Goal: Communication & Community: Answer question/provide support

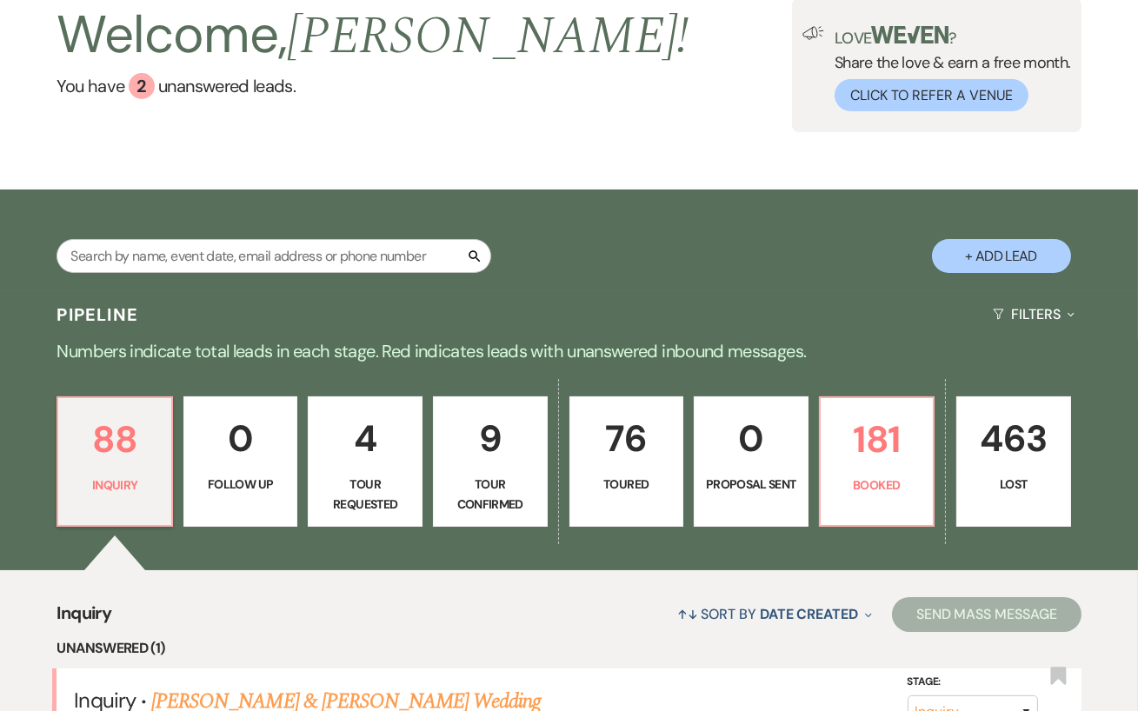
scroll to position [271, 0]
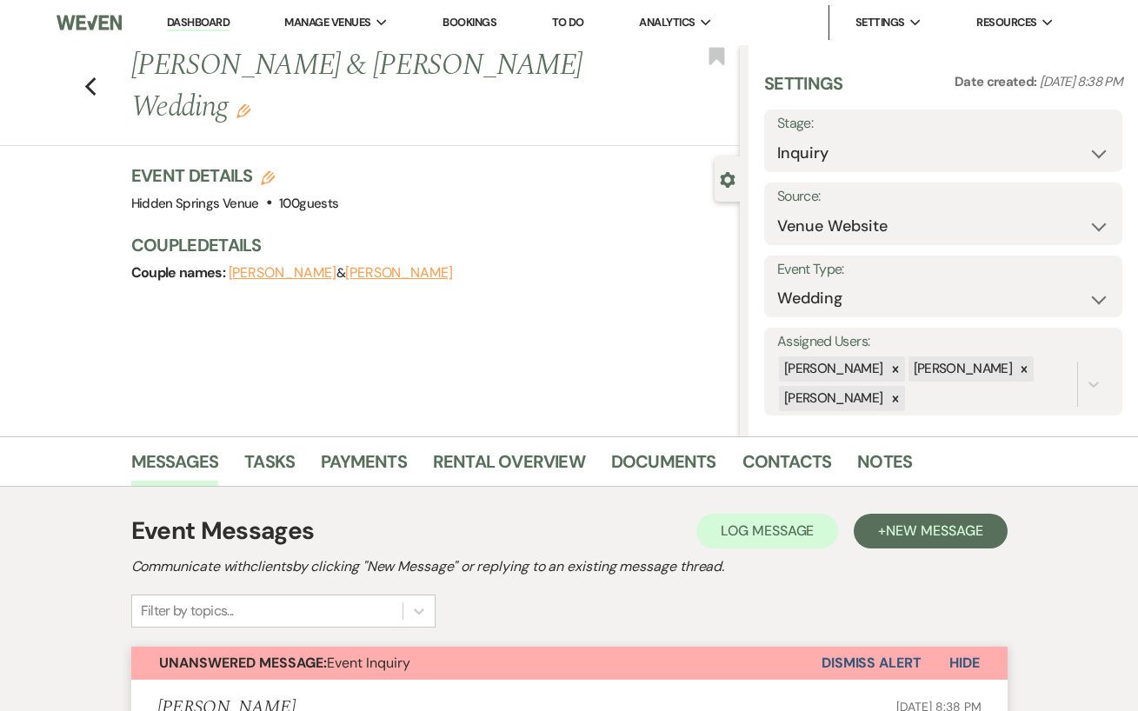
select select "5"
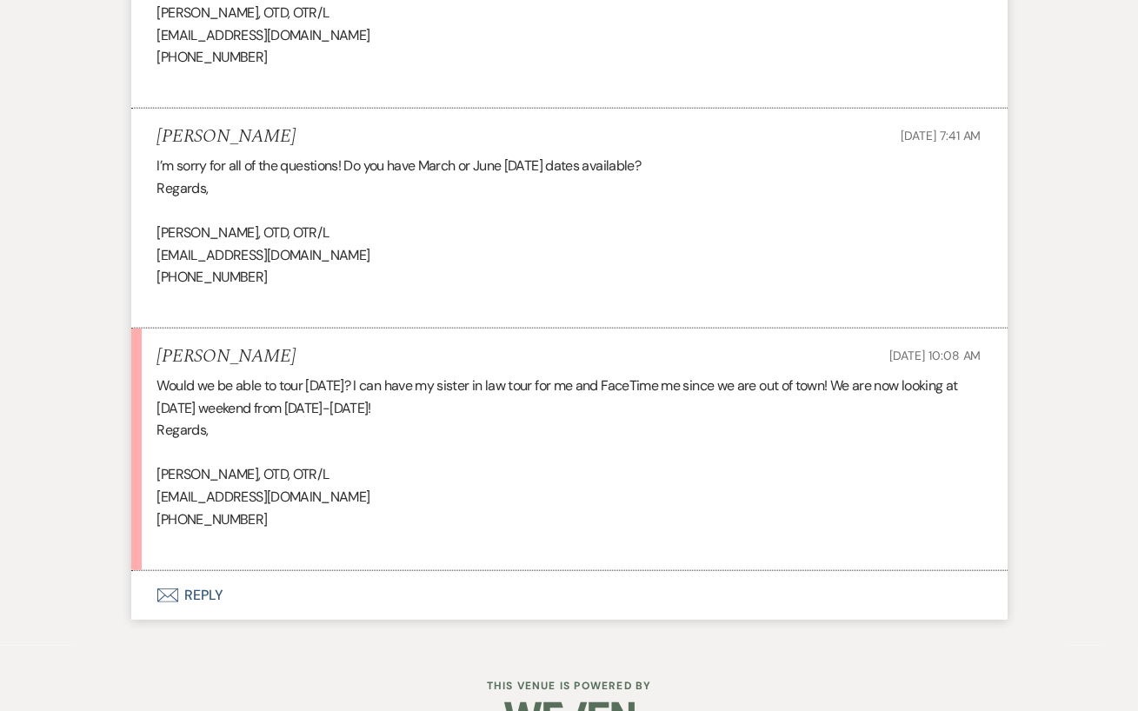
scroll to position [3630, 0]
click at [218, 605] on button "Envelope Reply" at bounding box center [569, 596] width 876 height 49
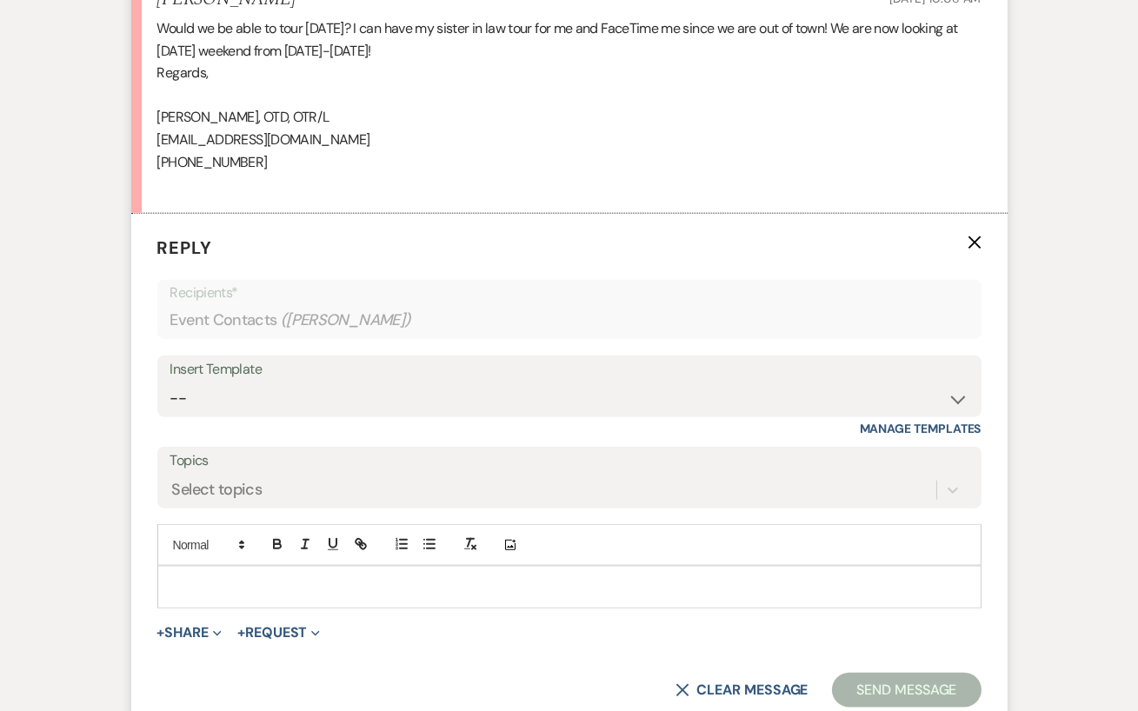
scroll to position [4007, 0]
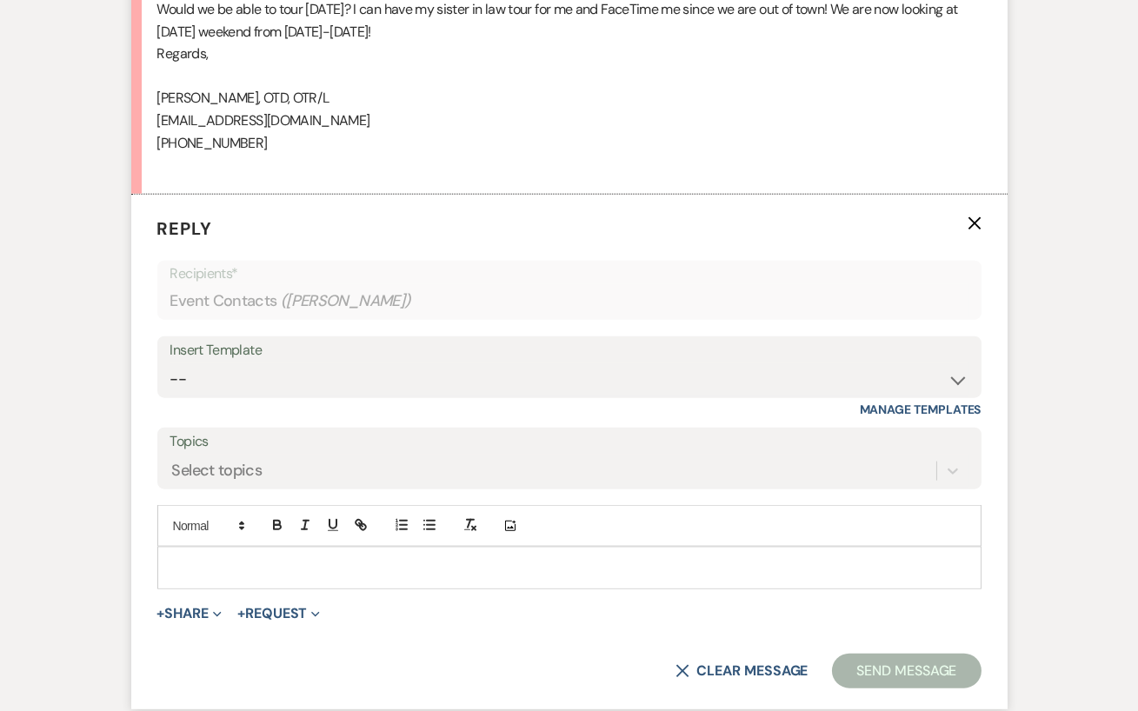
click at [225, 555] on div at bounding box center [569, 568] width 822 height 40
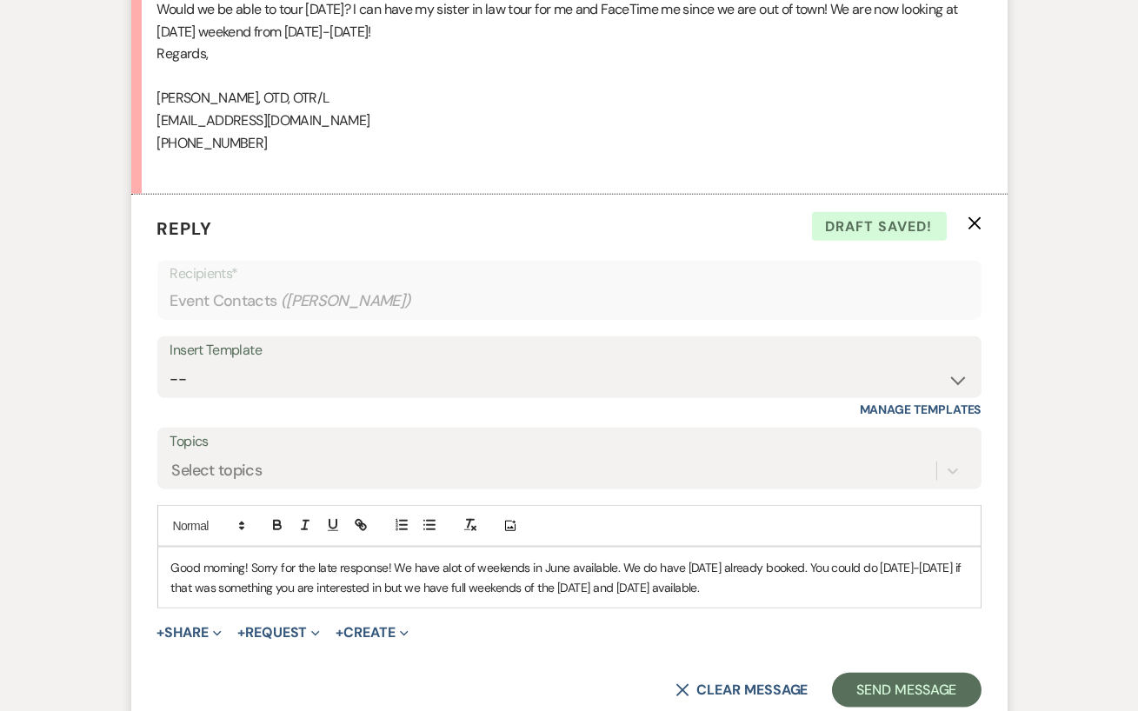
click at [441, 587] on p "Good morning! Sorry for the late response! We have alot of weekends in June ava…" at bounding box center [569, 577] width 796 height 39
click at [451, 570] on p "Good morning! Sorry for the late response! We have alot of weekends in June ava…" at bounding box center [569, 577] width 796 height 39
click at [435, 587] on p "Good morning! Sorry for the late response! We have a lot of weekends in June av…" at bounding box center [569, 577] width 796 height 39
drag, startPoint x: 773, startPoint y: 589, endPoint x: 774, endPoint y: 608, distance: 19.1
click at [773, 589] on p "Good morning! Sorry for the late response! We have a lot of weekends in June av…" at bounding box center [569, 577] width 796 height 39
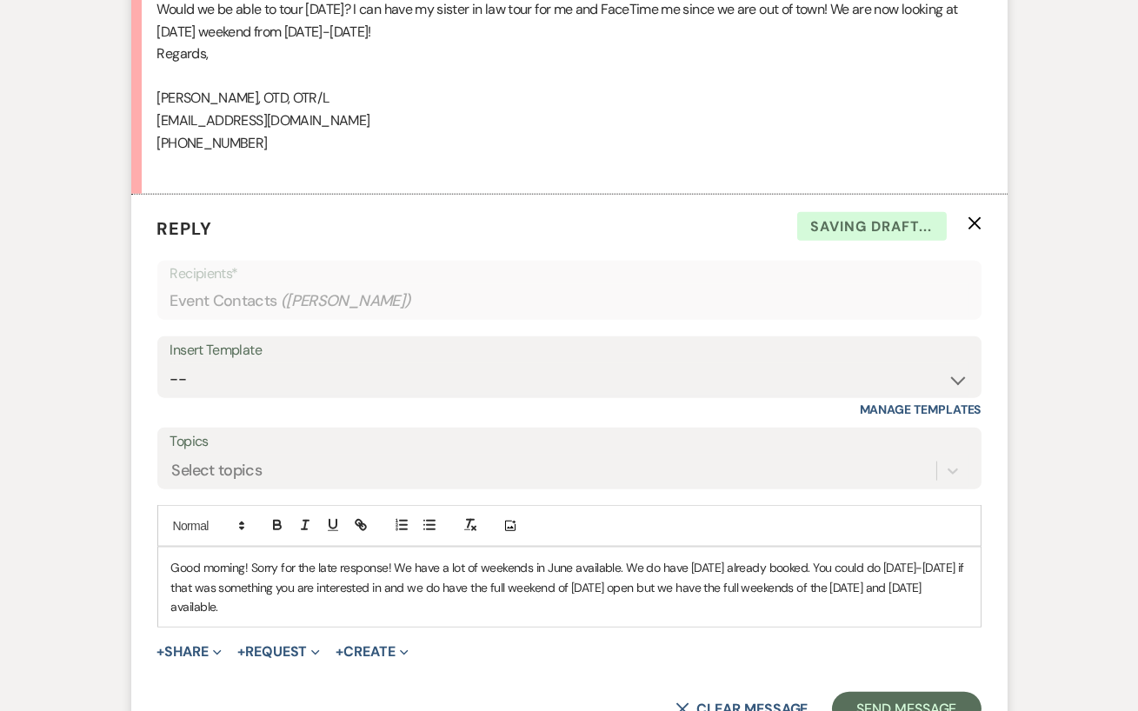
click at [349, 594] on p "Good morning! Sorry for the late response! We have a lot of weekends in June av…" at bounding box center [569, 587] width 796 height 58
click at [326, 607] on p "Good morning! Sorry for the late response! We have a lot of weekends in June av…" at bounding box center [569, 587] width 796 height 58
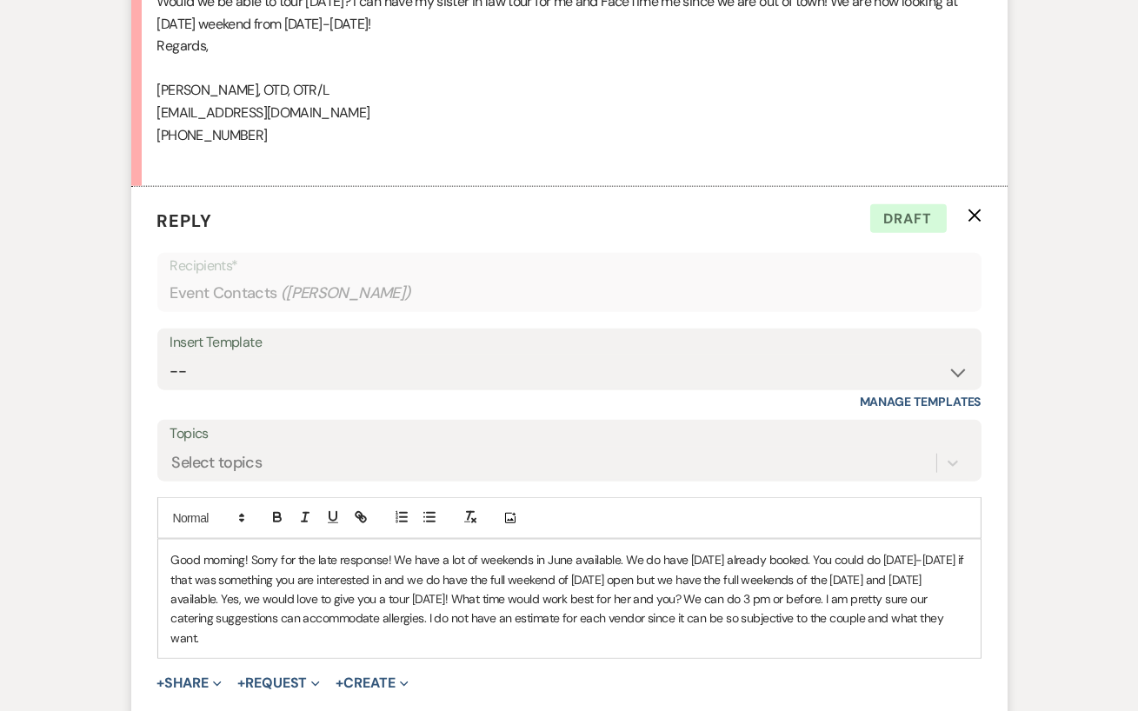
scroll to position [4240, 0]
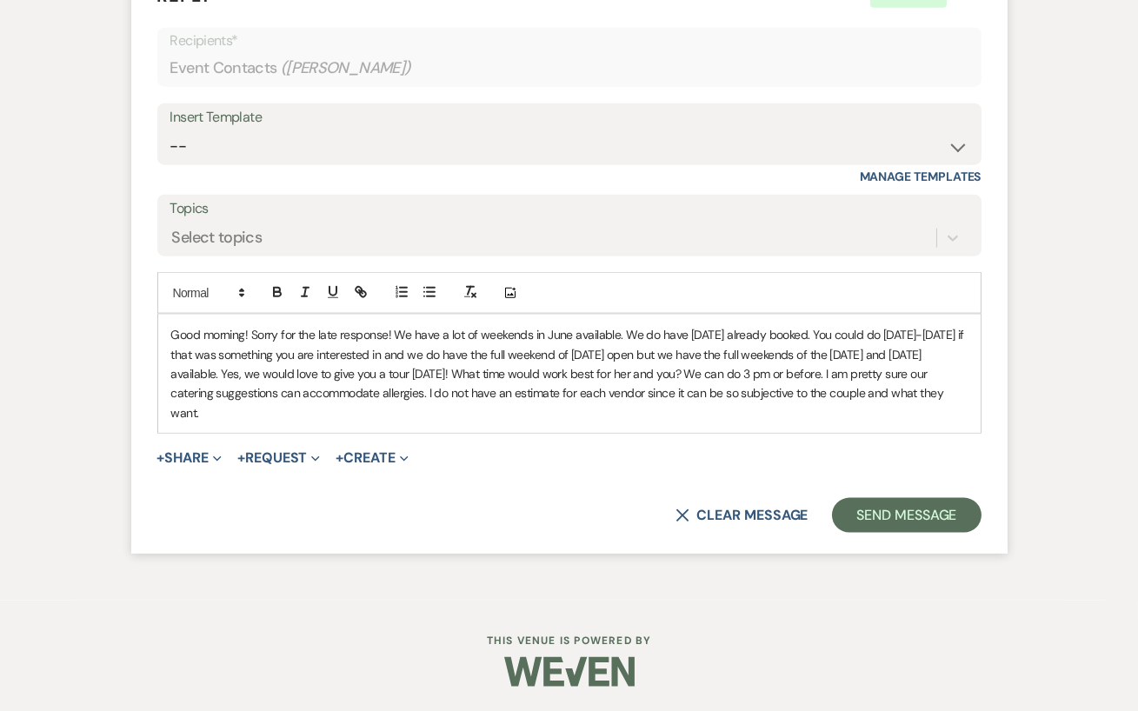
click at [448, 385] on p "Good morning! Sorry for the late response! We have a lot of weekends in June av…" at bounding box center [569, 373] width 796 height 97
click at [487, 392] on p "Good morning! Sorry for the late response! We have a lot of weekends in June av…" at bounding box center [569, 373] width 796 height 97
click at [319, 409] on p "Good morning! Sorry for the late response! We have a lot of weekends in June av…" at bounding box center [569, 373] width 796 height 97
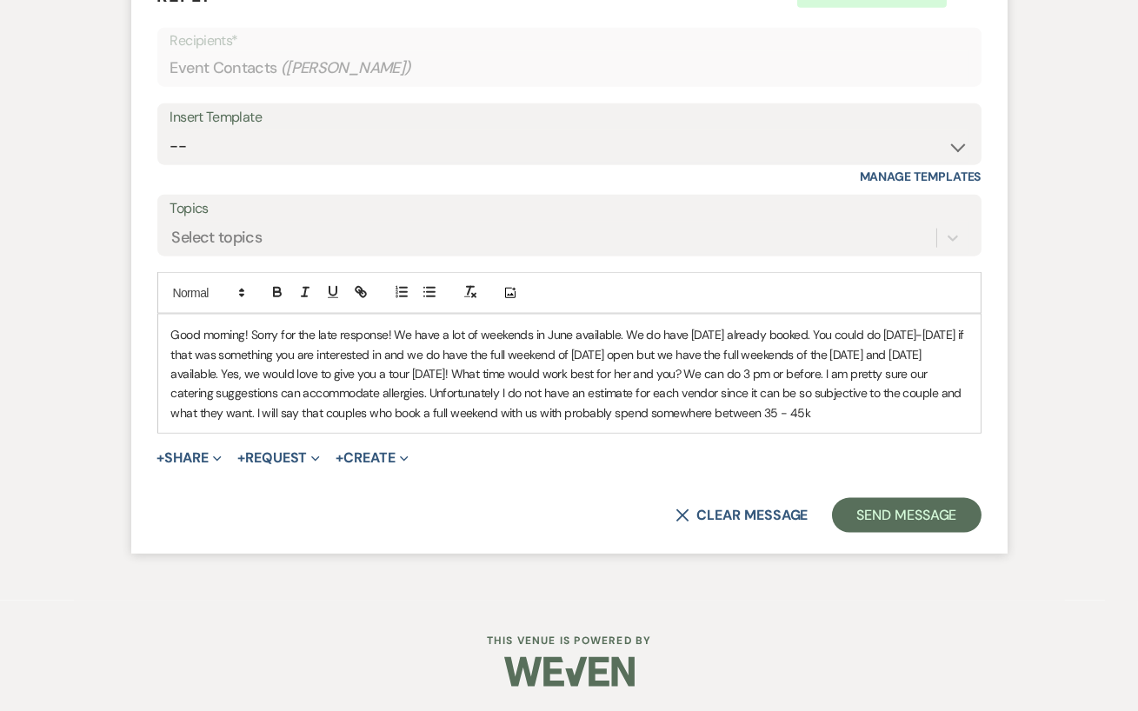
click at [793, 414] on p "Good morning! Sorry for the late response! We have a lot of weekends in June av…" at bounding box center [569, 373] width 796 height 97
click at [838, 407] on p "Good morning! Sorry for the late response! We have a lot of weekends in June av…" at bounding box center [569, 373] width 796 height 97
click at [866, 410] on p "Good morning! Sorry for the late response! We have a lot of weekends in June av…" at bounding box center [569, 373] width 796 height 97
click at [578, 411] on p "Good morning! Sorry for the late response! We have a lot of weekends in June av…" at bounding box center [569, 373] width 796 height 97
click at [674, 422] on div "Good morning! Sorry for the late response! We have a lot of weekends in June av…" at bounding box center [569, 374] width 822 height 118
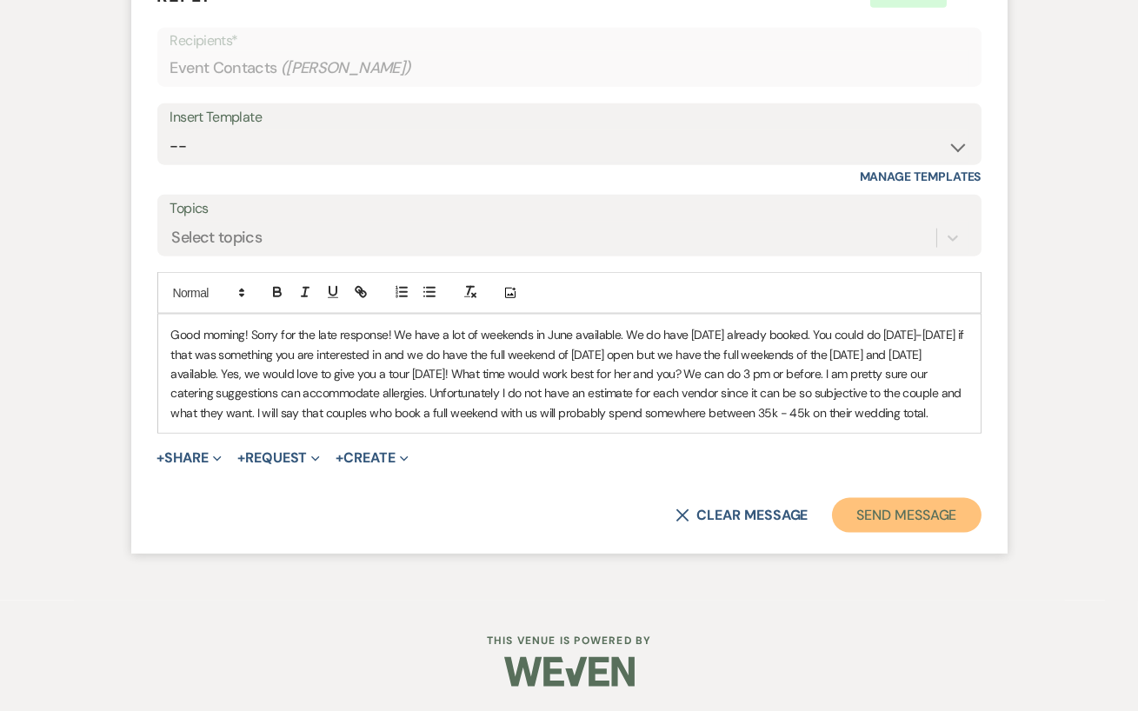
click at [927, 514] on button "Send Message" at bounding box center [906, 515] width 149 height 35
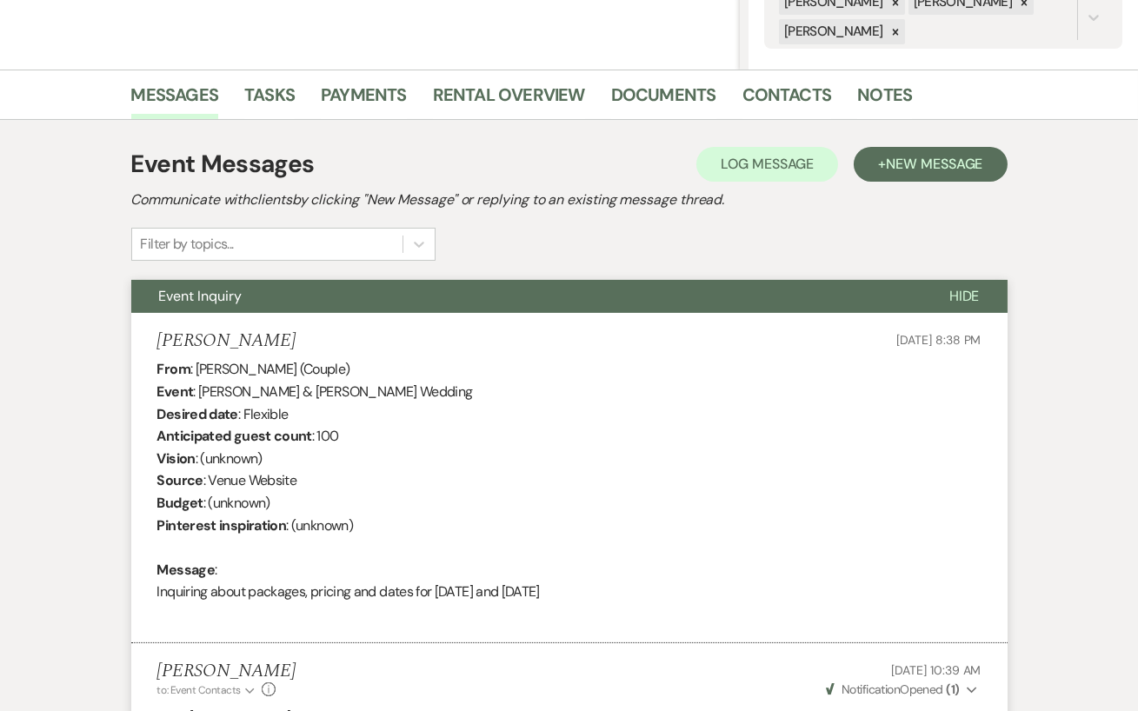
scroll to position [0, 0]
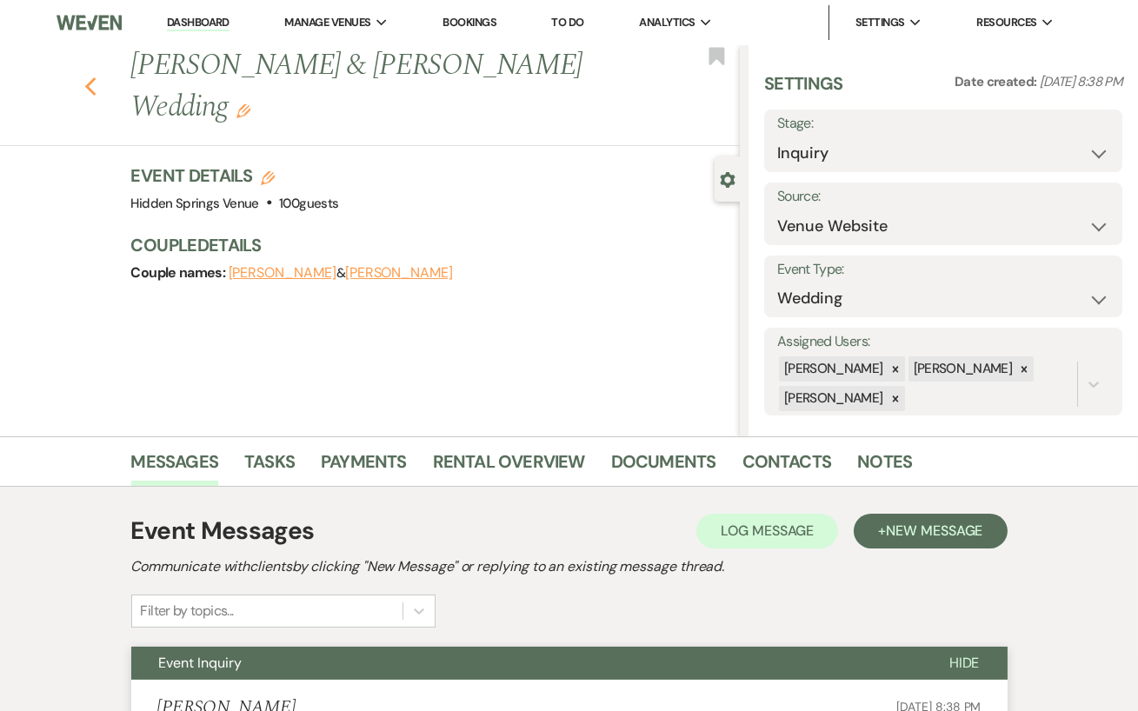
click at [92, 77] on use "button" at bounding box center [89, 86] width 11 height 19
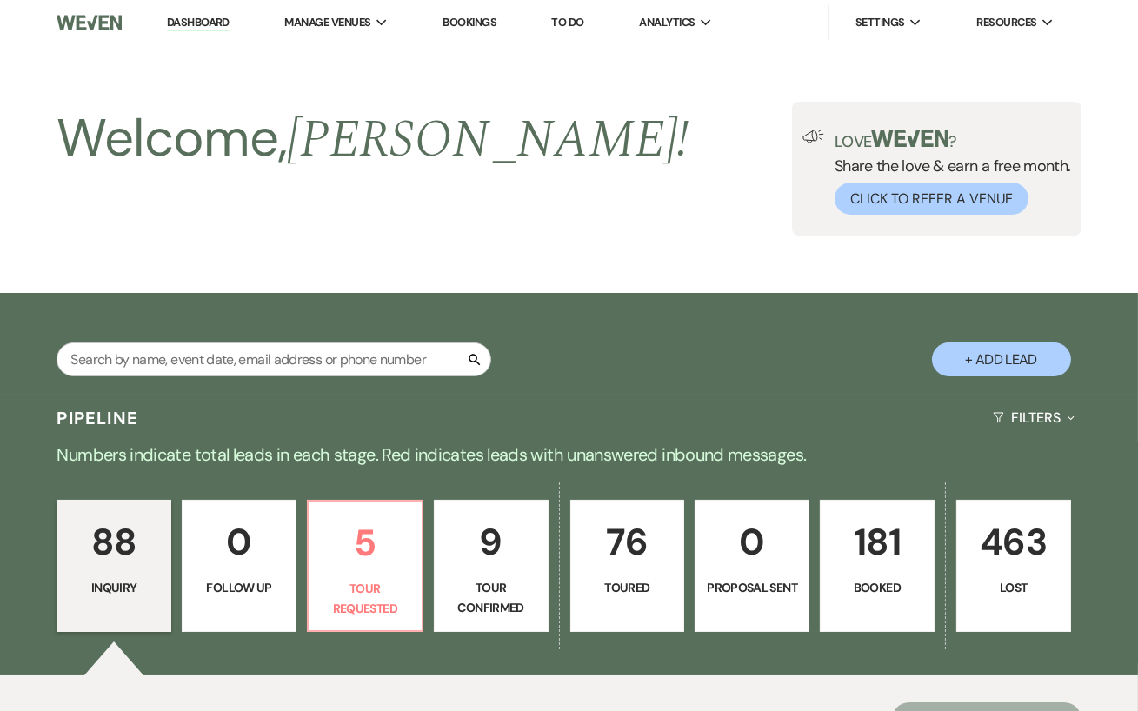
scroll to position [271, 0]
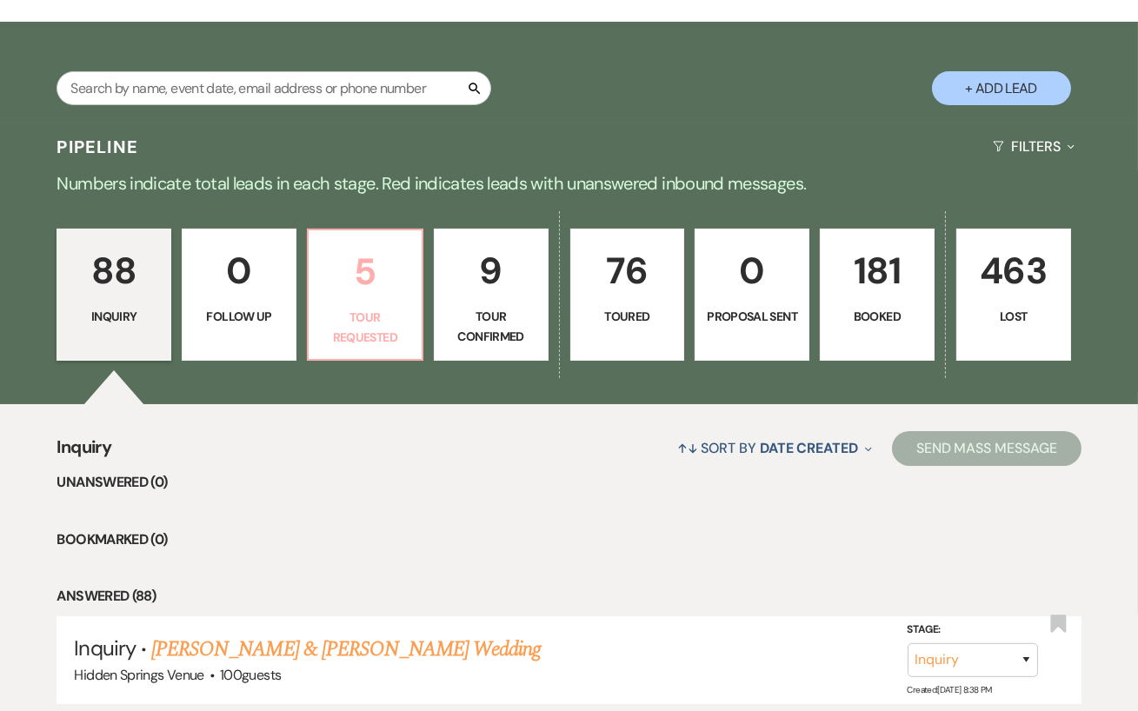
click at [369, 316] on link "5 Tour Requested" at bounding box center [365, 295] width 116 height 132
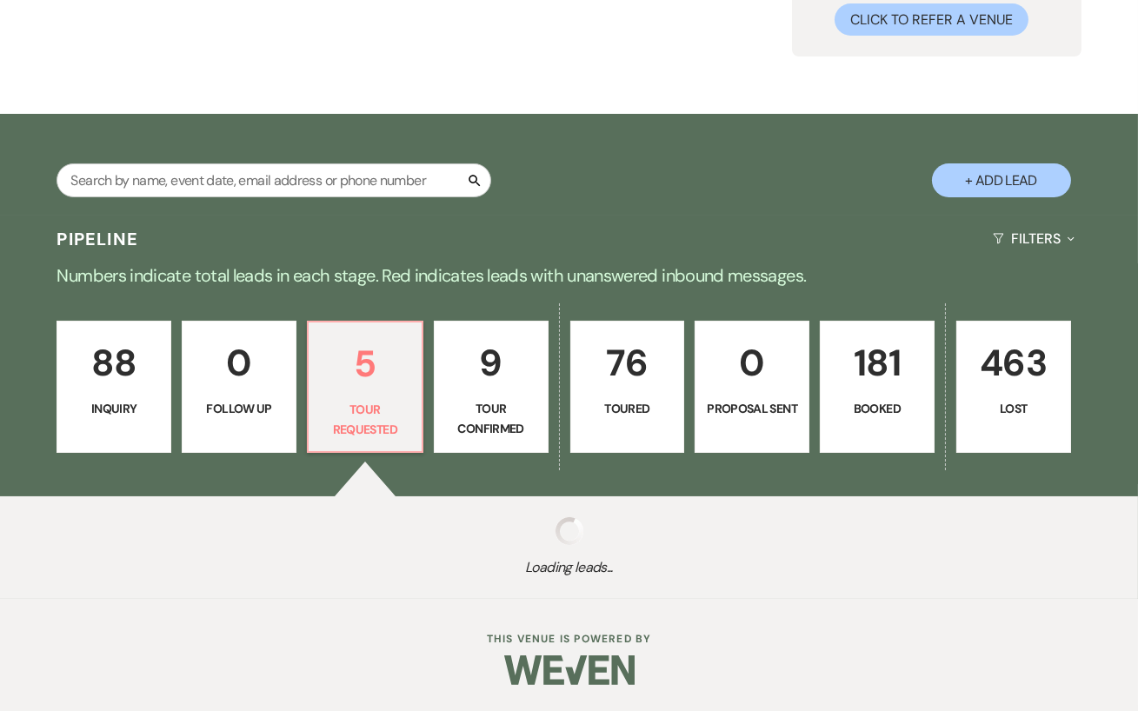
select select "2"
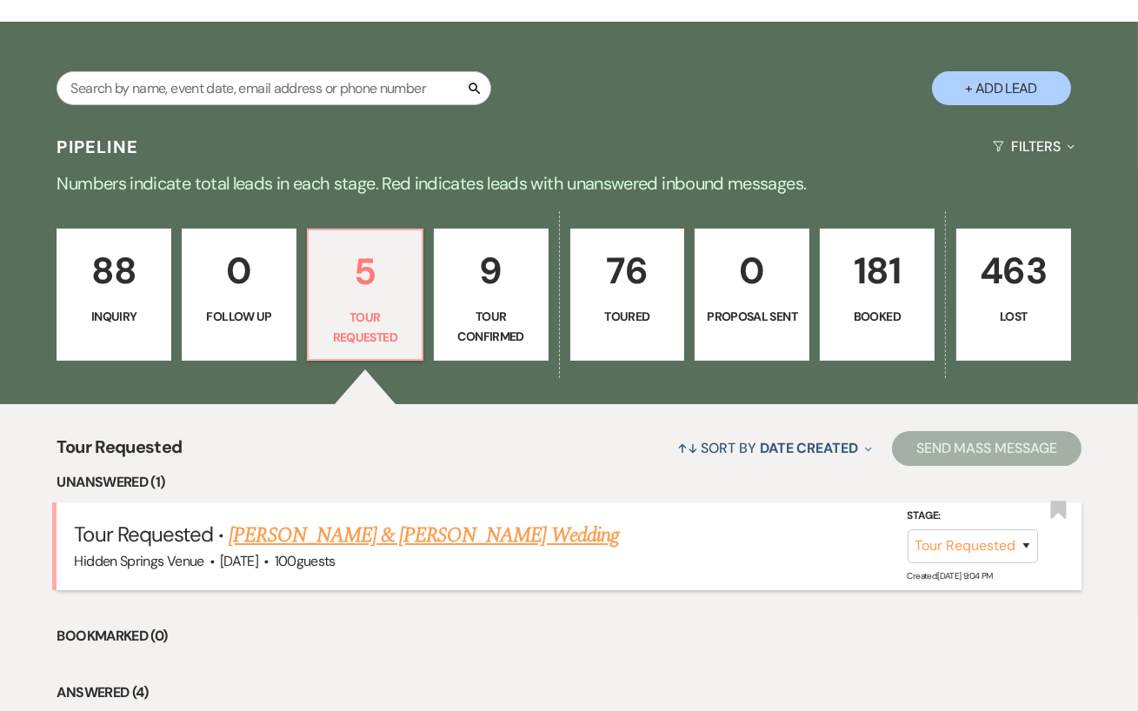
click at [428, 549] on link "[PERSON_NAME] & [PERSON_NAME] Wedding" at bounding box center [423, 535] width 389 height 31
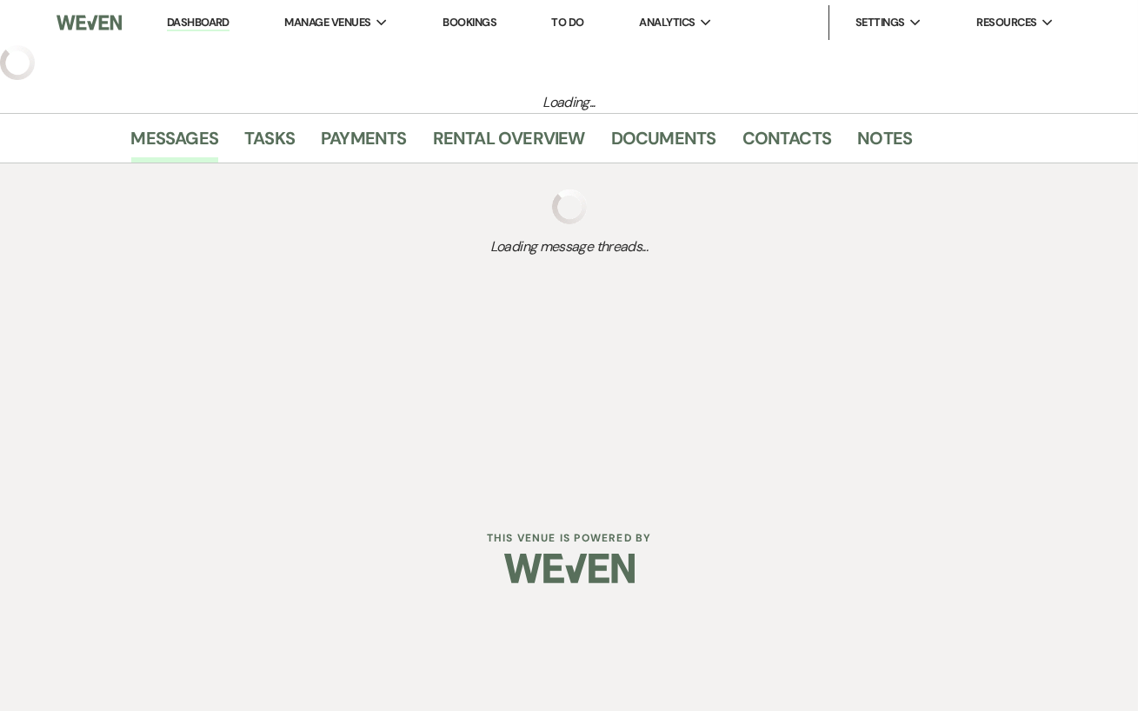
select select "2"
select select "5"
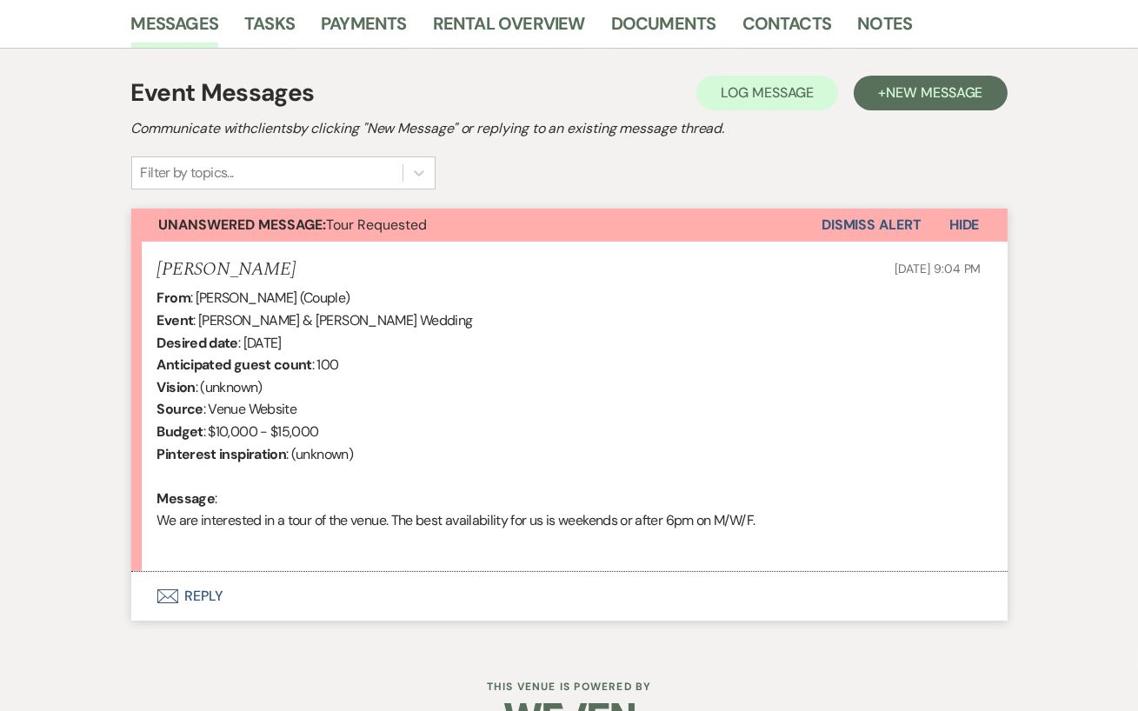
scroll to position [439, 0]
click at [300, 585] on button "Envelope Reply" at bounding box center [569, 595] width 876 height 49
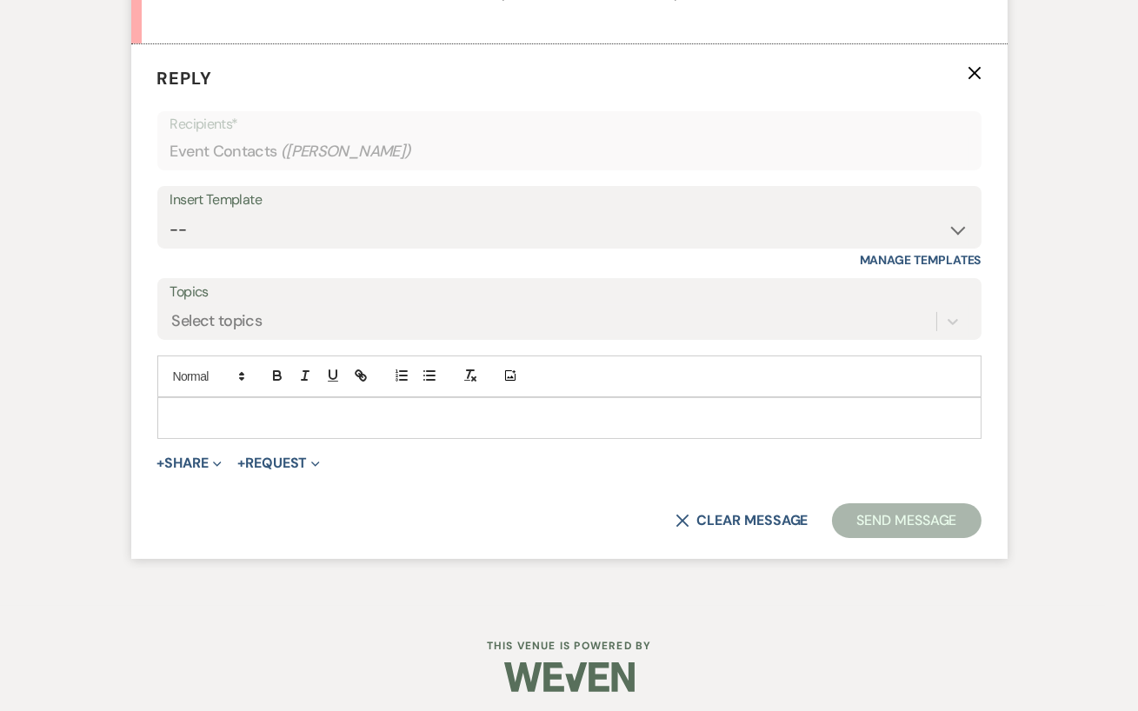
scroll to position [966, 0]
click at [240, 218] on select "-- Initial Inquiry Response Tour Request Response Follow Up Review Email Check-…" at bounding box center [569, 229] width 798 height 34
select select "4396"
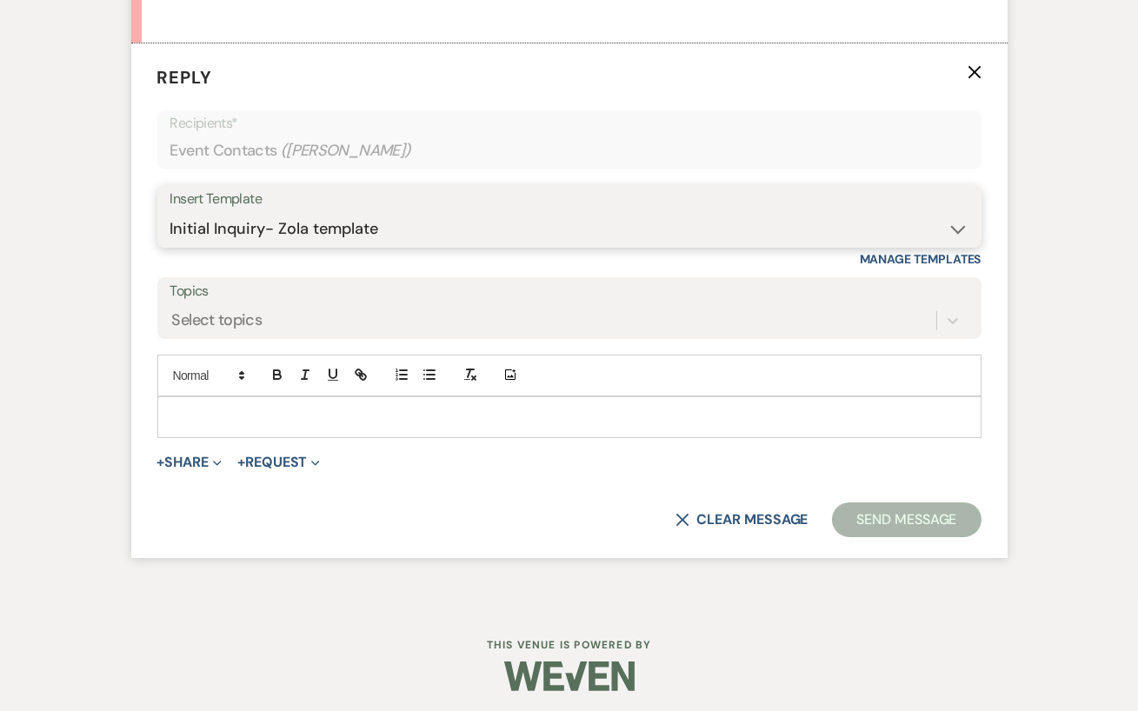
click at [170, 212] on select "-- Initial Inquiry Response Tour Request Response Follow Up Review Email Check-…" at bounding box center [569, 229] width 798 height 34
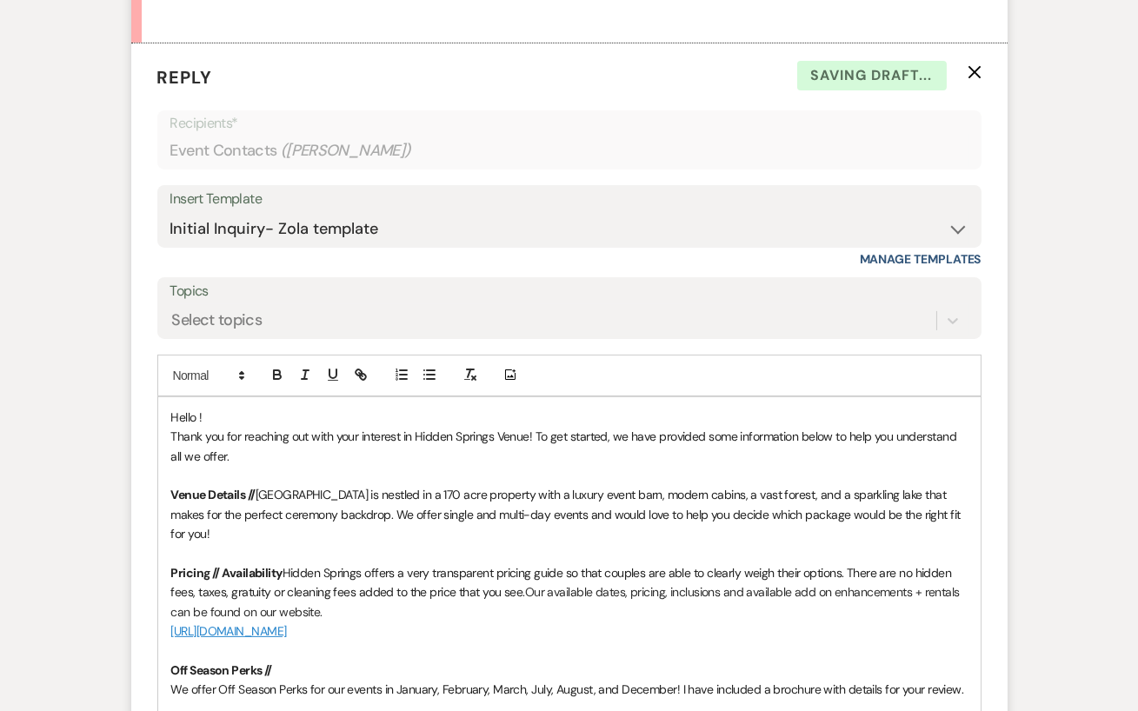
click at [199, 417] on span "Hello !" at bounding box center [186, 417] width 31 height 16
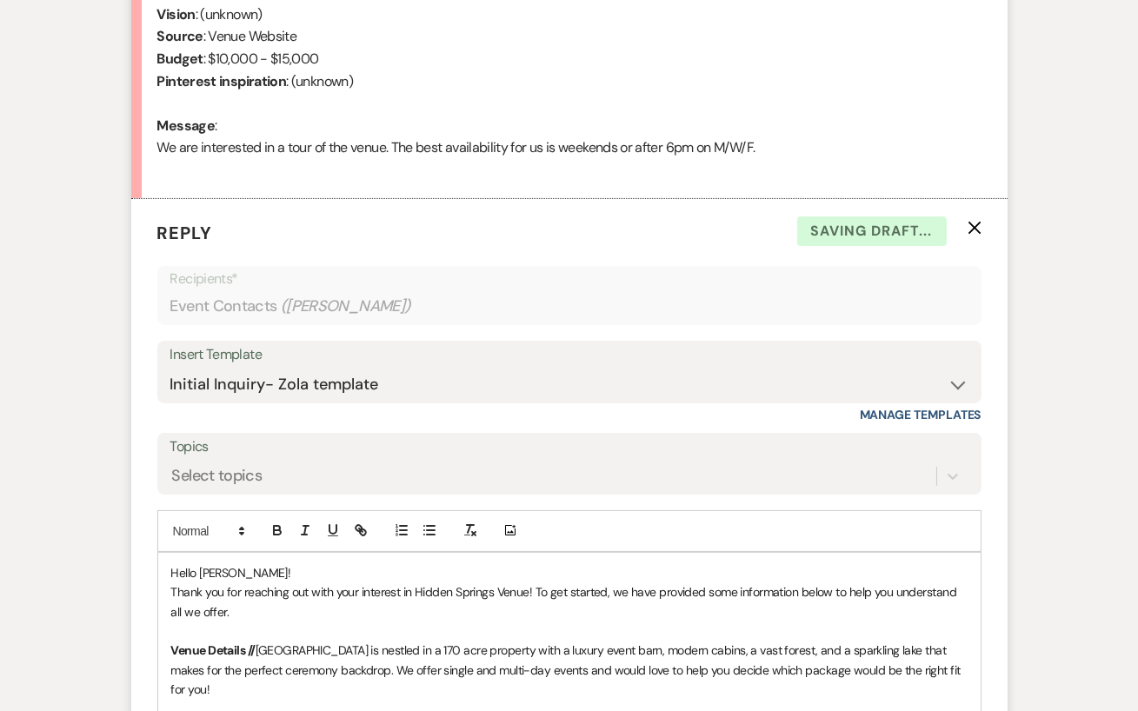
scroll to position [911, 0]
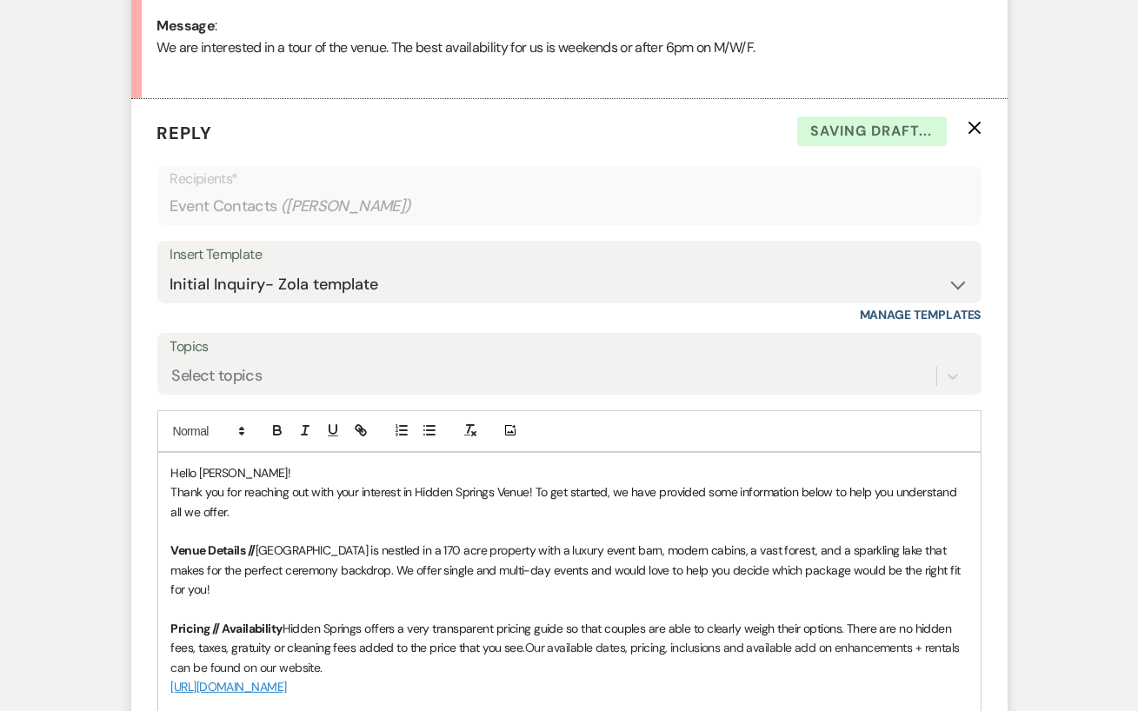
click at [335, 519] on p "Thank you for reaching out with your interest in Hidden Springs Venue! To get s…" at bounding box center [569, 501] width 796 height 39
click at [219, 471] on span "Hello [PERSON_NAME]!" at bounding box center [231, 473] width 120 height 16
click at [229, 468] on span "Hello [PERSON_NAME]!" at bounding box center [231, 473] width 120 height 16
click at [303, 570] on span "[GEOGRAPHIC_DATA] is nestled in a 170 acre property with a luxury event barn, m…" at bounding box center [567, 569] width 793 height 55
click at [534, 497] on span "Thank you for reaching out with your interest in Hidden Springs Venue! To get s…" at bounding box center [565, 501] width 788 height 35
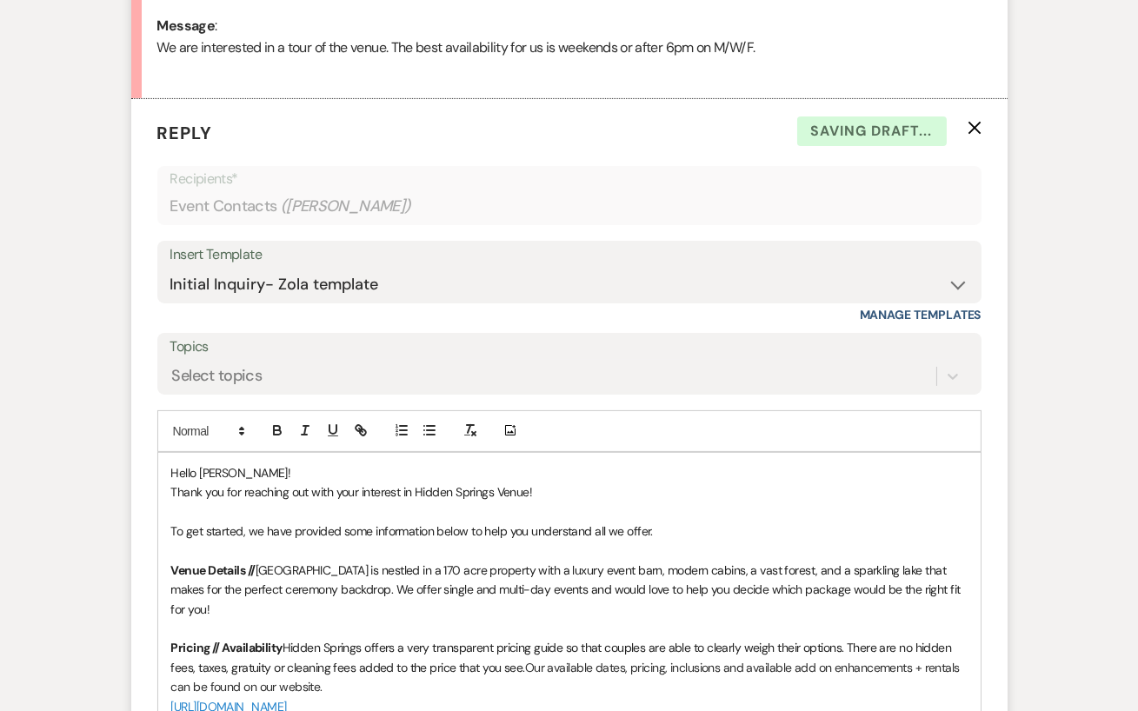
click at [584, 495] on p "Thank you for reaching out with your interest in Hidden Springs Venue!" at bounding box center [569, 491] width 796 height 19
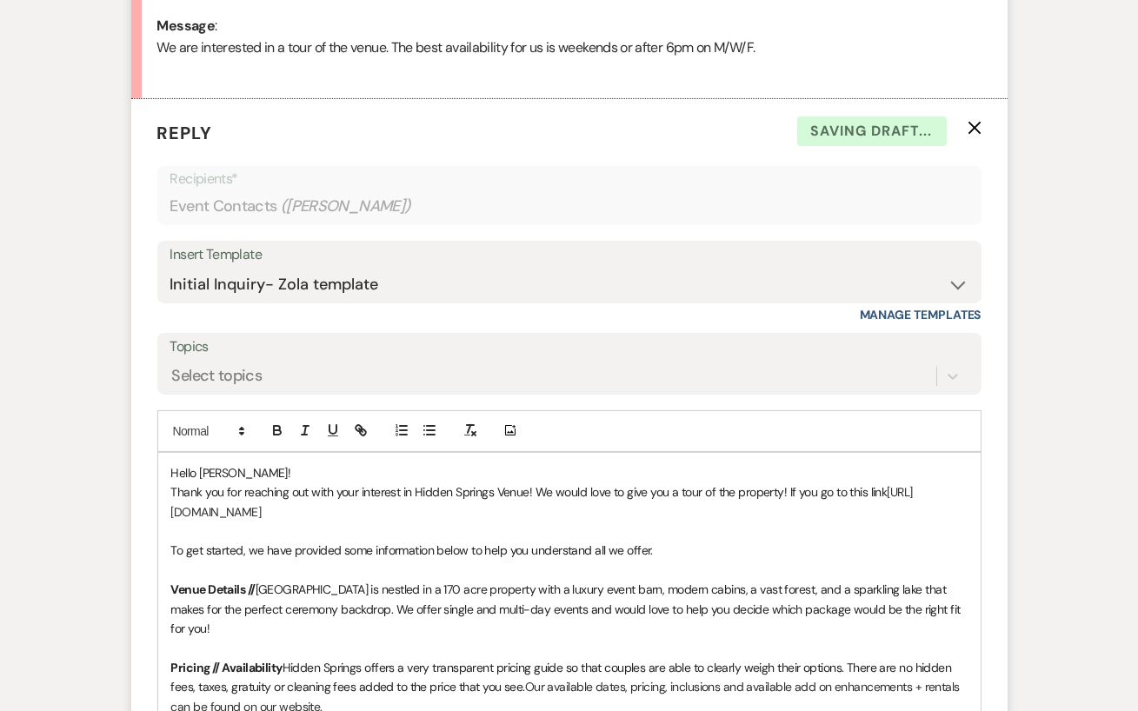
drag, startPoint x: 370, startPoint y: 509, endPoint x: 145, endPoint y: 505, distance: 225.1
click at [145, 505] on form "Reply X Saving draft... Recipients* Event Contacts ( [PERSON_NAME] ) Insert Tem…" at bounding box center [569, 613] width 876 height 1029
click at [360, 431] on icon "button" at bounding box center [363, 432] width 6 height 6
paste input "text"
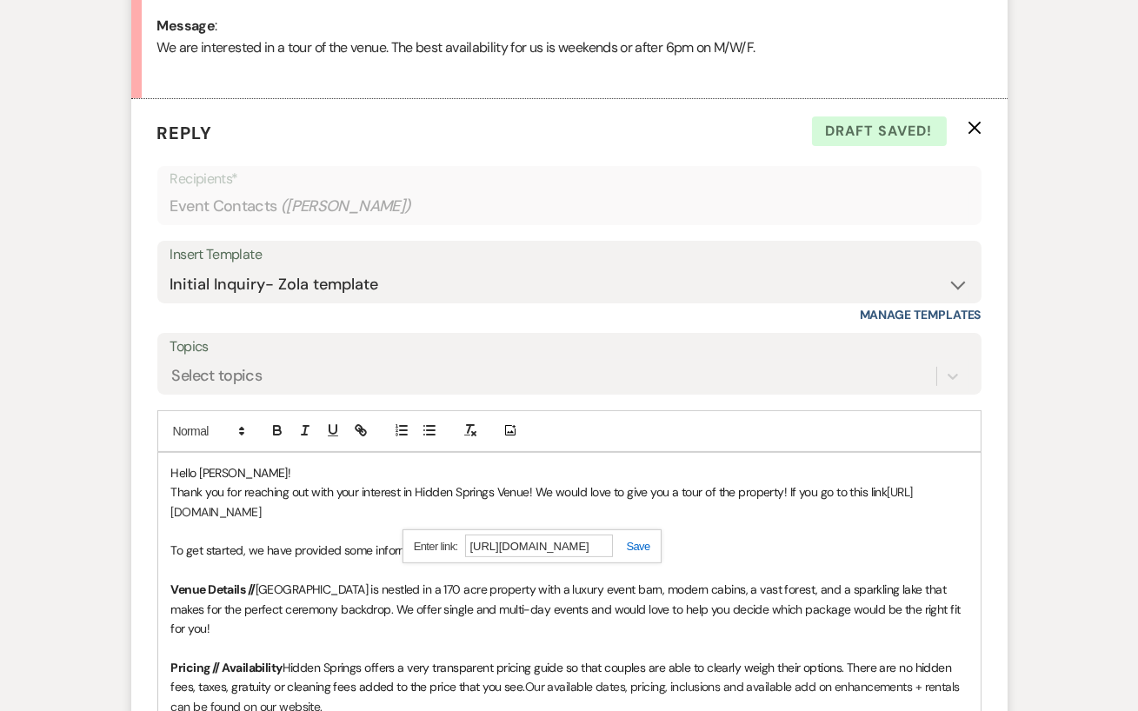
type input "[URL][DOMAIN_NAME]"
click at [633, 553] on div "[URL][DOMAIN_NAME]" at bounding box center [531, 546] width 259 height 34
click at [632, 548] on link at bounding box center [631, 546] width 37 height 13
click at [459, 535] on p at bounding box center [569, 530] width 796 height 19
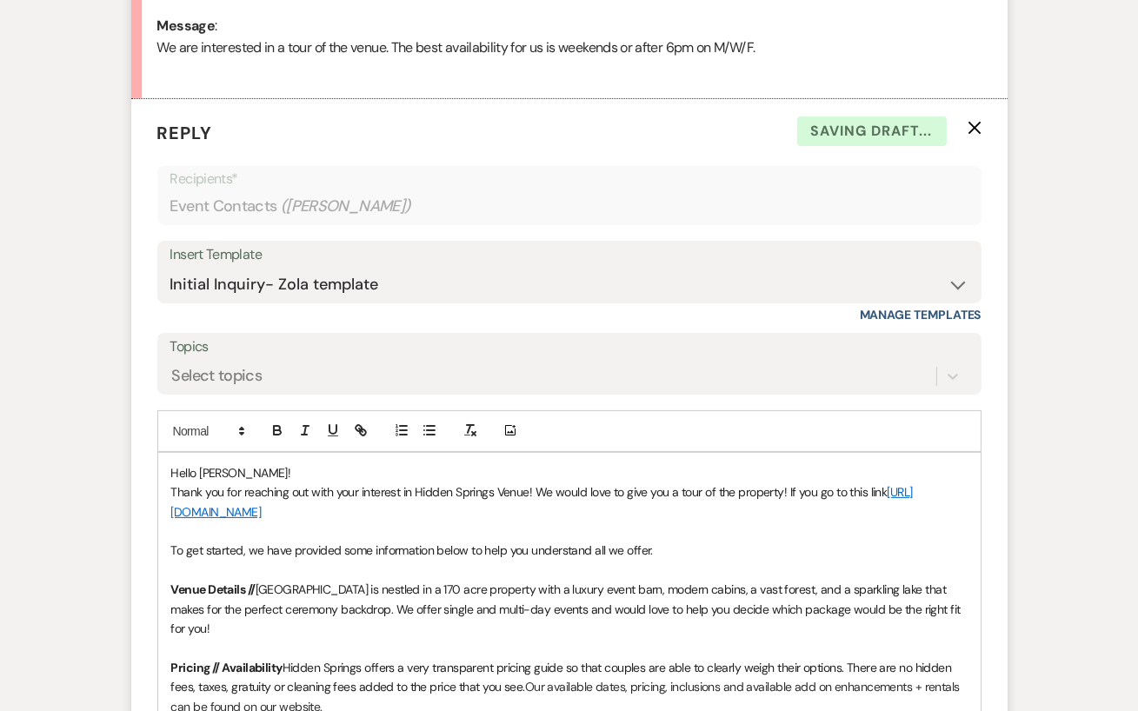
click at [446, 503] on p "Thank you for reaching out with your interest in Hidden Springs Venue! We would…" at bounding box center [569, 501] width 796 height 39
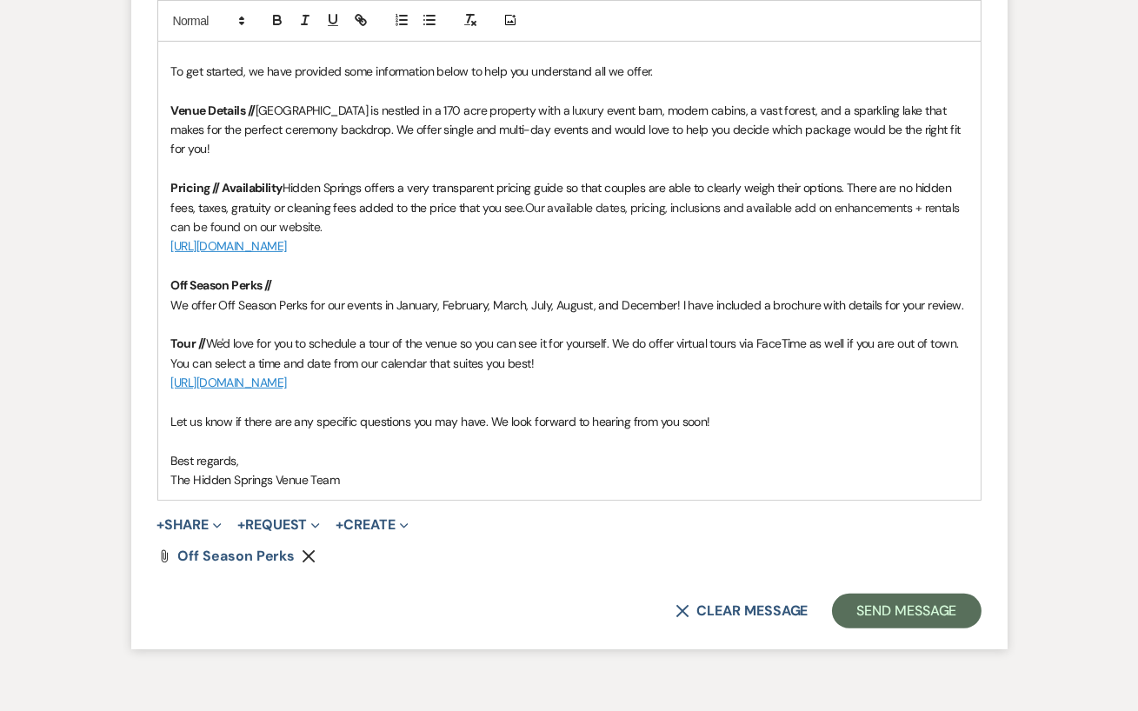
scroll to position [1443, 0]
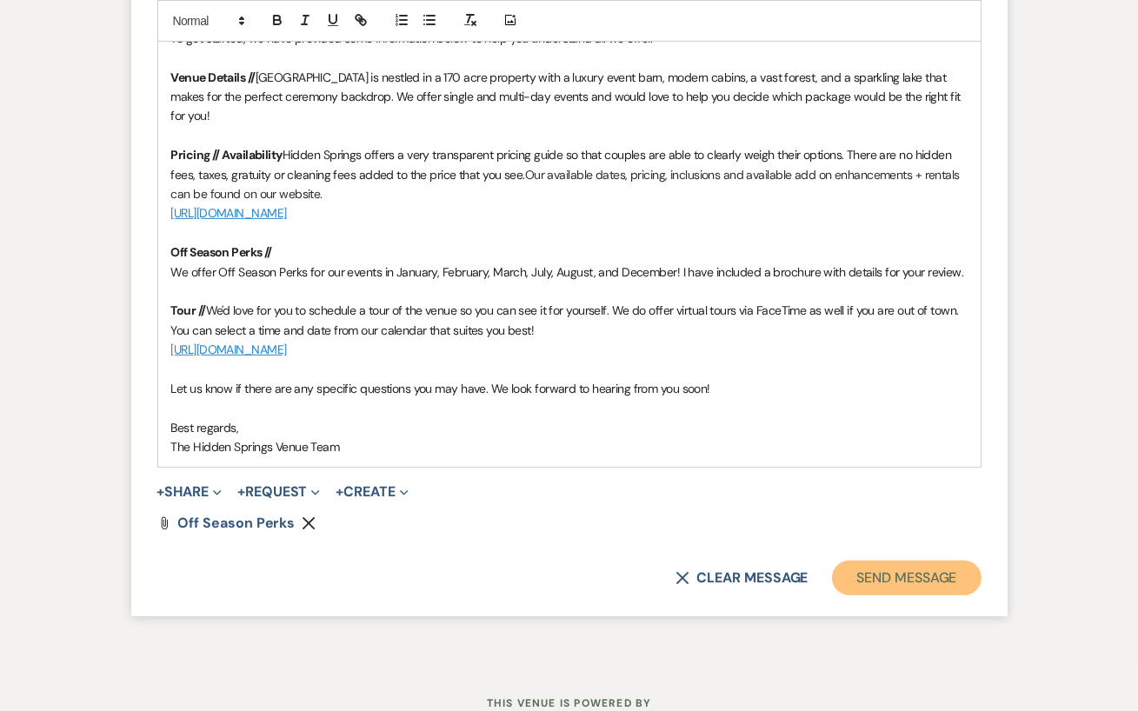
click at [909, 561] on button "Send Message" at bounding box center [906, 578] width 149 height 35
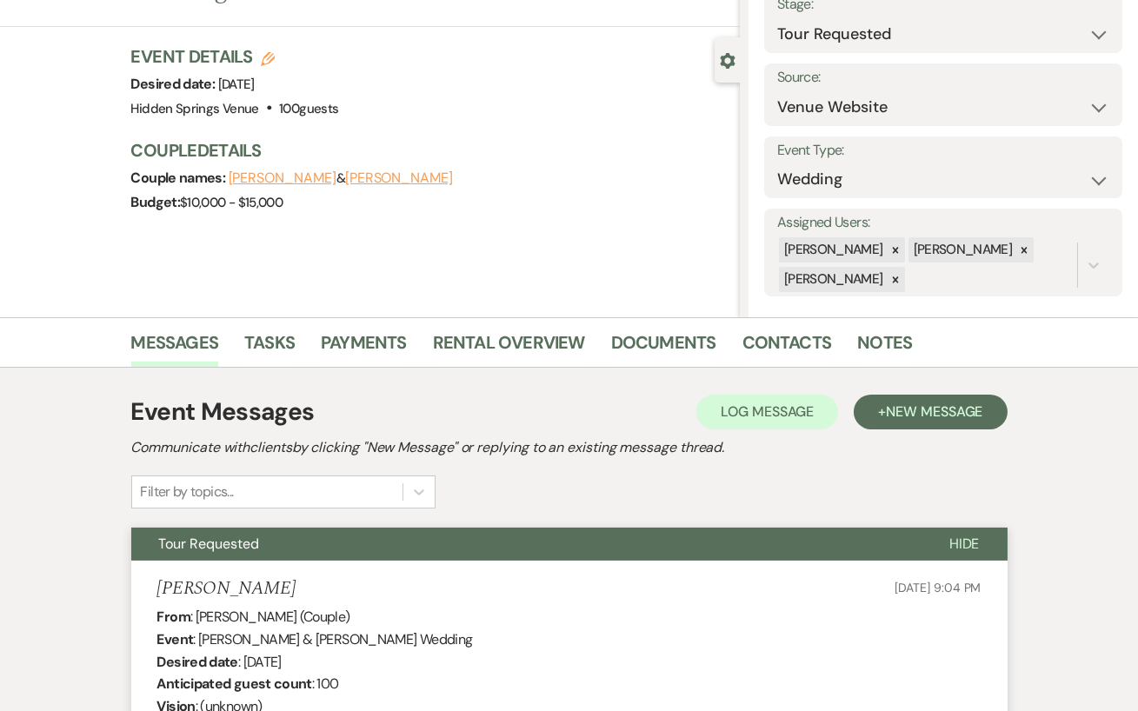
scroll to position [0, 0]
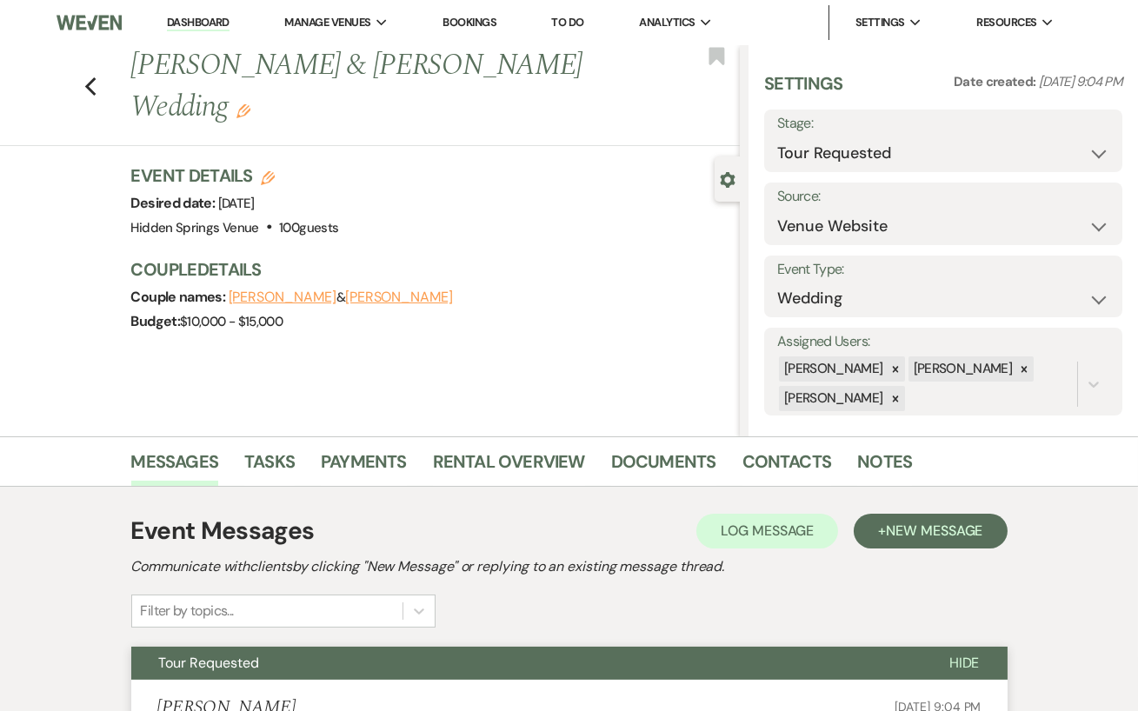
click at [206, 26] on link "Dashboard" at bounding box center [198, 23] width 63 height 17
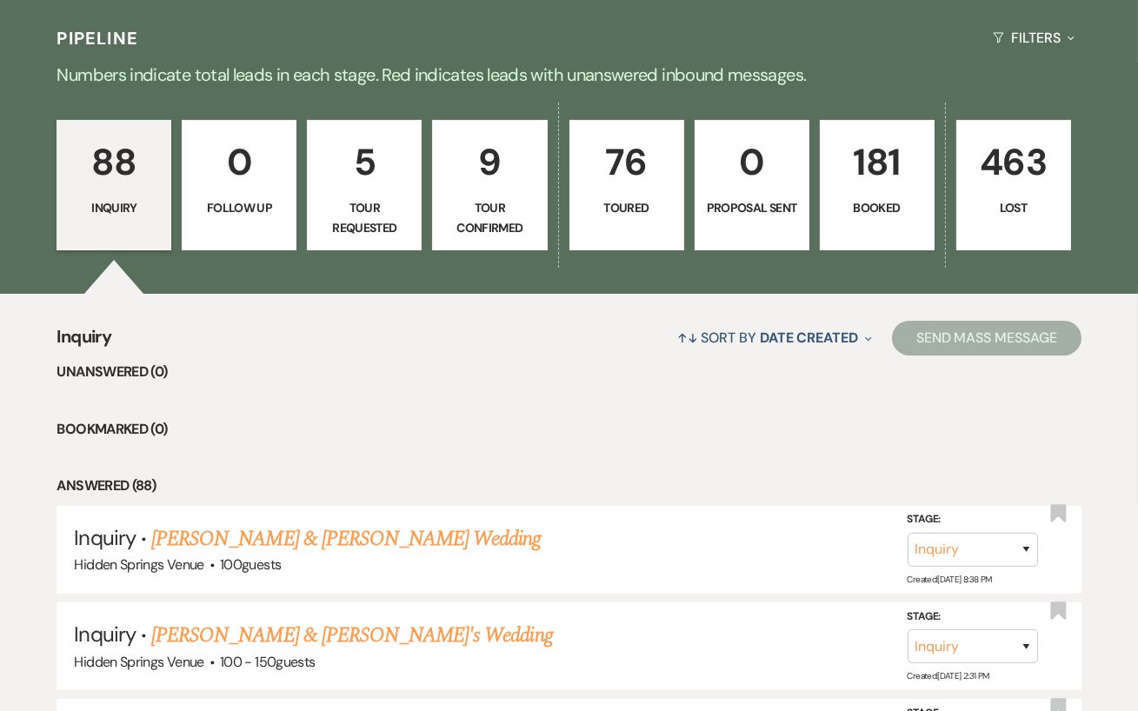
scroll to position [411, 0]
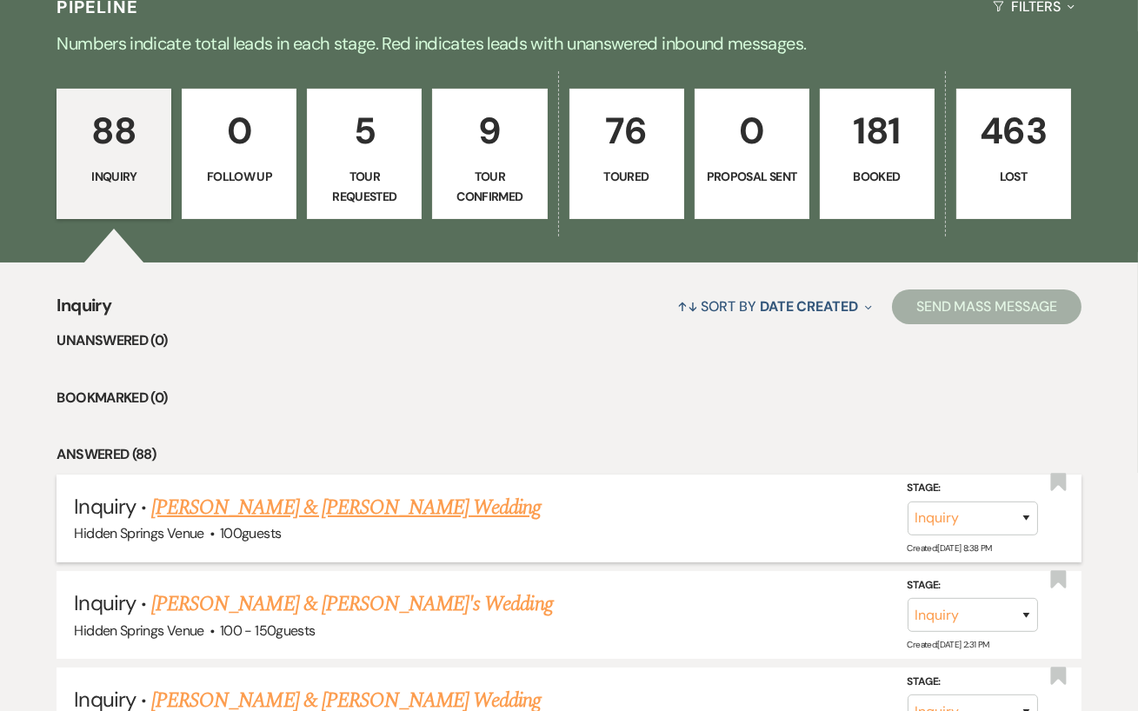
click at [315, 523] on link "[PERSON_NAME] & [PERSON_NAME] Wedding" at bounding box center [345, 507] width 389 height 31
select select "5"
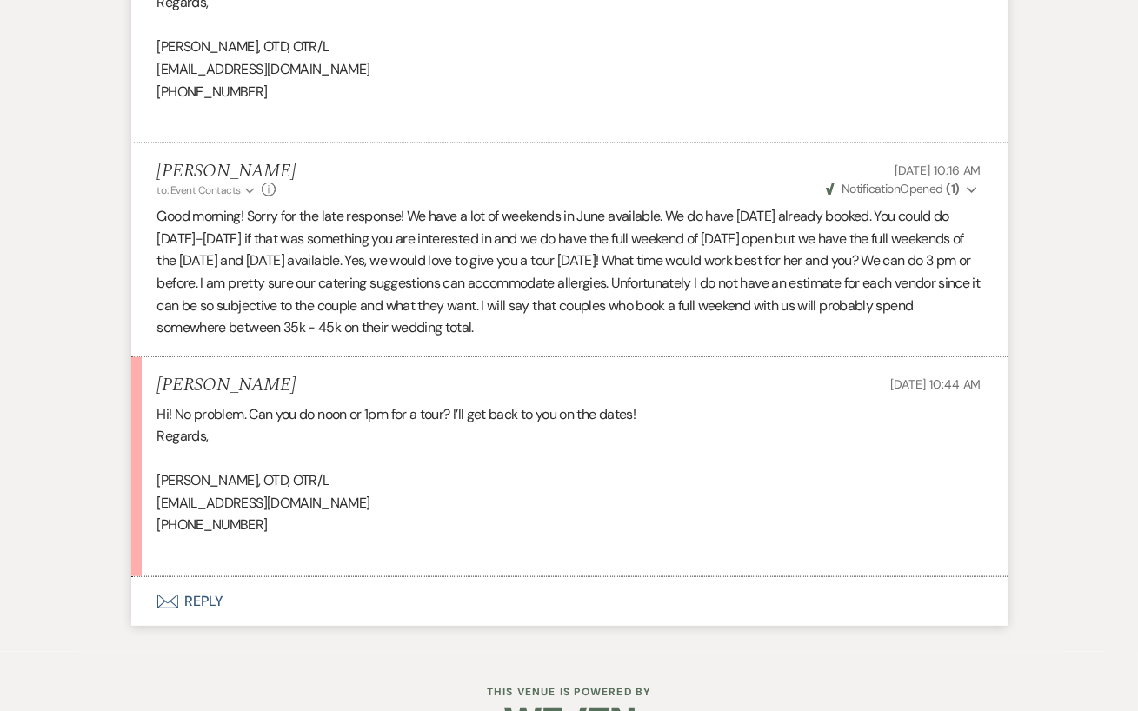
scroll to position [4110, 0]
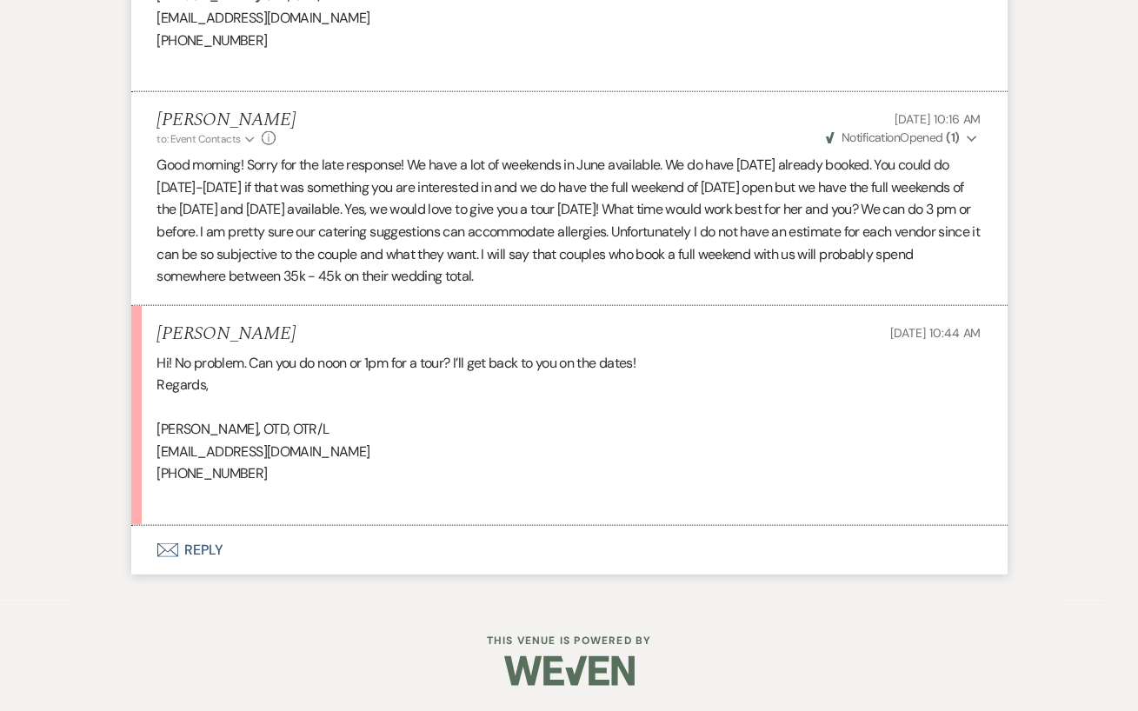
click at [256, 544] on button "Envelope Reply" at bounding box center [569, 550] width 876 height 49
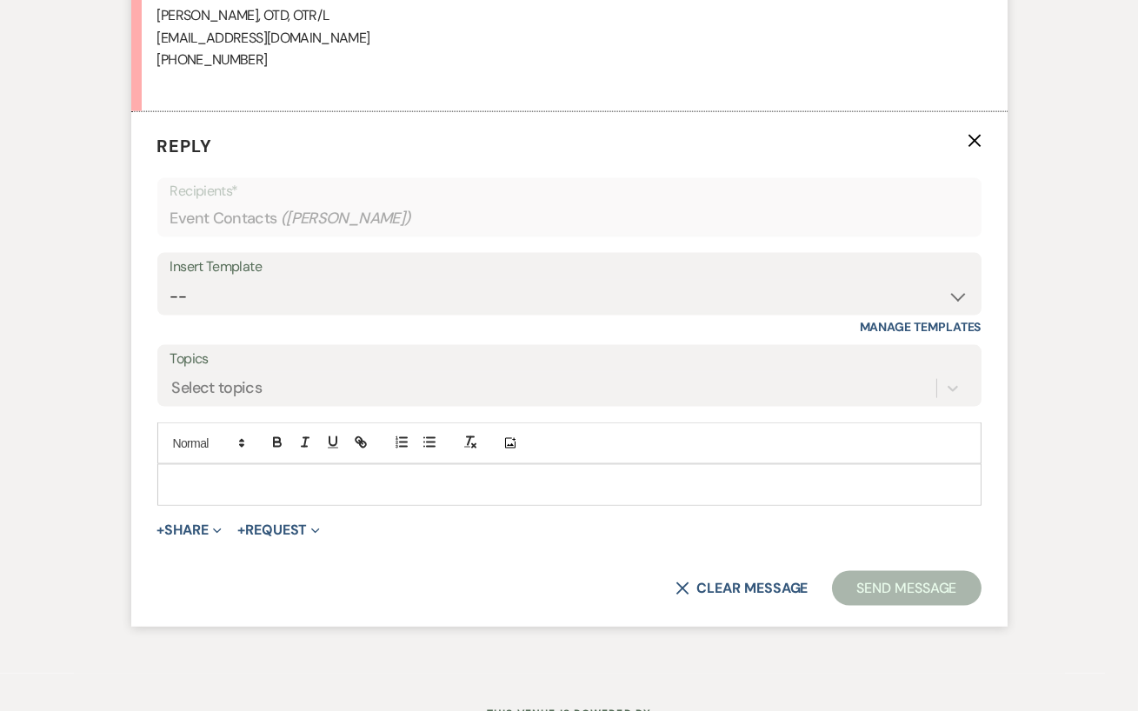
scroll to position [4536, 0]
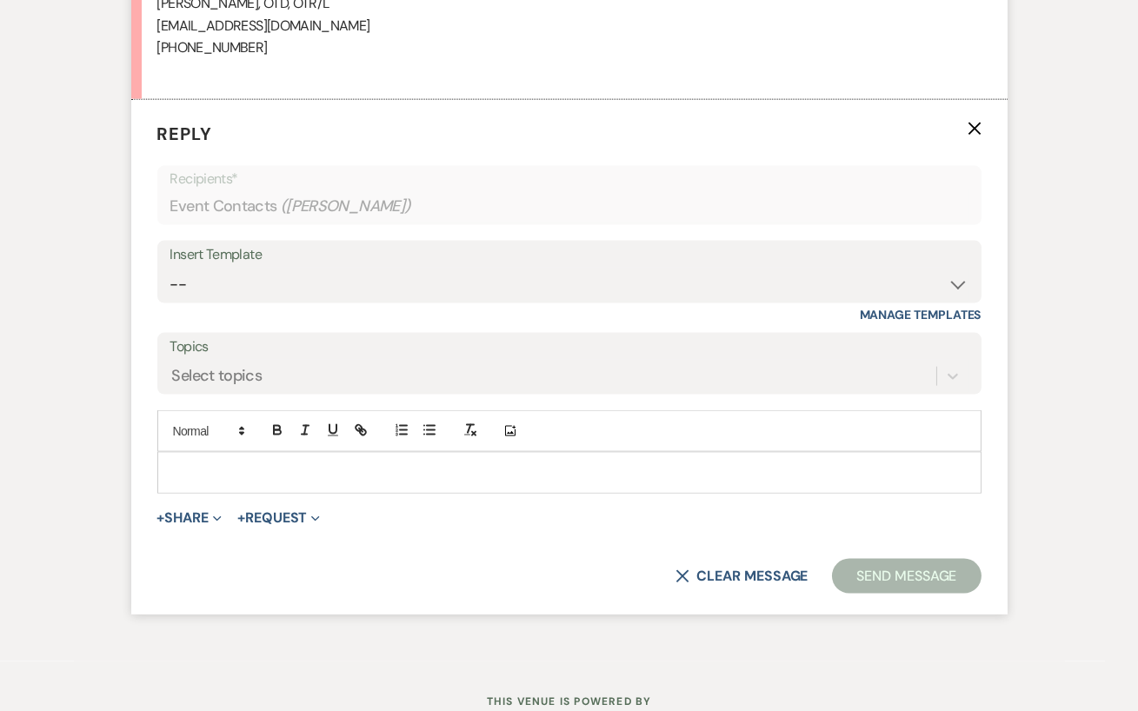
click at [227, 467] on p at bounding box center [569, 472] width 796 height 19
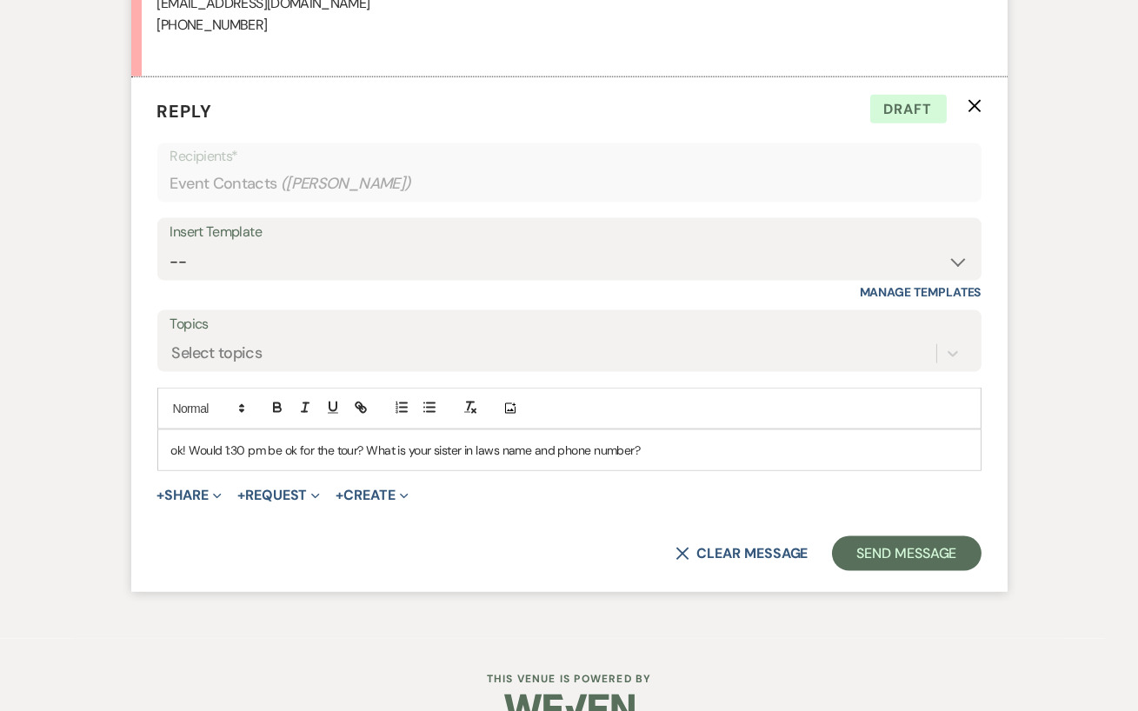
scroll to position [4561, 0]
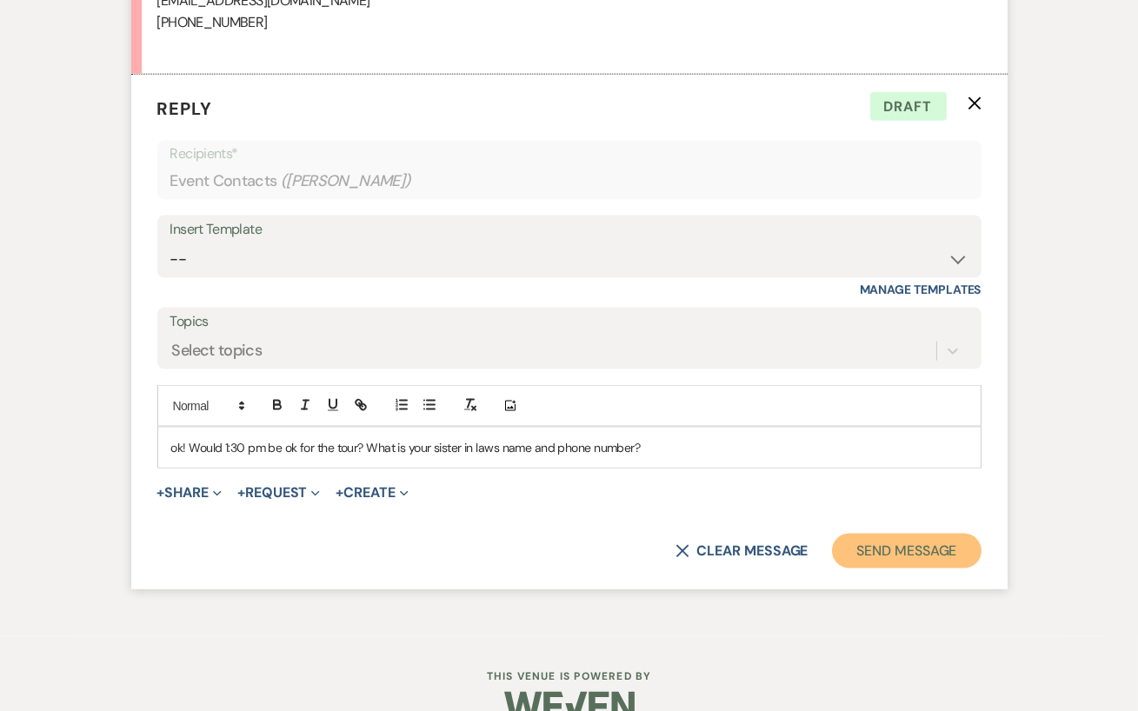
click at [884, 550] on button "Send Message" at bounding box center [906, 551] width 149 height 35
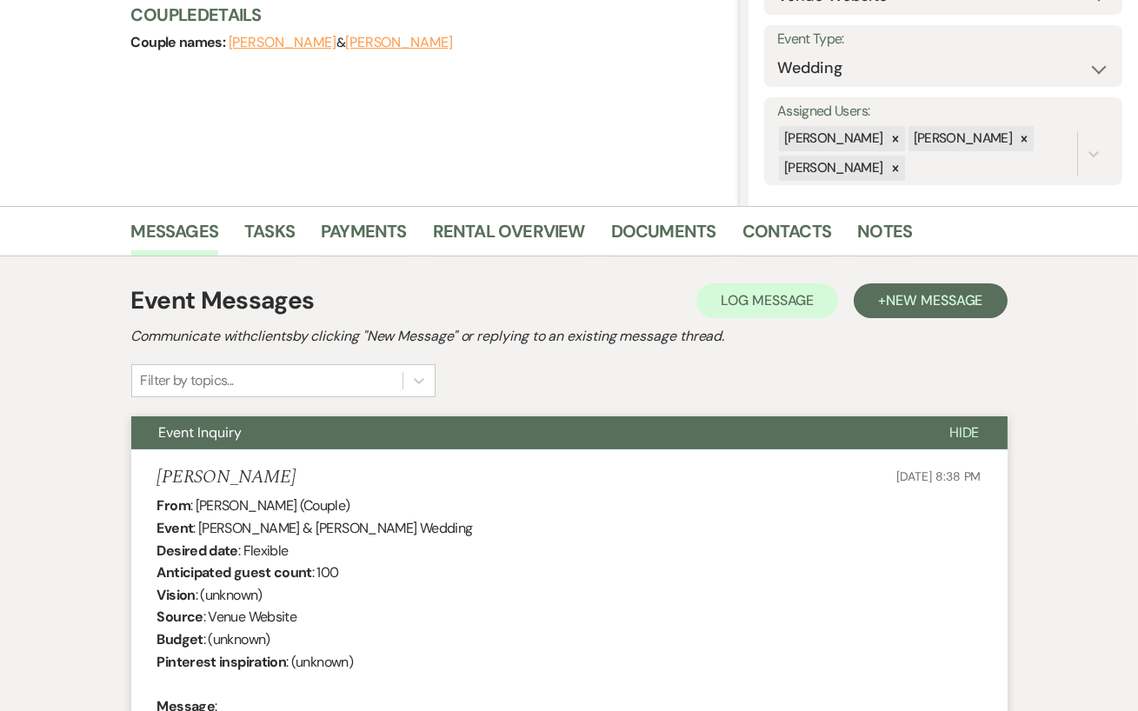
scroll to position [0, 0]
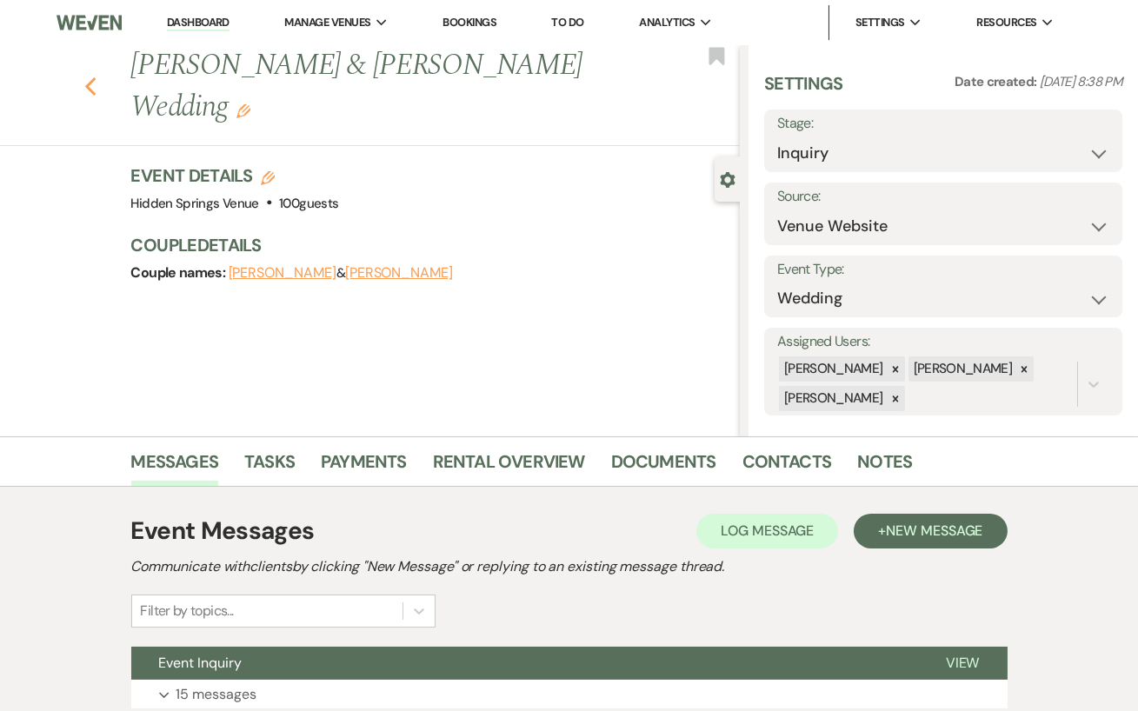
click at [88, 76] on icon "Previous" at bounding box center [90, 86] width 13 height 21
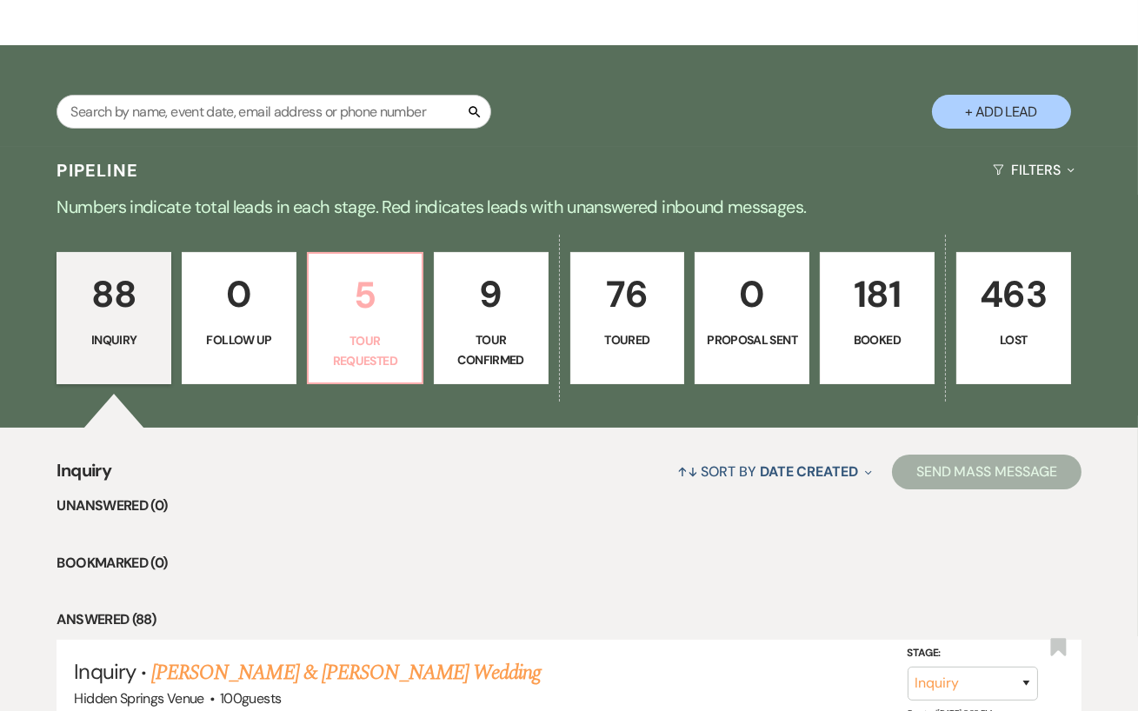
click at [359, 324] on p "5" at bounding box center [365, 295] width 92 height 58
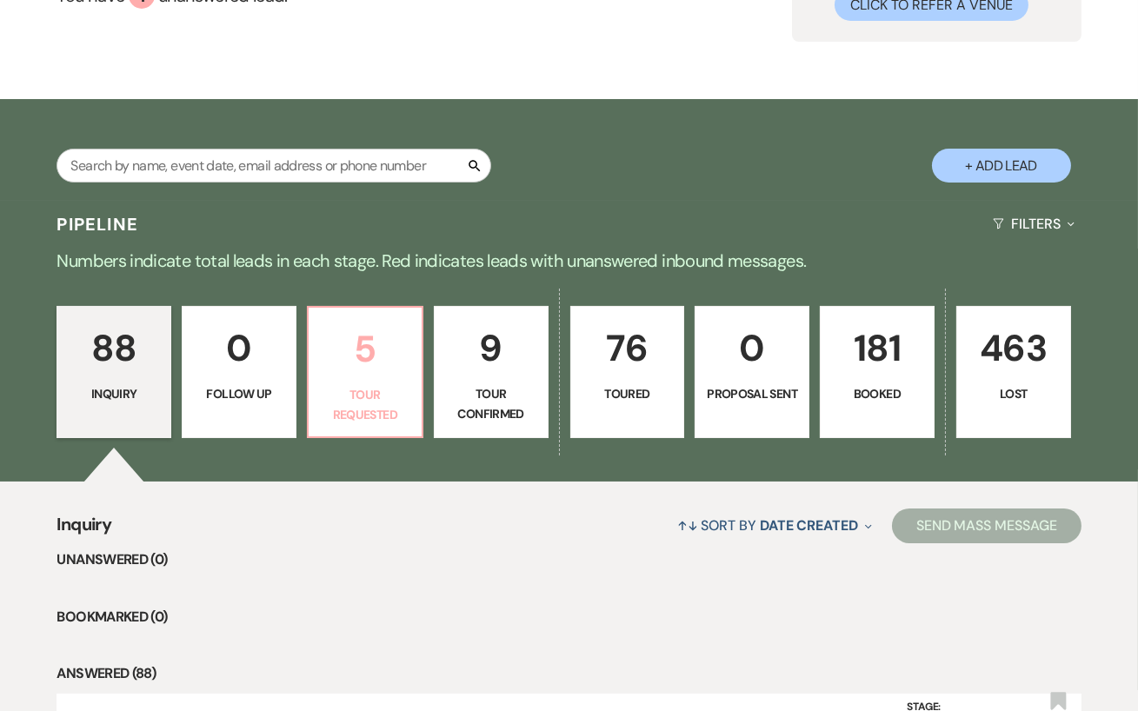
select select "2"
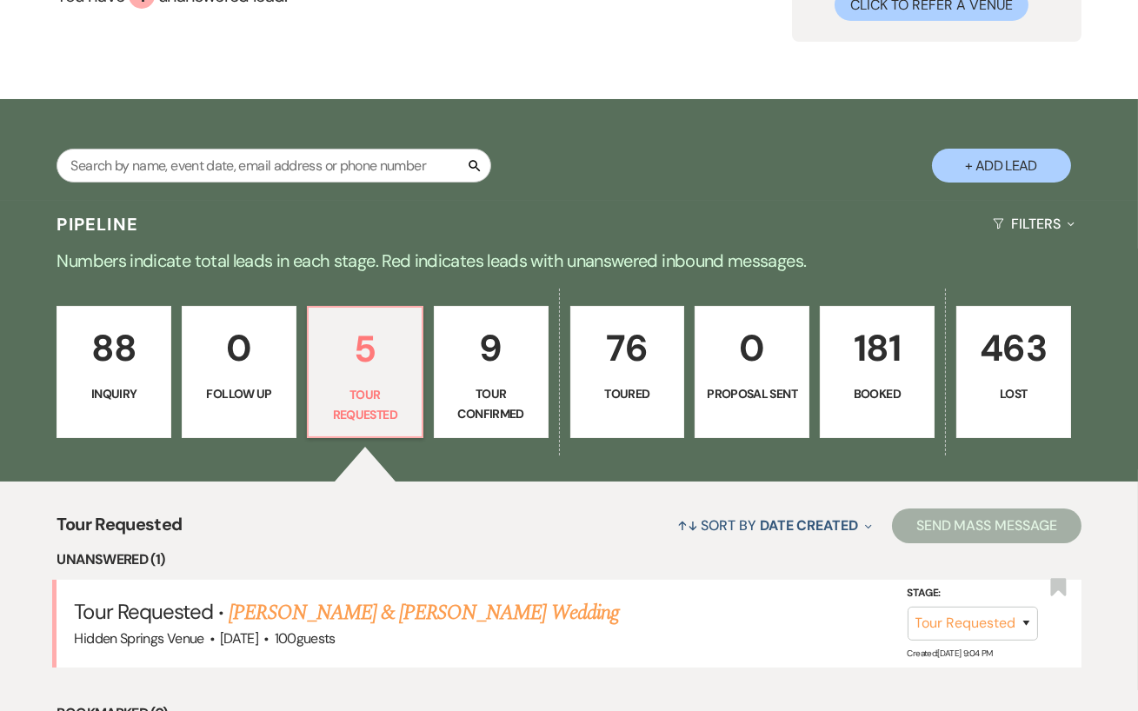
scroll to position [248, 0]
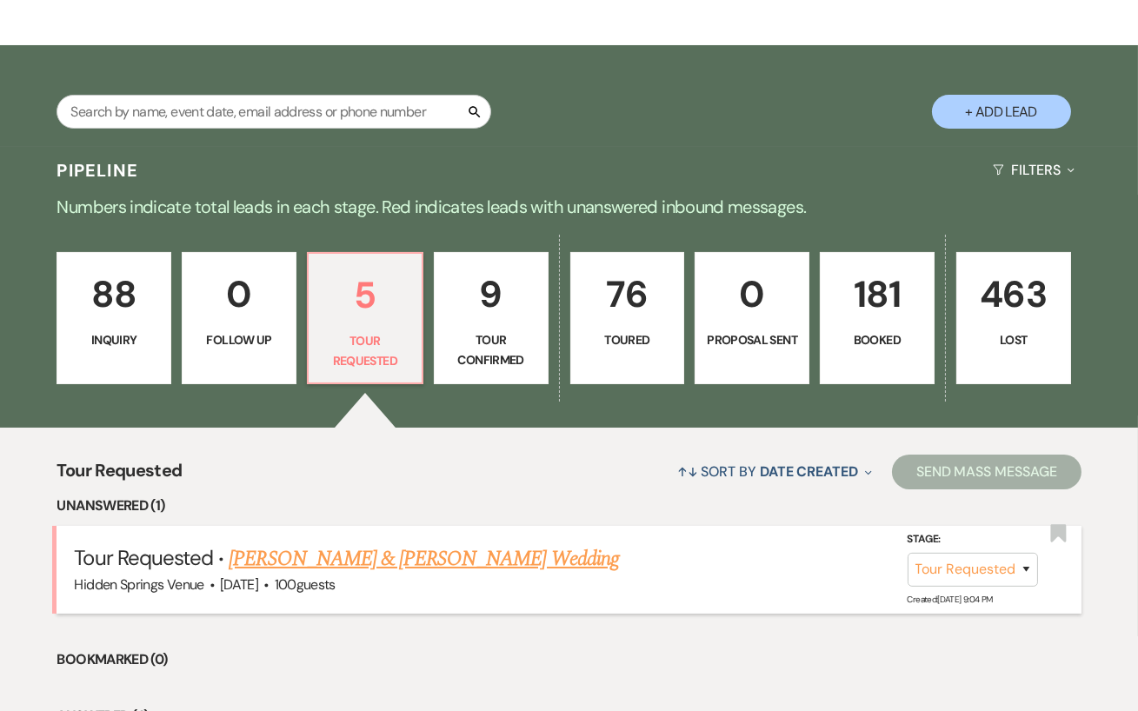
click at [399, 574] on link "James Massey & Makayla Scheck's Wedding" at bounding box center [423, 558] width 389 height 31
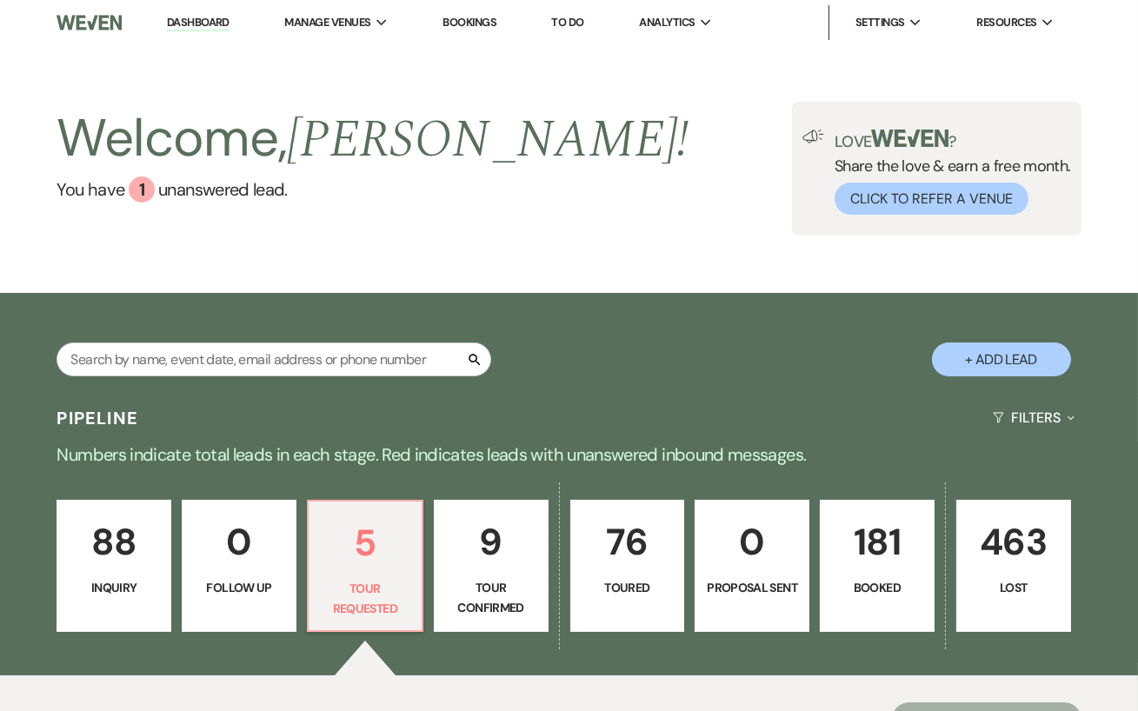
select select "2"
select select "5"
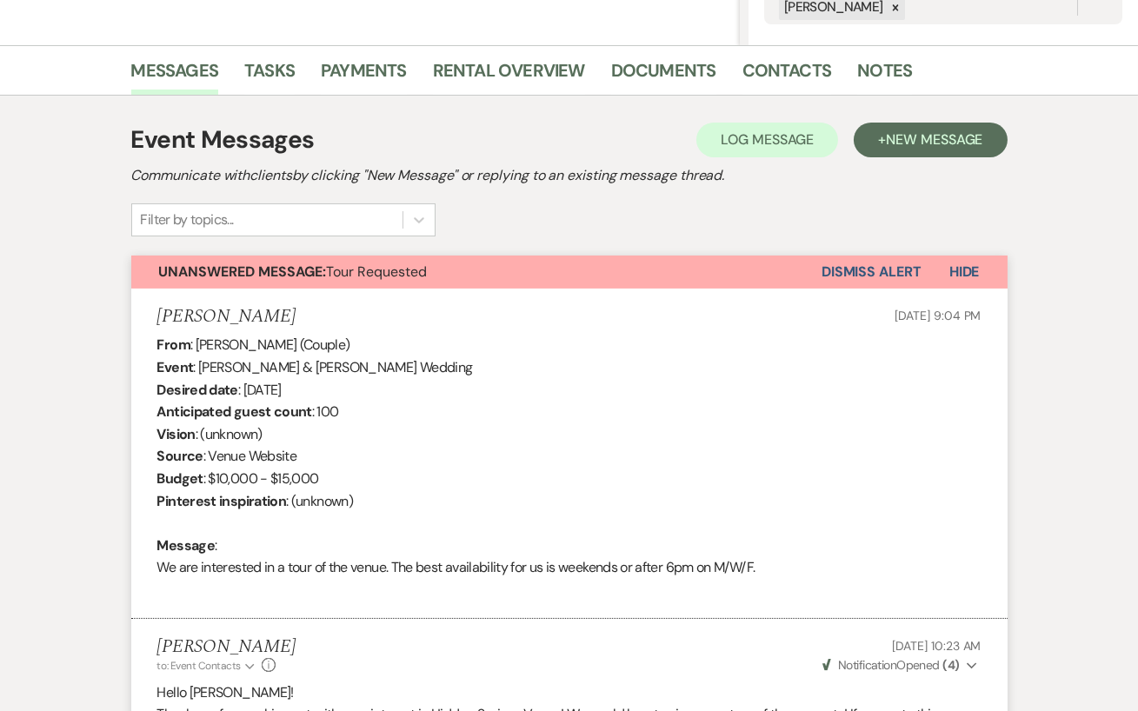
scroll to position [148, 0]
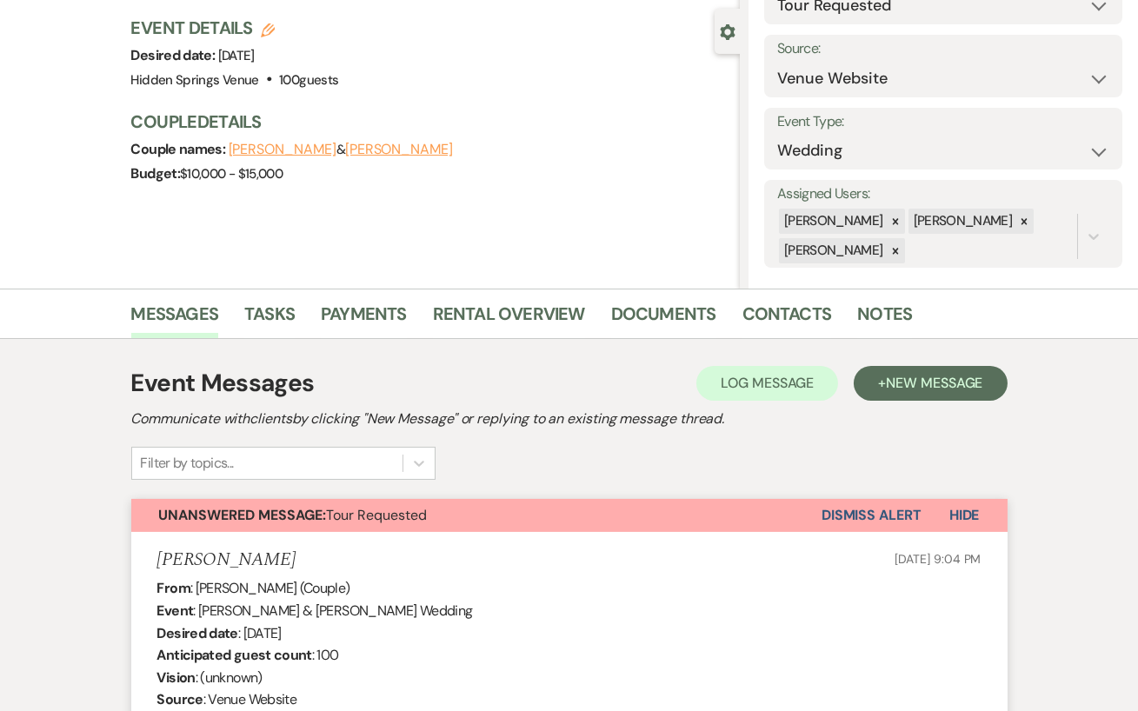
click at [846, 513] on button "Dismiss Alert" at bounding box center [871, 515] width 100 height 33
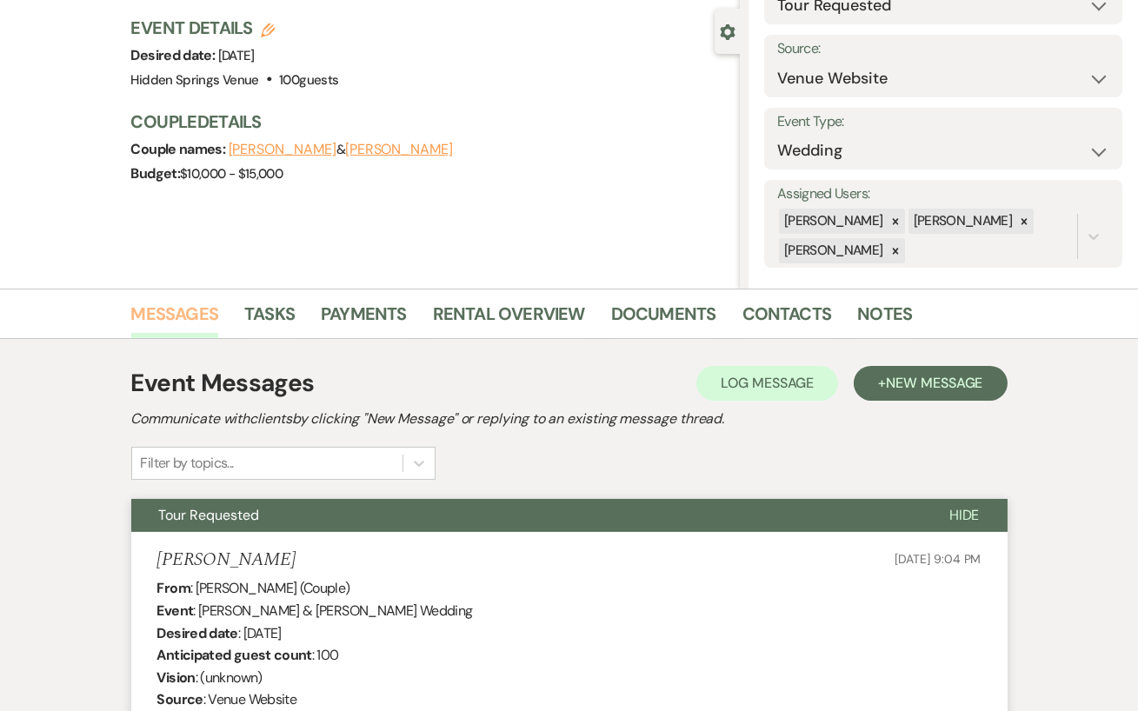
scroll to position [0, 0]
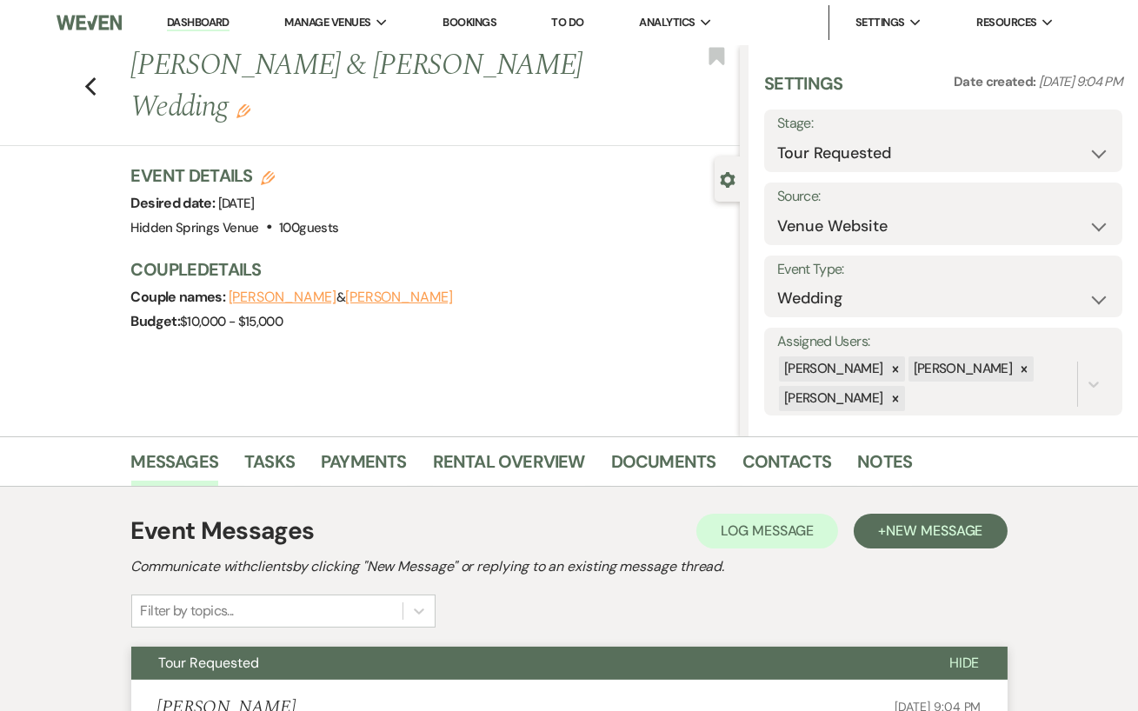
click at [196, 23] on link "Dashboard" at bounding box center [198, 23] width 63 height 17
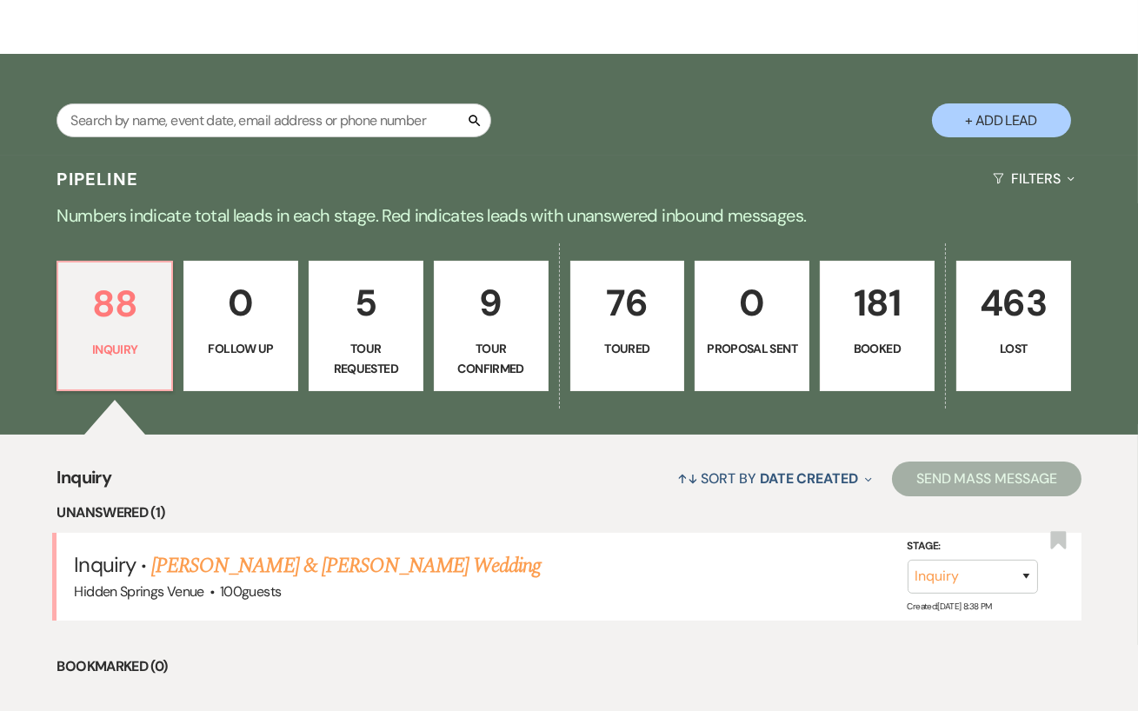
scroll to position [260, 0]
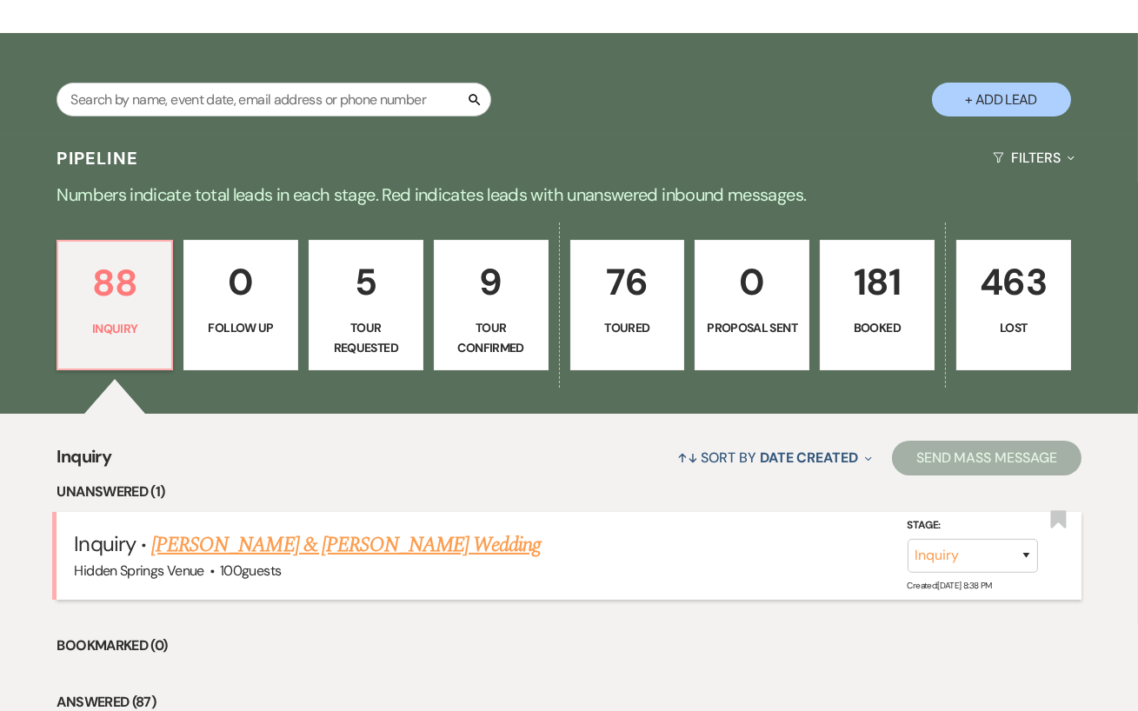
click at [375, 561] on link "[PERSON_NAME] & [PERSON_NAME] Wedding" at bounding box center [345, 544] width 389 height 31
select select "5"
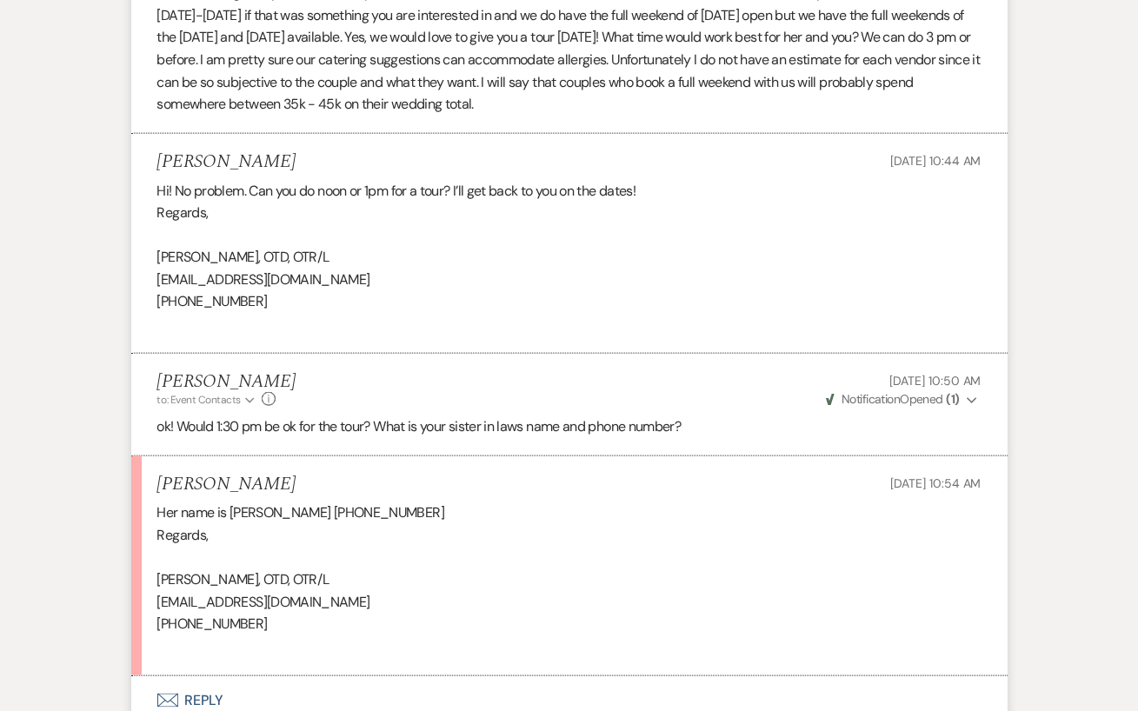
scroll to position [4431, 0]
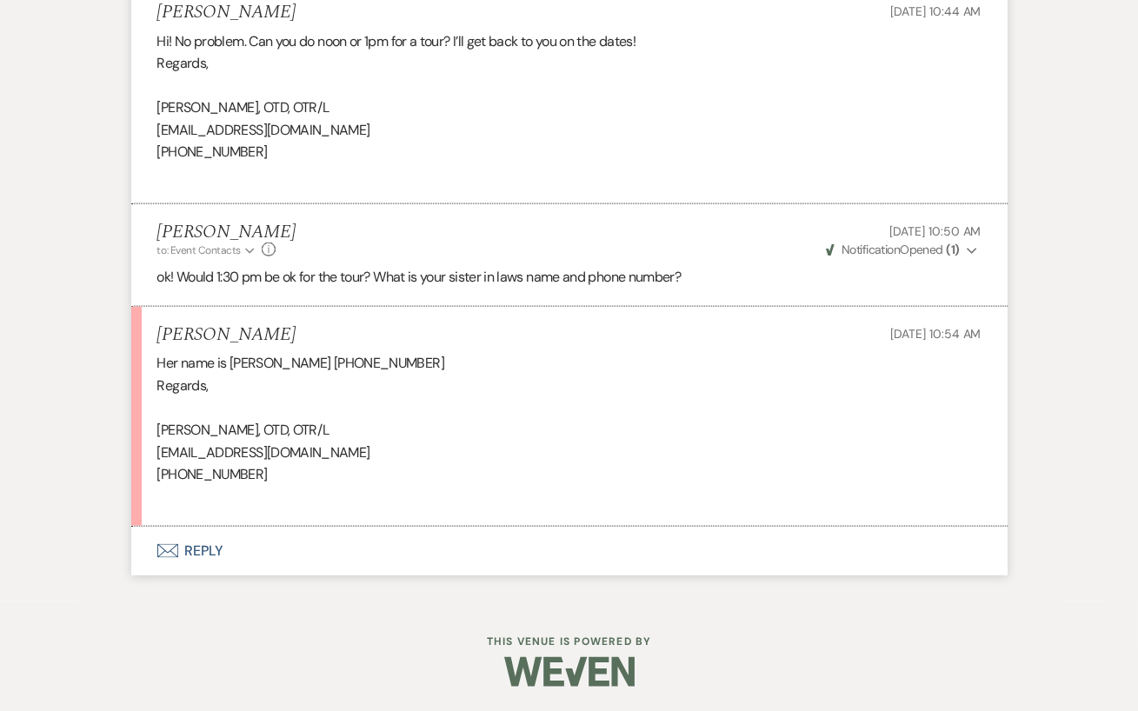
click at [307, 550] on button "Envelope Reply" at bounding box center [569, 551] width 876 height 49
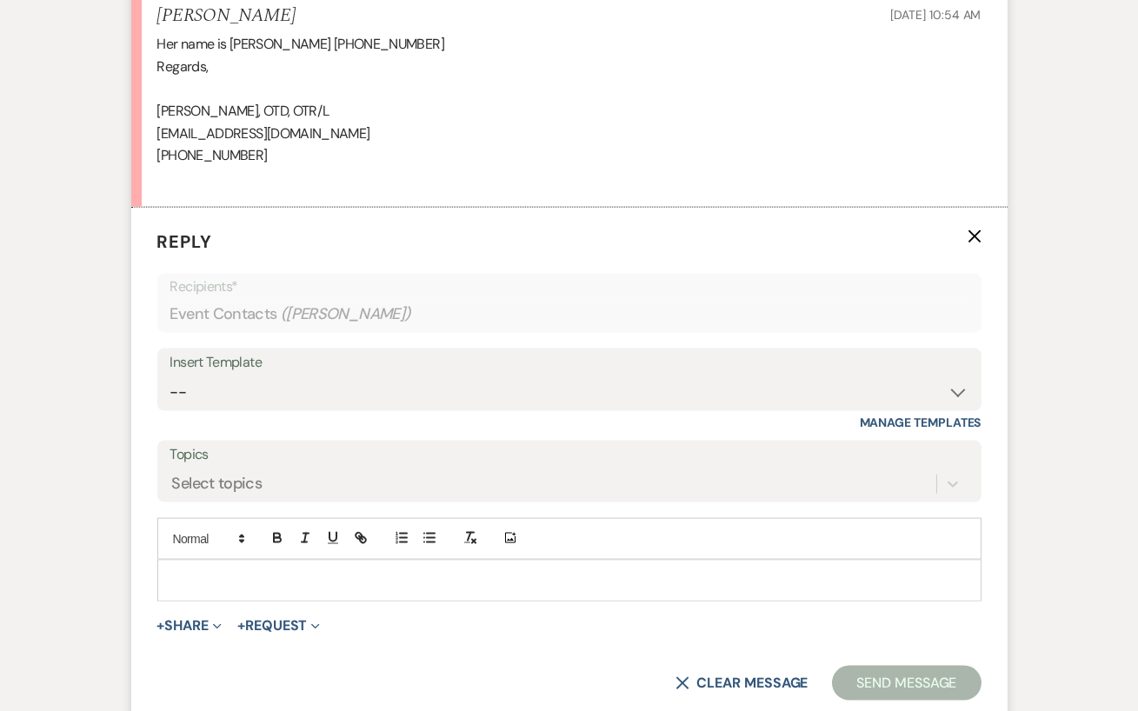
scroll to position [4763, 0]
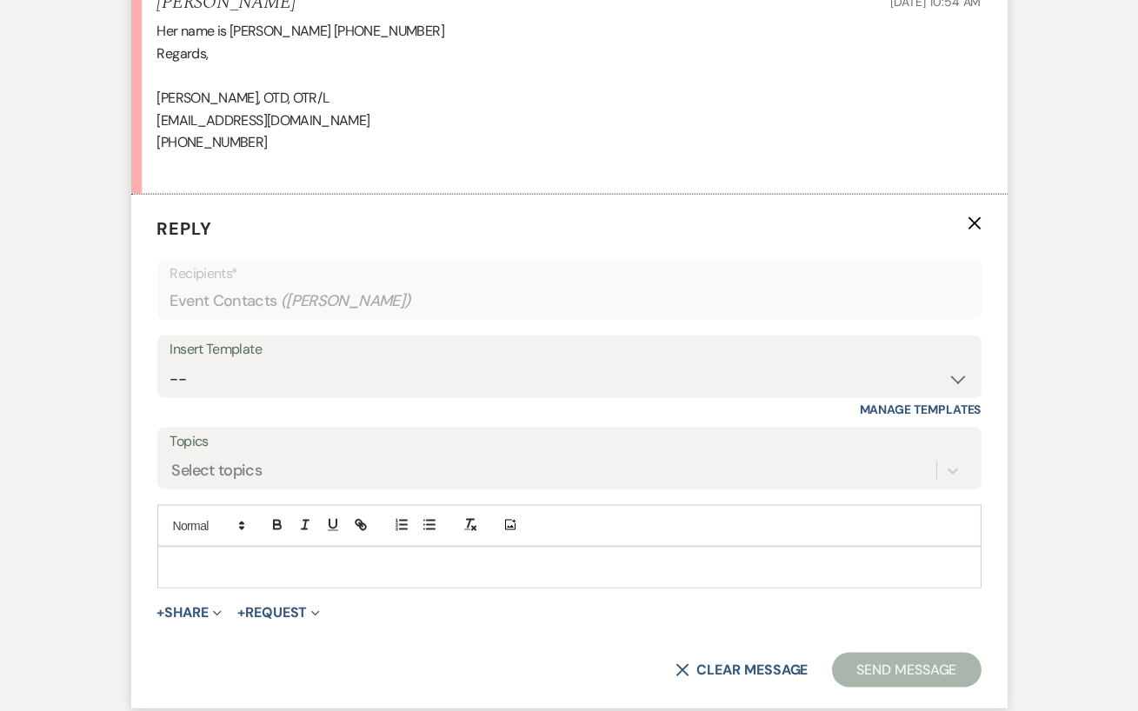
click at [266, 569] on p at bounding box center [569, 567] width 796 height 19
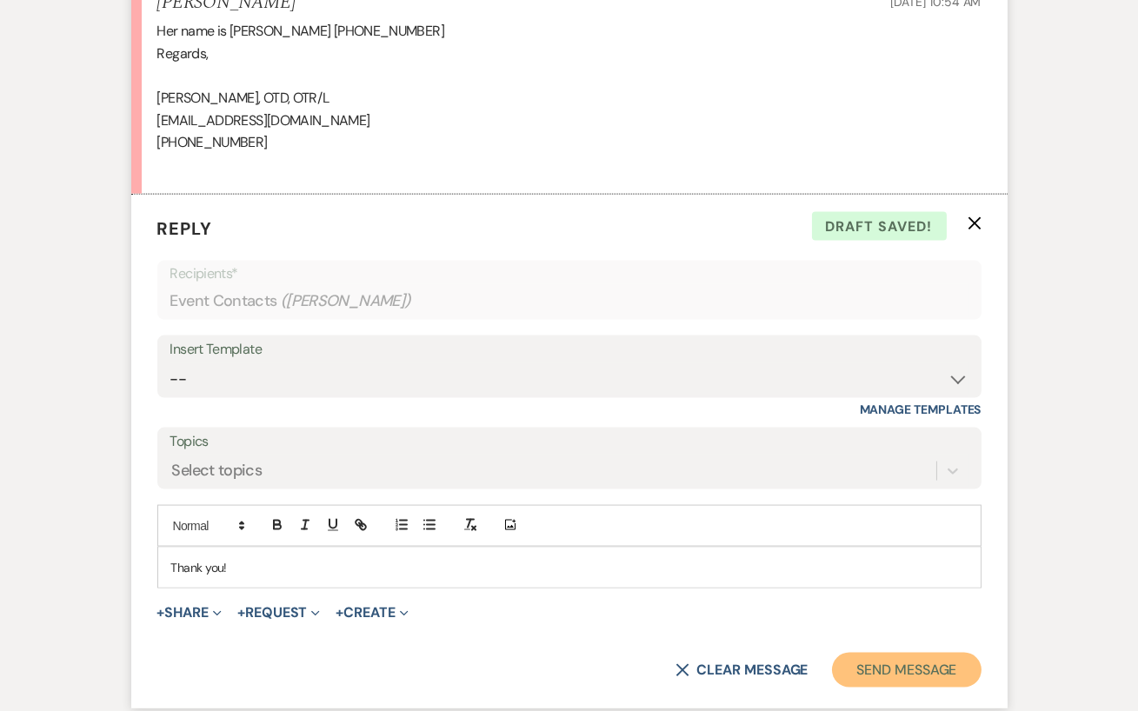
click at [900, 674] on button "Send Message" at bounding box center [906, 670] width 149 height 35
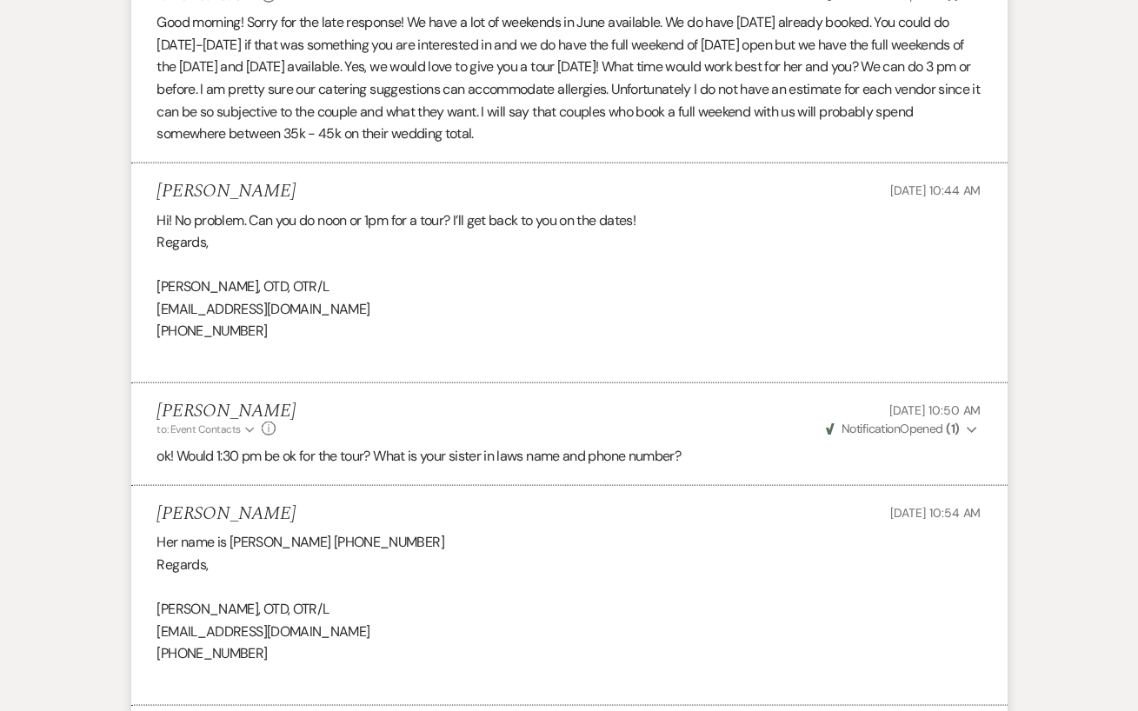
scroll to position [4313, 0]
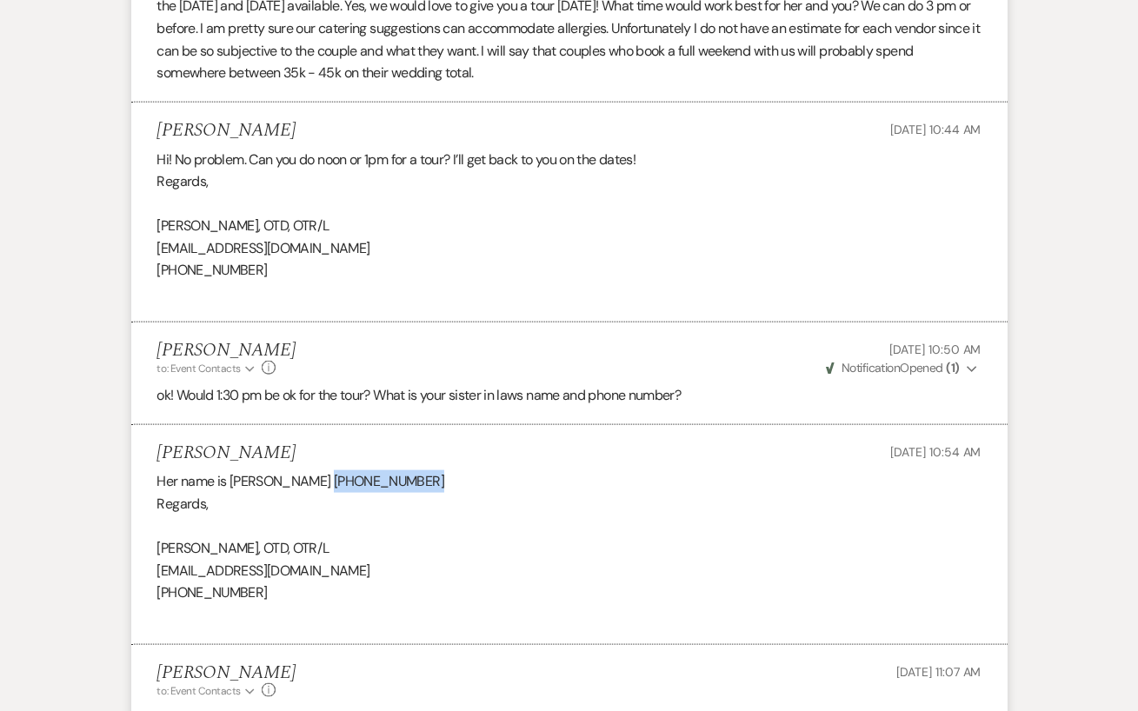
drag, startPoint x: 420, startPoint y: 471, endPoint x: 316, endPoint y: 475, distance: 103.5
click at [316, 475] on div "Her name is Ashley French (717) 324-9400 Regards, ERICA FRENCH, OTD, OTR/L eric…" at bounding box center [569, 548] width 824 height 156
copy div "(717) 324-9400"
click at [535, 475] on div "Her name is Ashley French (717) 324-9400 Regards, ERICA FRENCH, OTD, OTR/L eric…" at bounding box center [569, 548] width 824 height 156
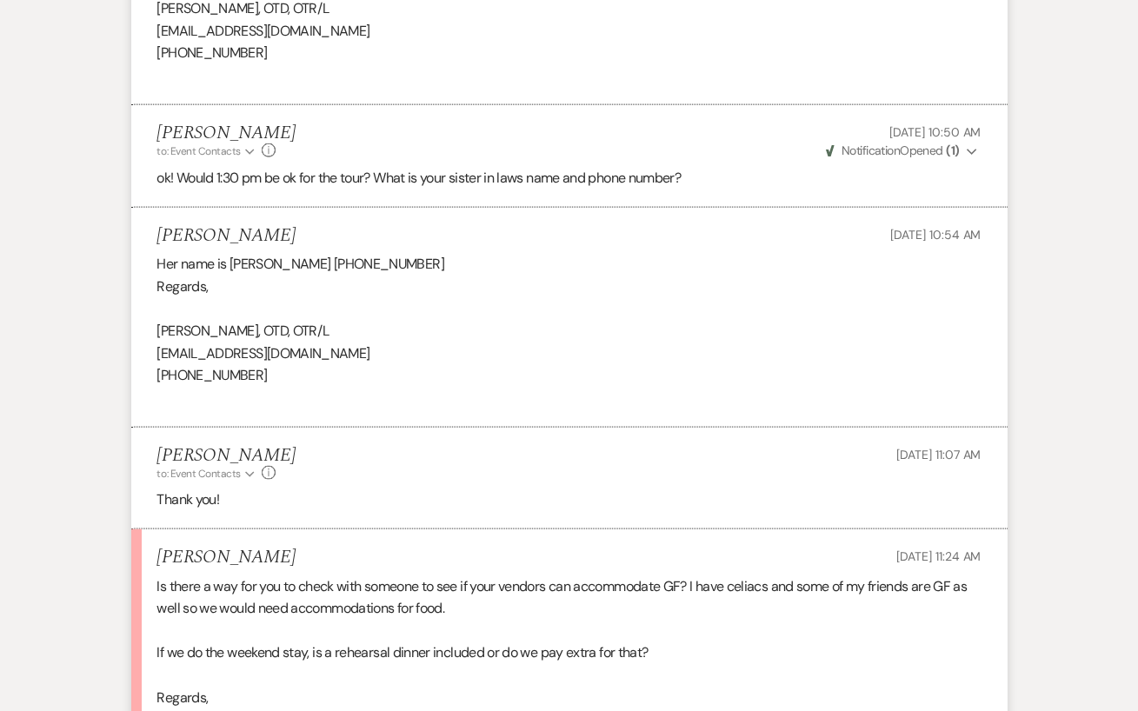
scroll to position [4843, 0]
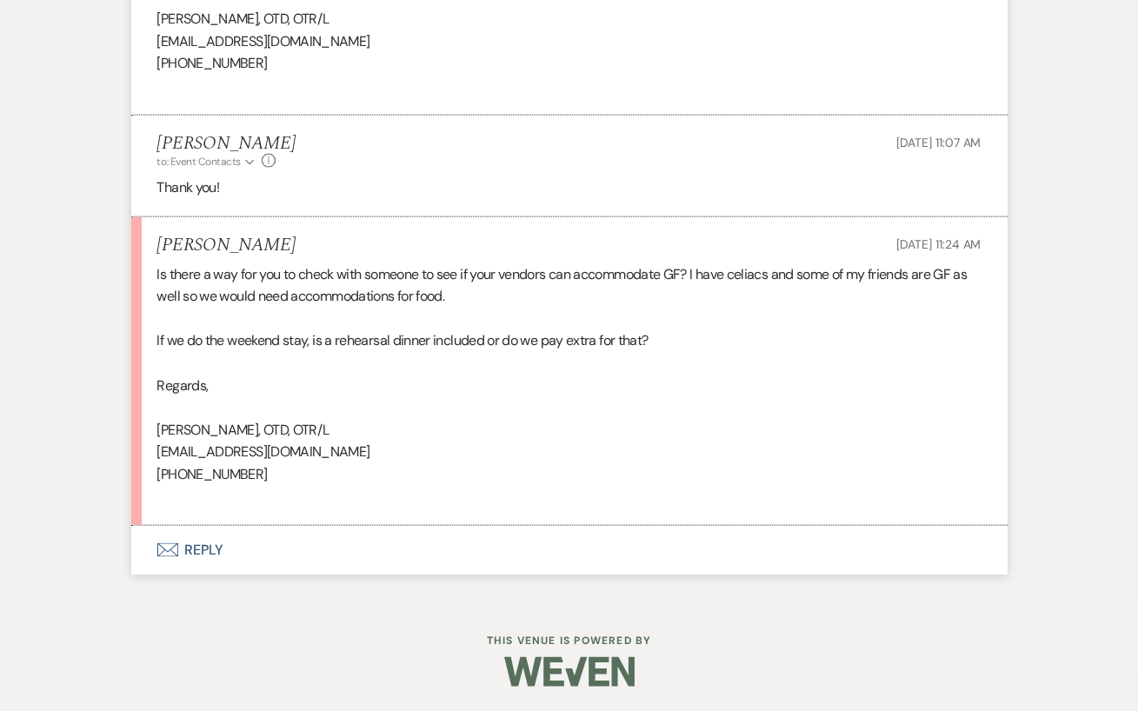
click at [343, 561] on button "Envelope Reply" at bounding box center [569, 550] width 876 height 49
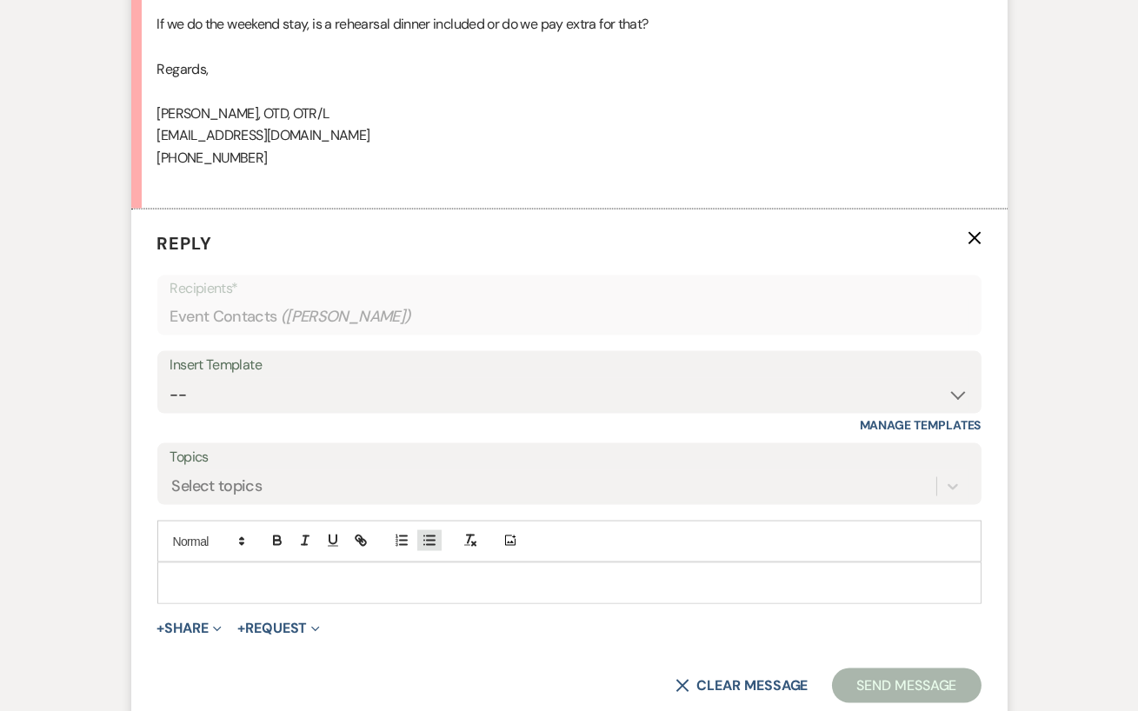
scroll to position [5162, 0]
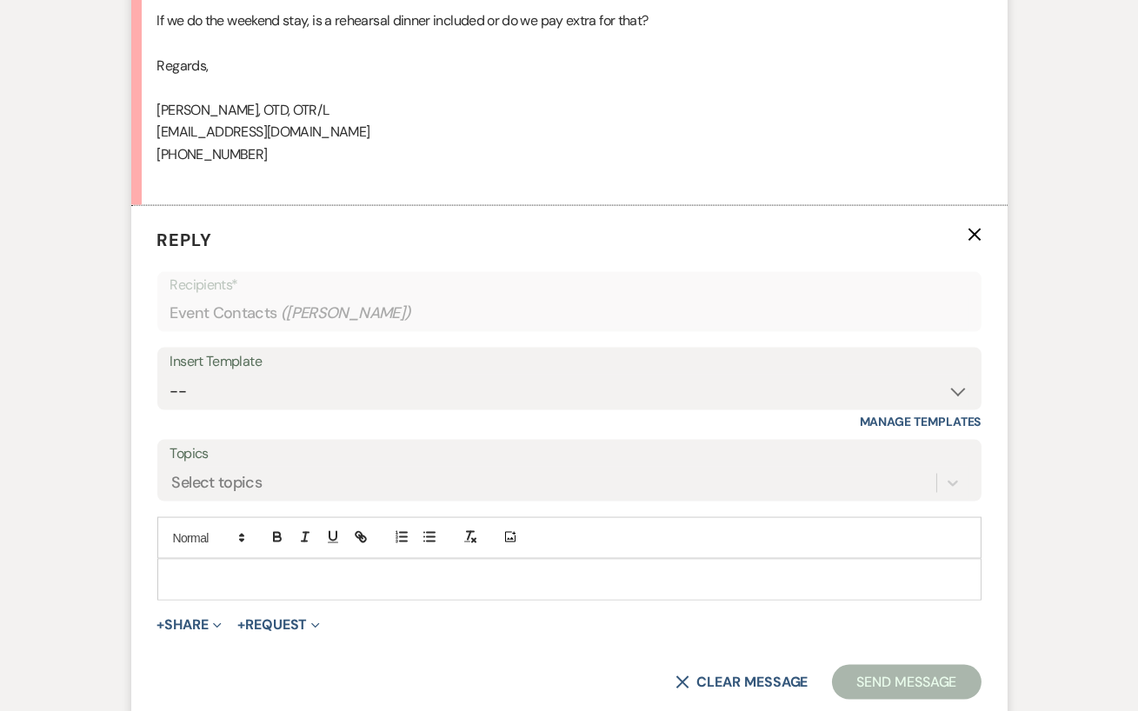
click at [246, 577] on p at bounding box center [569, 579] width 796 height 19
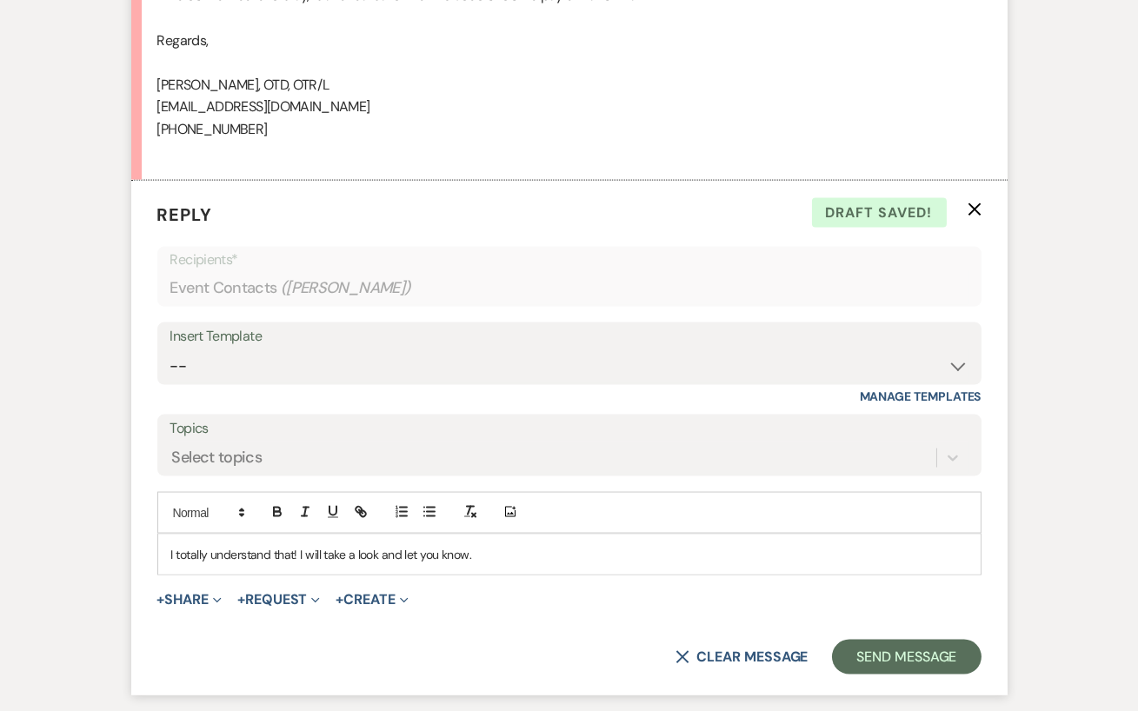
scroll to position [5184, 0]
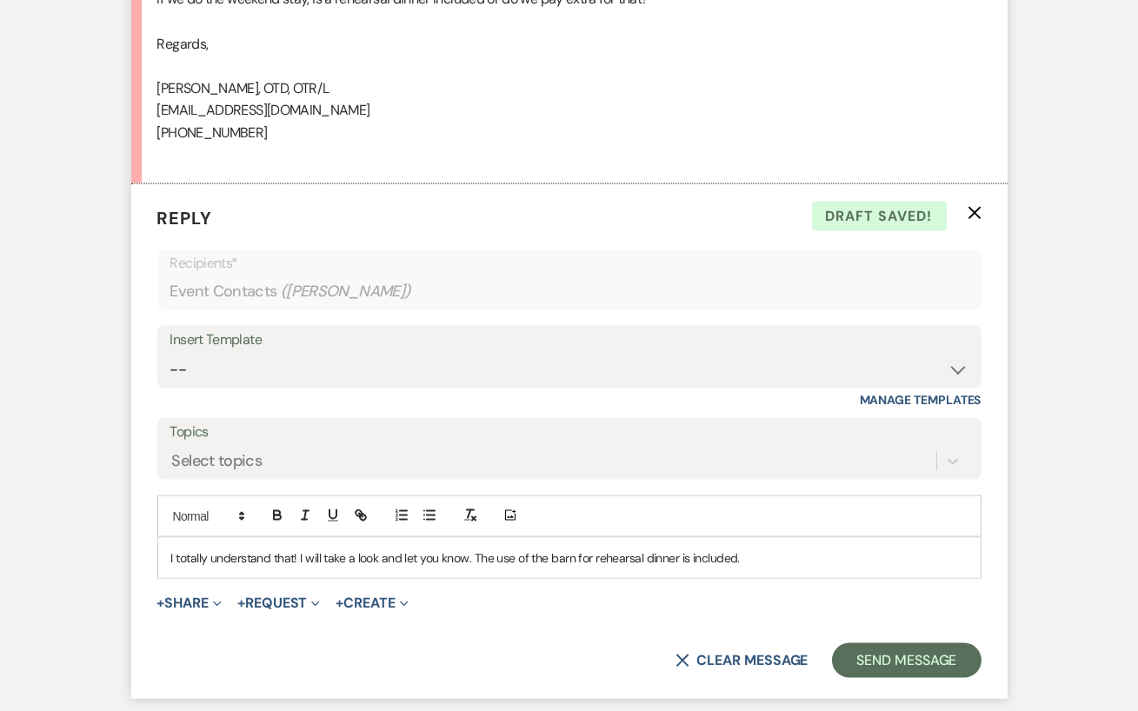
click at [574, 559] on p "I totally understand that! I will take a look and let you know. The use of the …" at bounding box center [569, 557] width 796 height 19
click at [842, 561] on p "I totally understand that! I will take a look and let you know. The use of the …" at bounding box center [569, 557] width 796 height 19
click at [953, 658] on button "Send Message" at bounding box center [906, 660] width 149 height 35
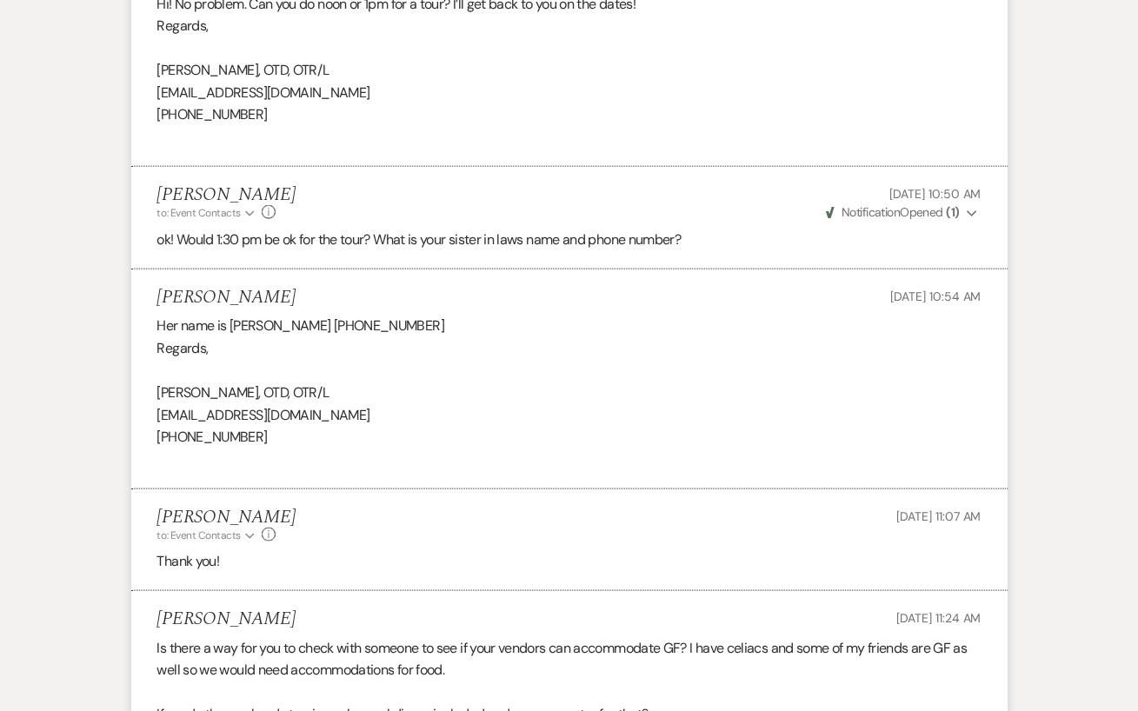
scroll to position [4944, 0]
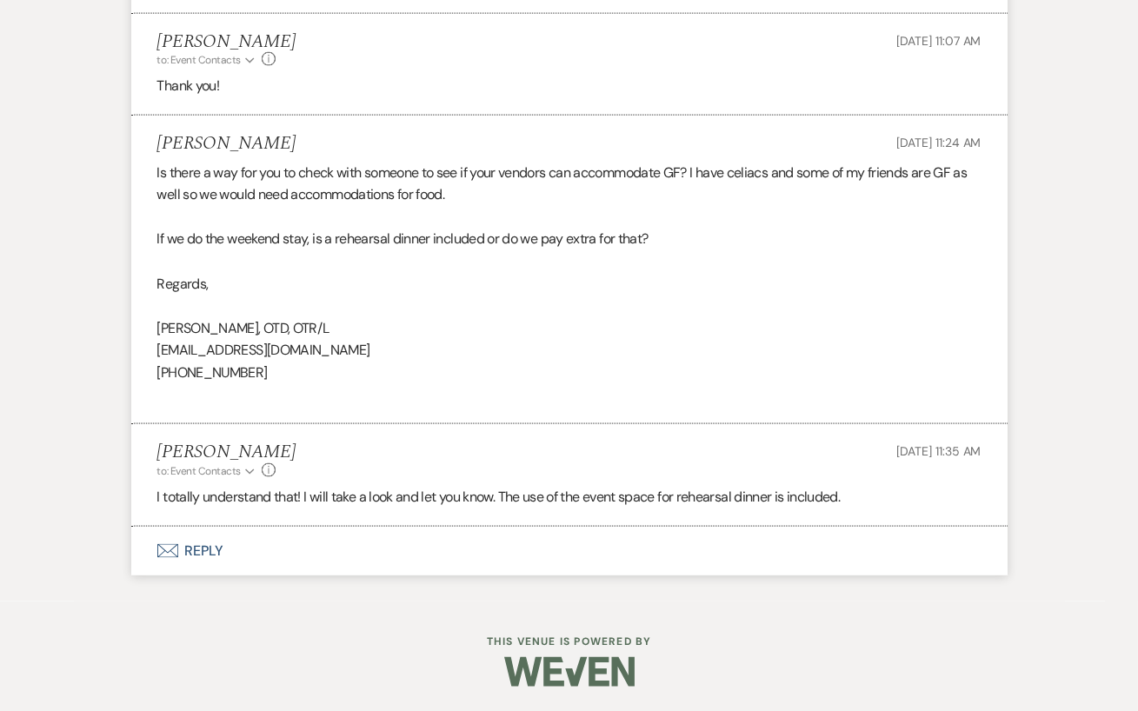
click at [233, 536] on button "Envelope Reply" at bounding box center [569, 551] width 876 height 49
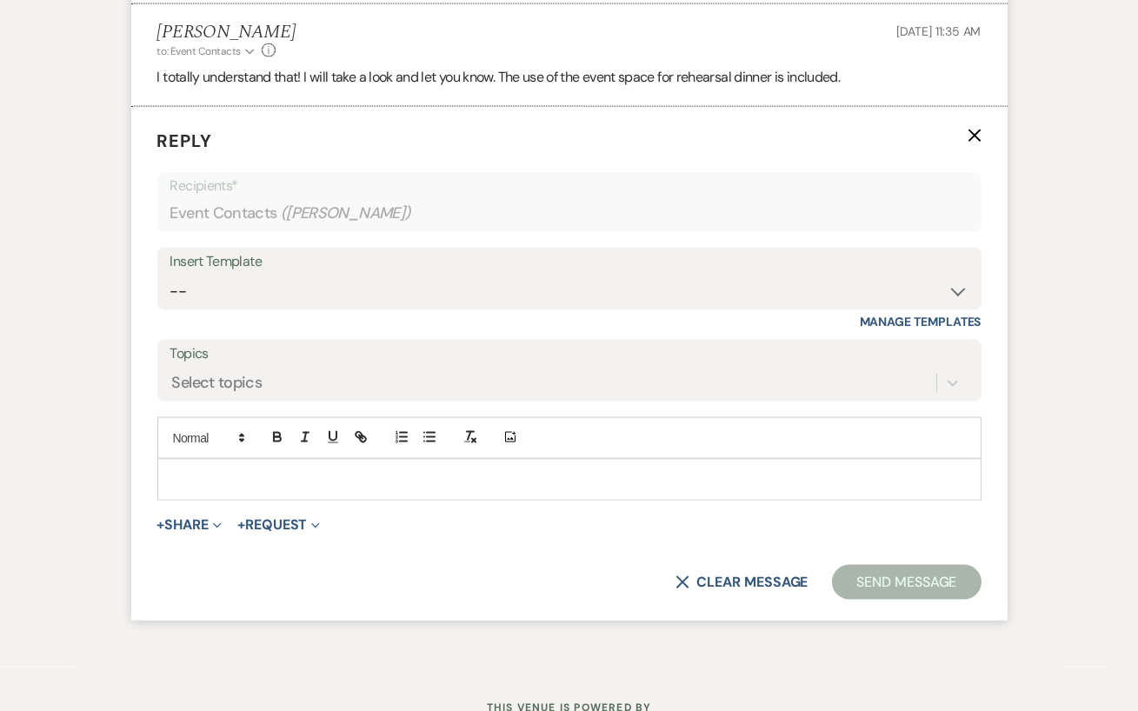
scroll to position [5371, 0]
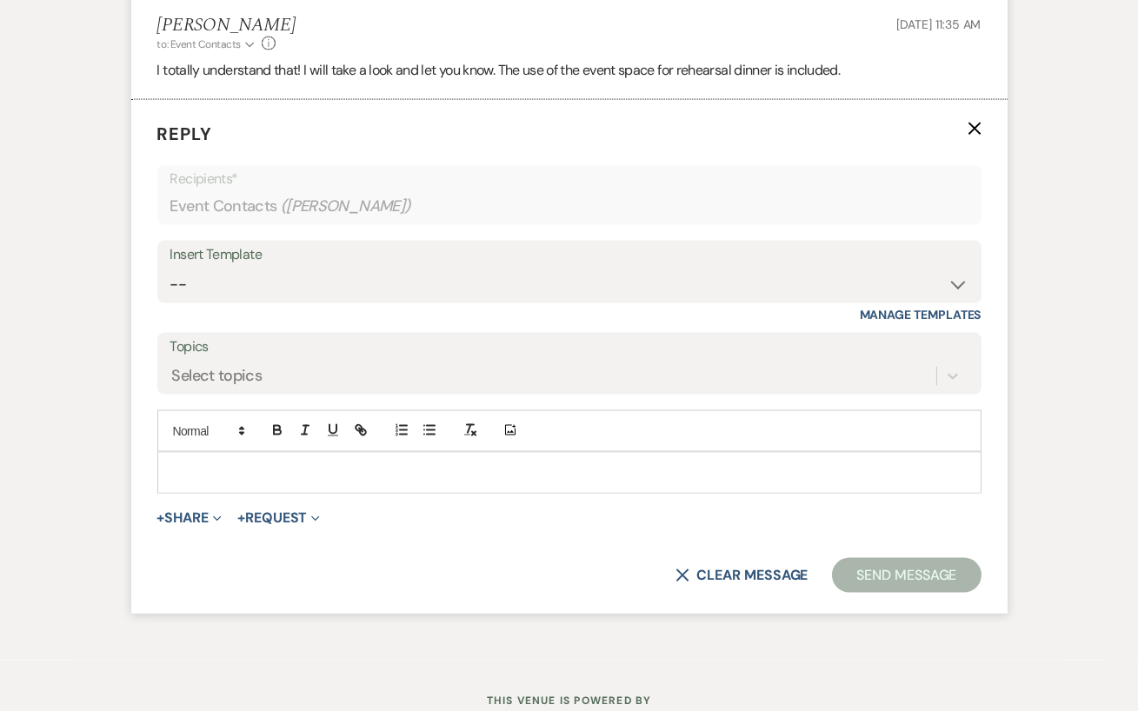
click at [208, 479] on p at bounding box center [569, 472] width 796 height 19
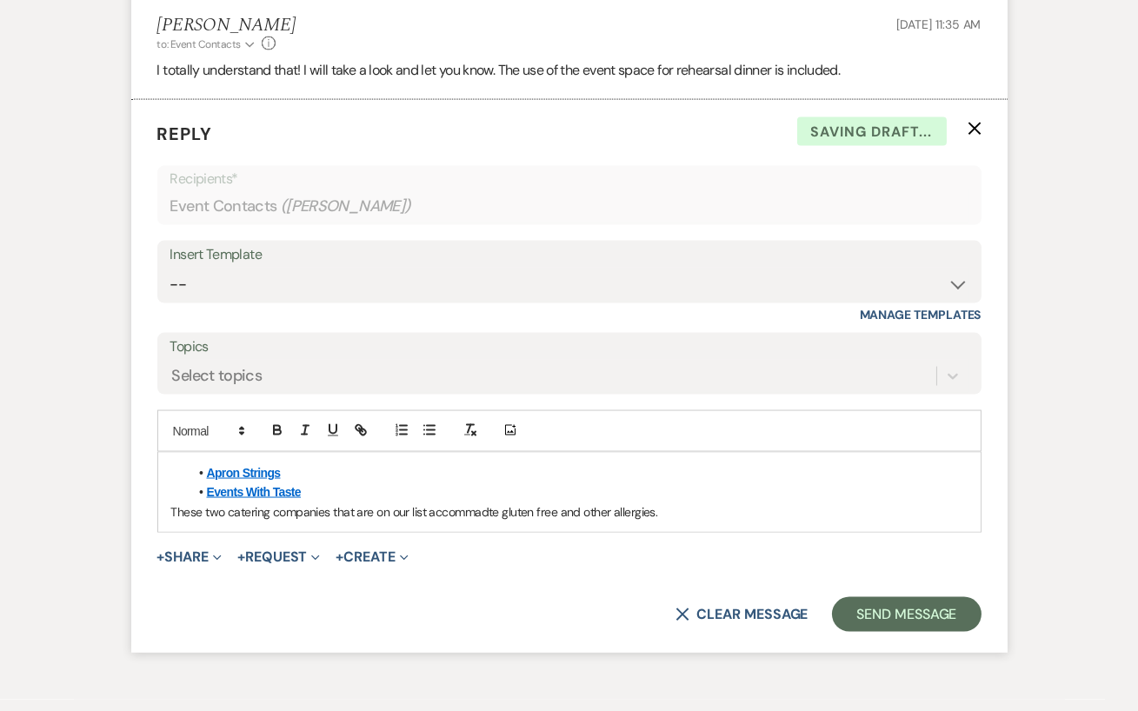
click at [455, 505] on p "These two catering companies that are on our list accommadte gluten free and ot…" at bounding box center [569, 511] width 796 height 19
click at [696, 509] on p "These two catering companies that are on our list accommodate gluten free and o…" at bounding box center [569, 511] width 796 height 19
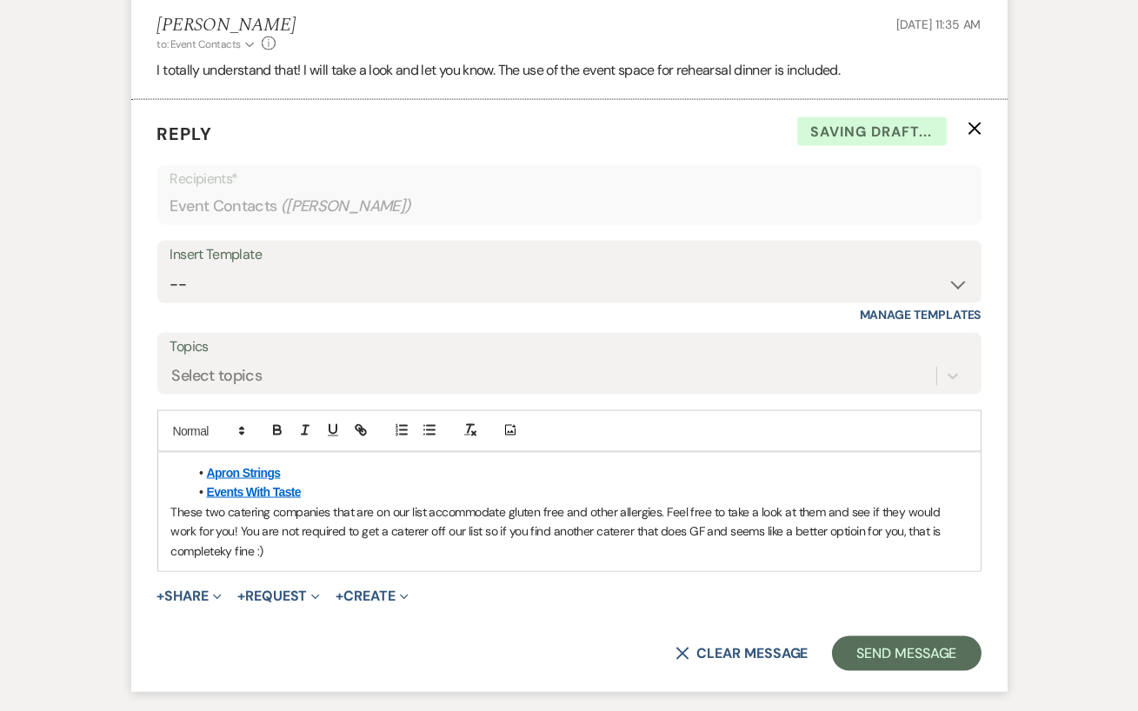
click at [214, 554] on p "These two catering companies that are on our list accommodate gluten free and o…" at bounding box center [569, 531] width 796 height 58
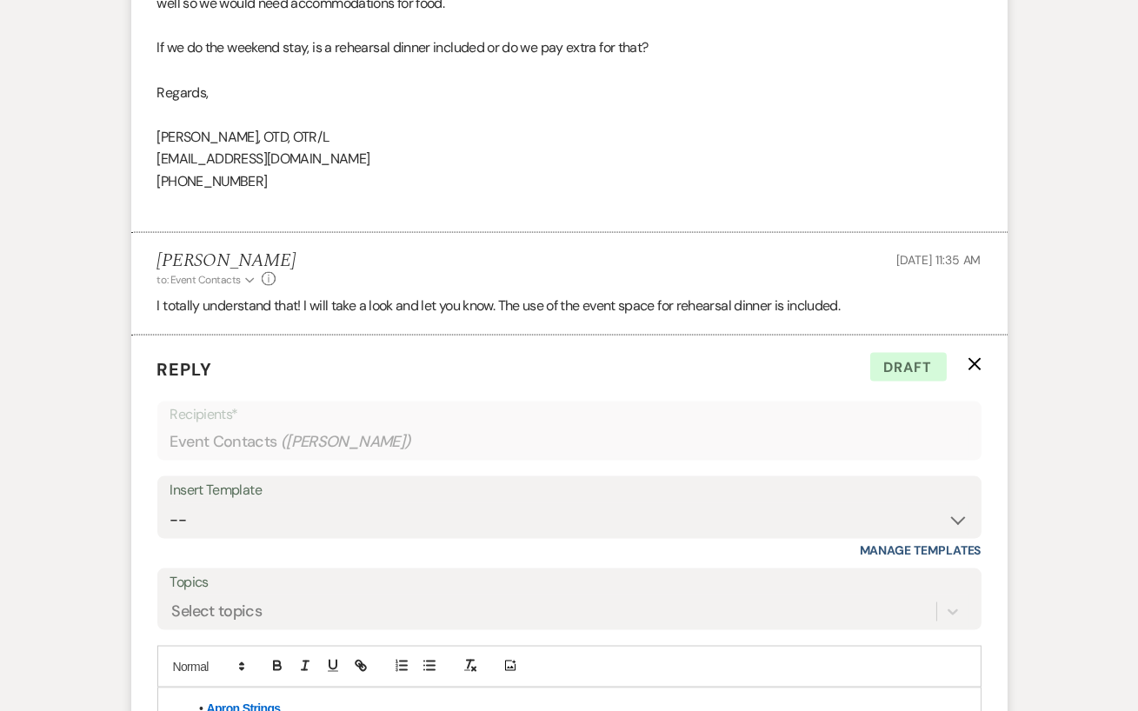
scroll to position [5508, 0]
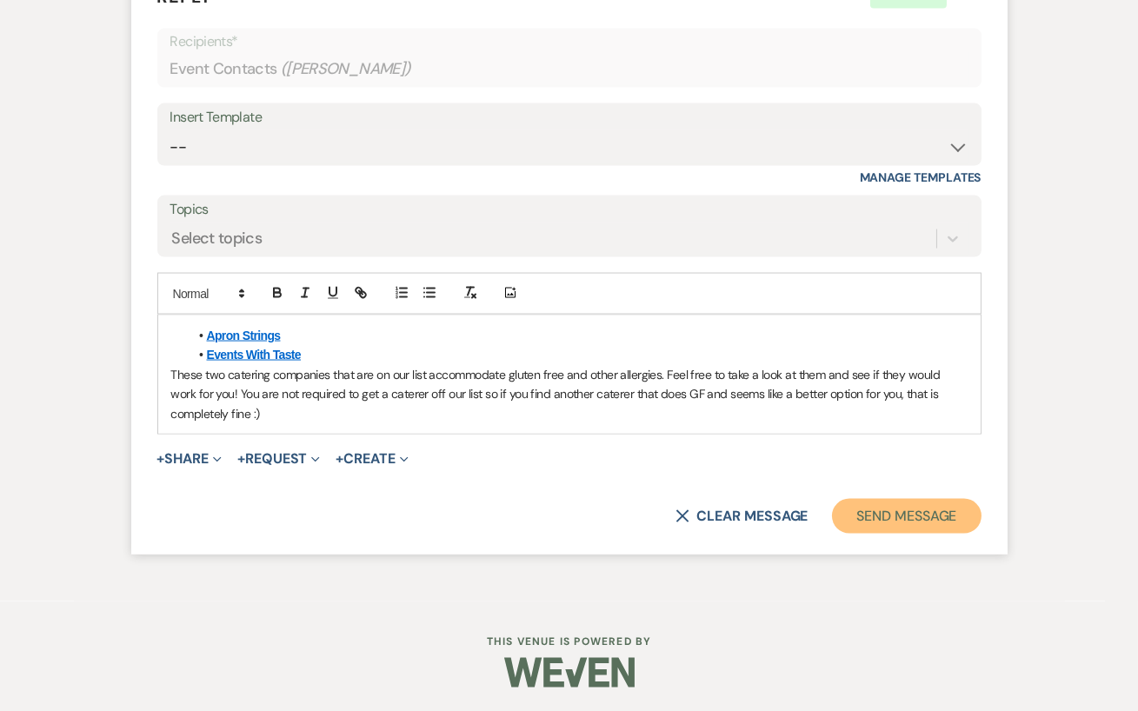
click at [864, 523] on button "Send Message" at bounding box center [906, 516] width 149 height 35
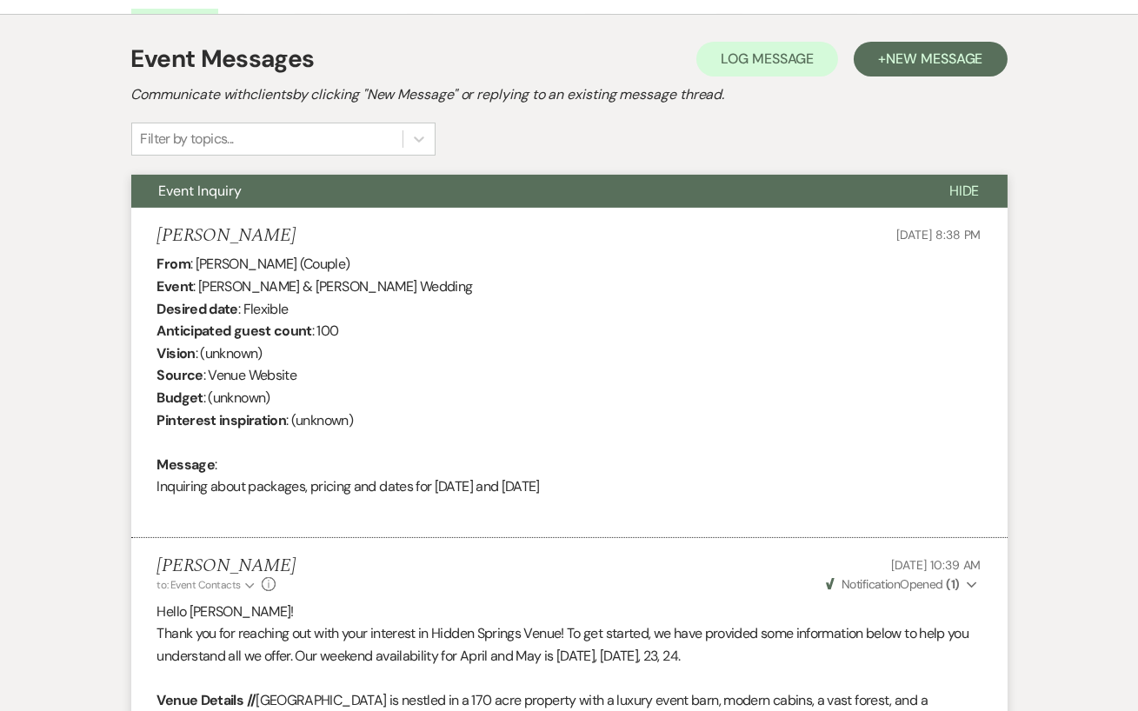
scroll to position [0, 0]
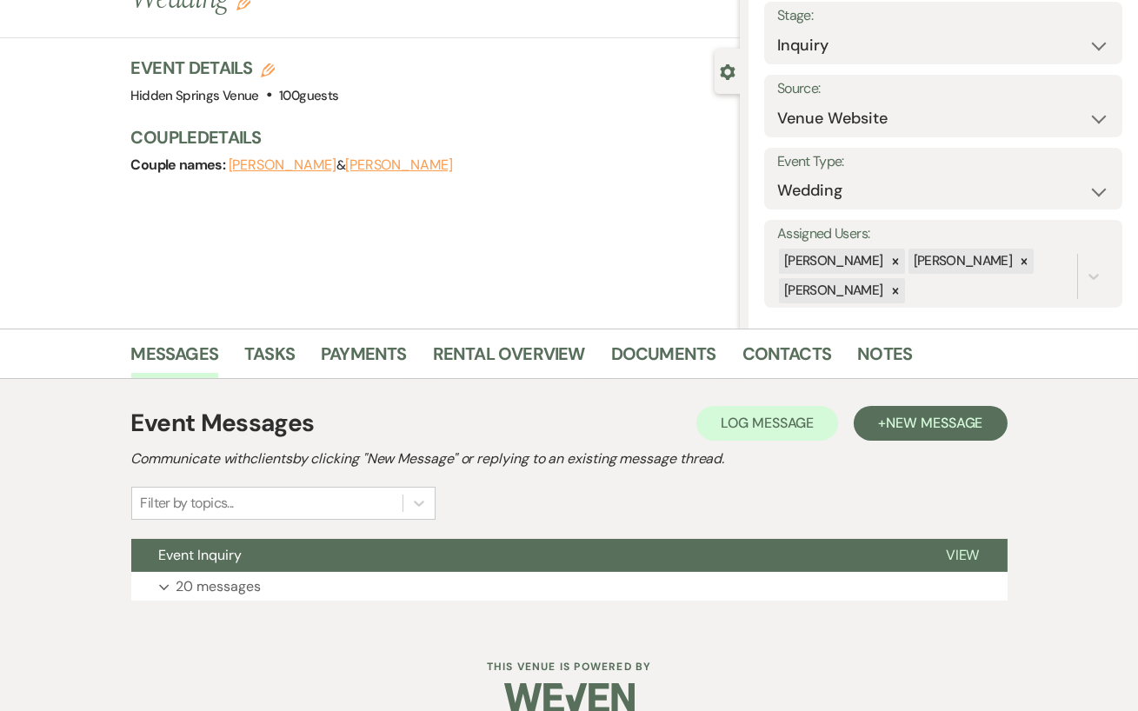
scroll to position [135, 0]
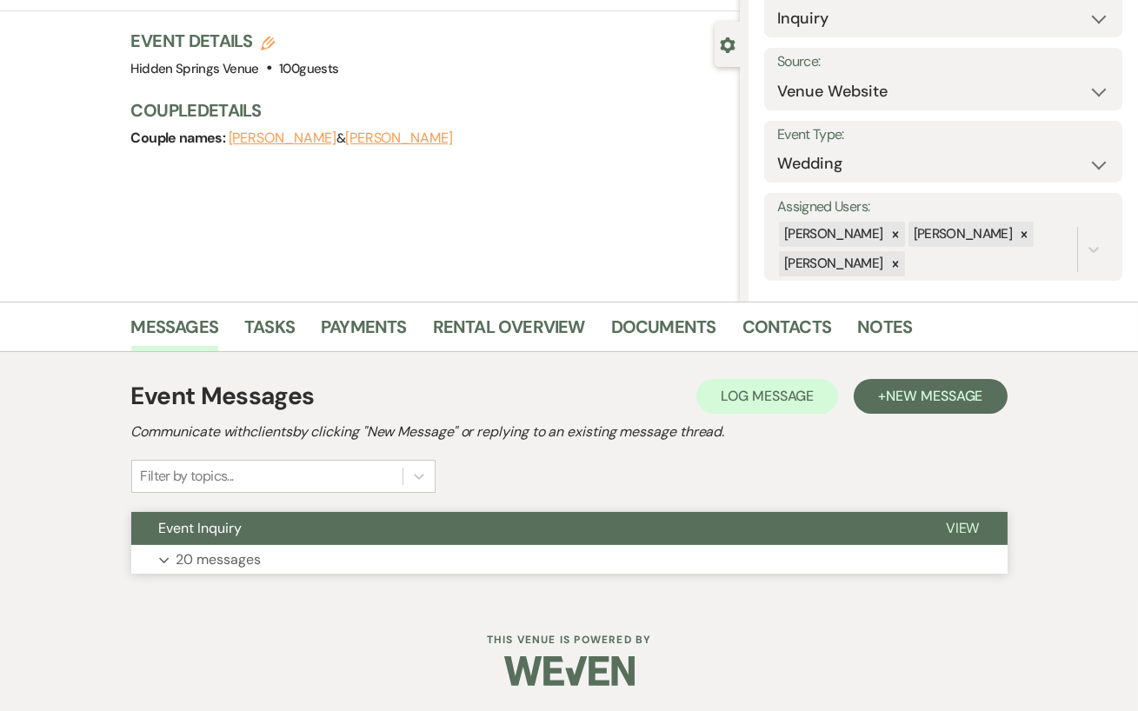
click at [236, 556] on p "20 messages" at bounding box center [218, 559] width 85 height 23
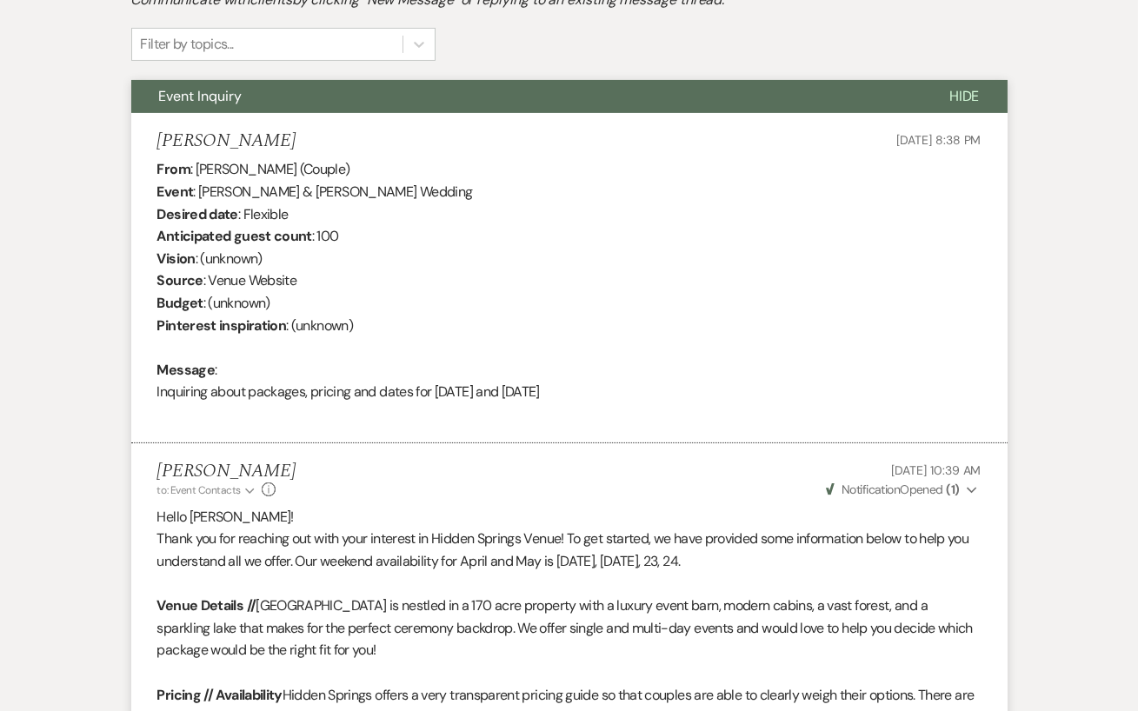
scroll to position [0, 0]
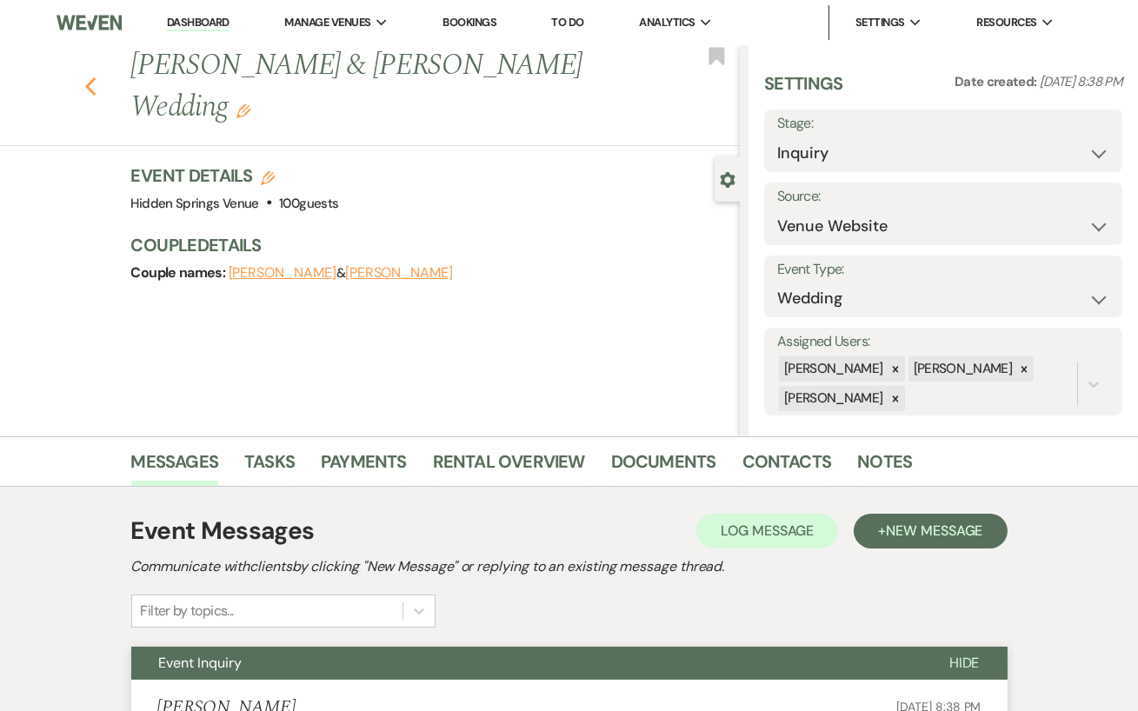
click at [89, 76] on icon "Previous" at bounding box center [90, 86] width 13 height 21
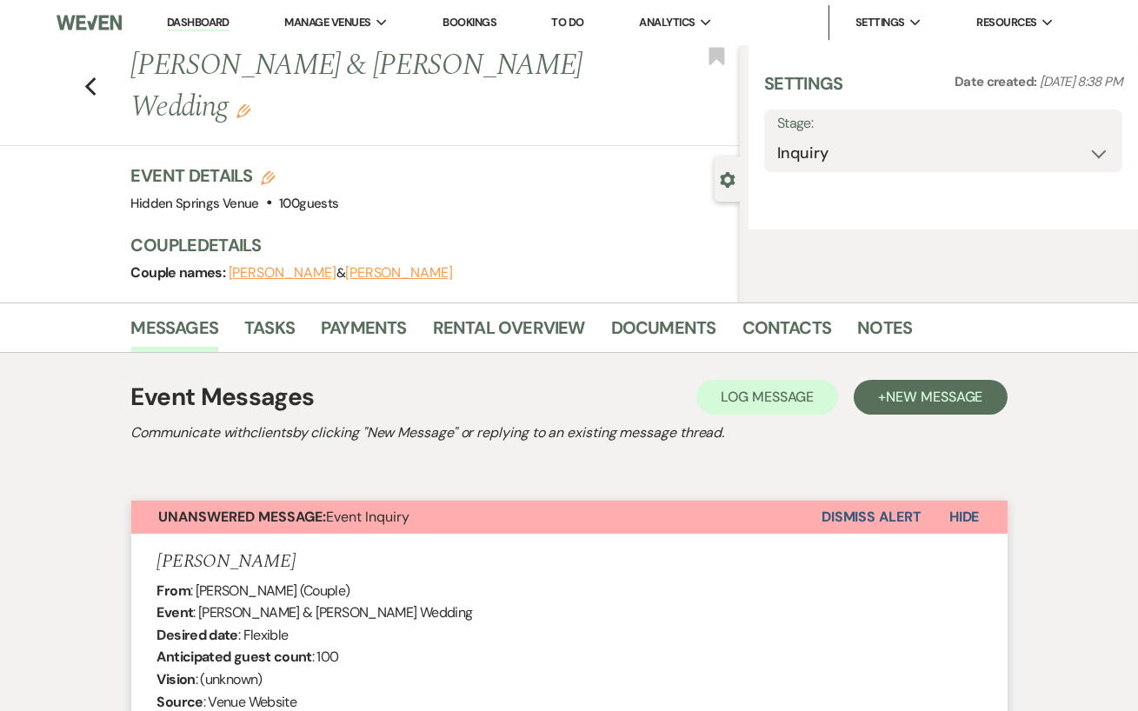
select select "5"
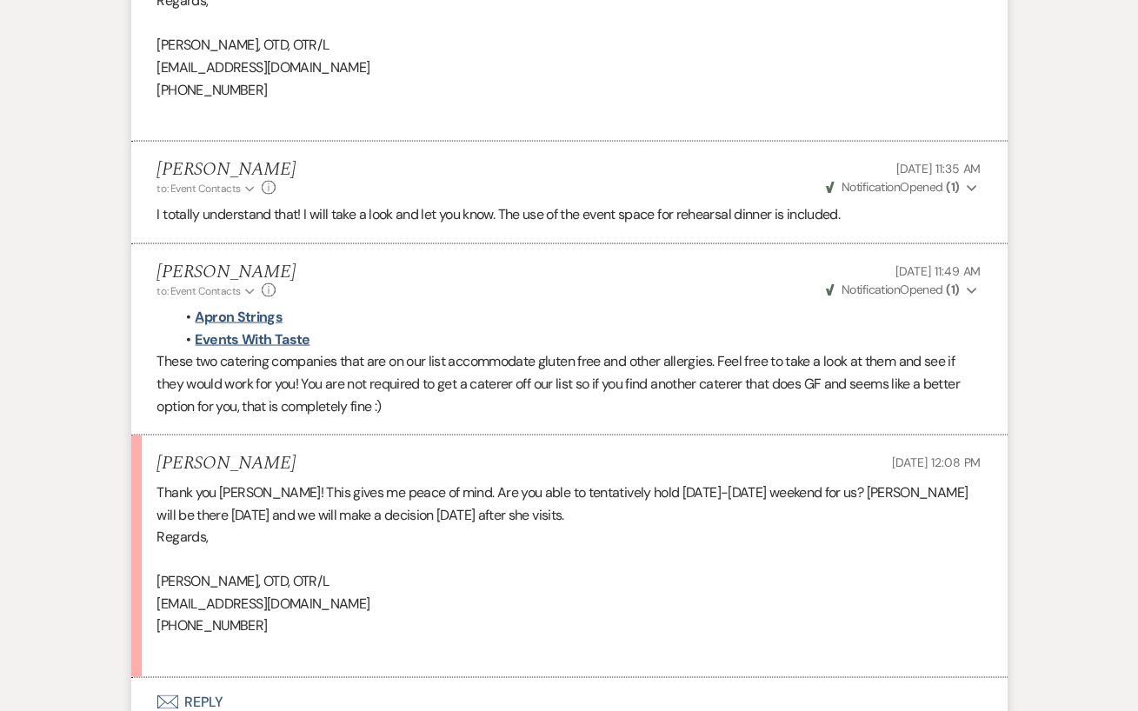
scroll to position [5379, 0]
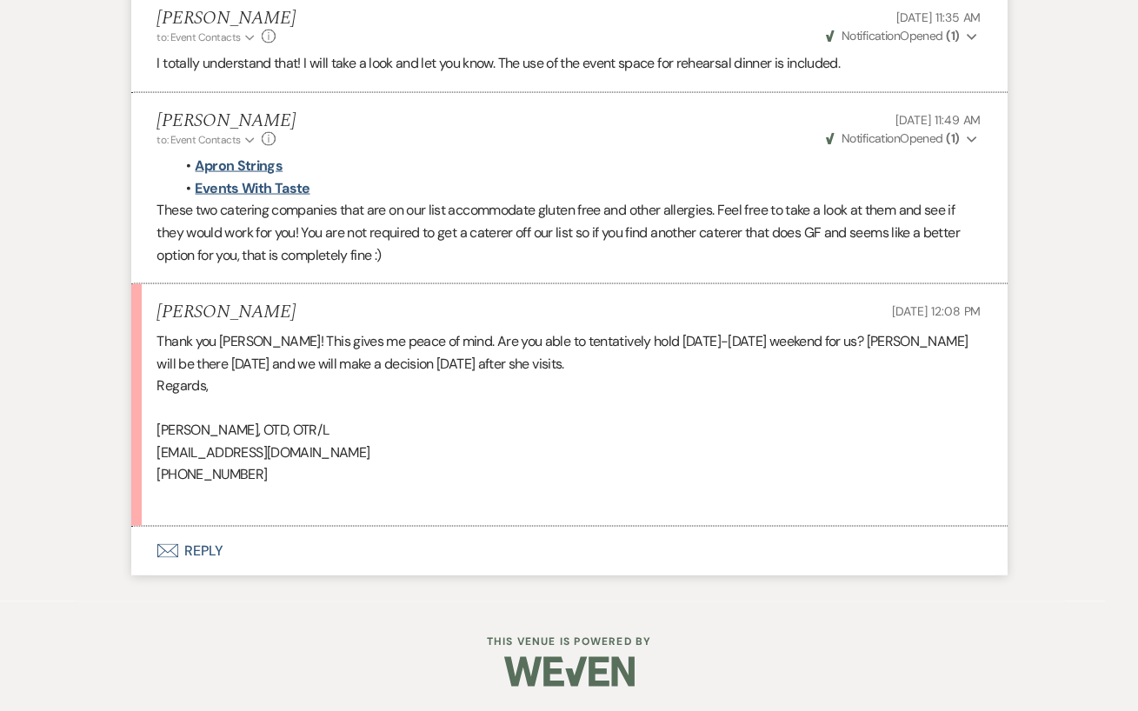
click at [228, 554] on button "Envelope Reply" at bounding box center [569, 551] width 876 height 49
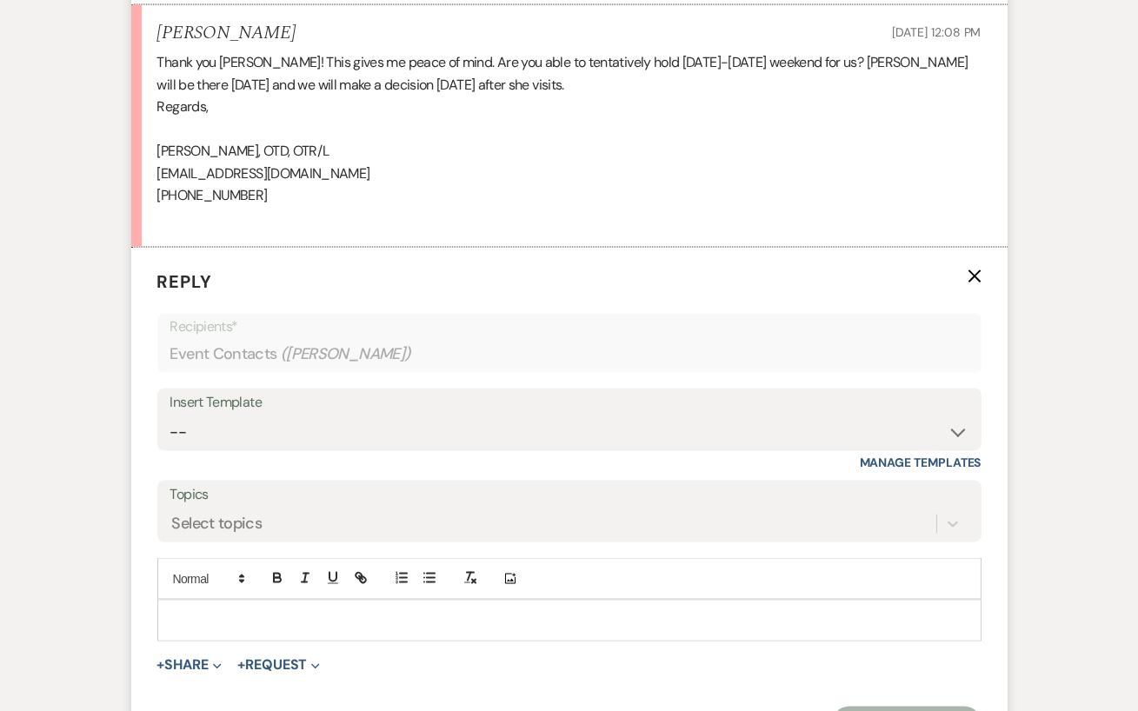
scroll to position [5645, 0]
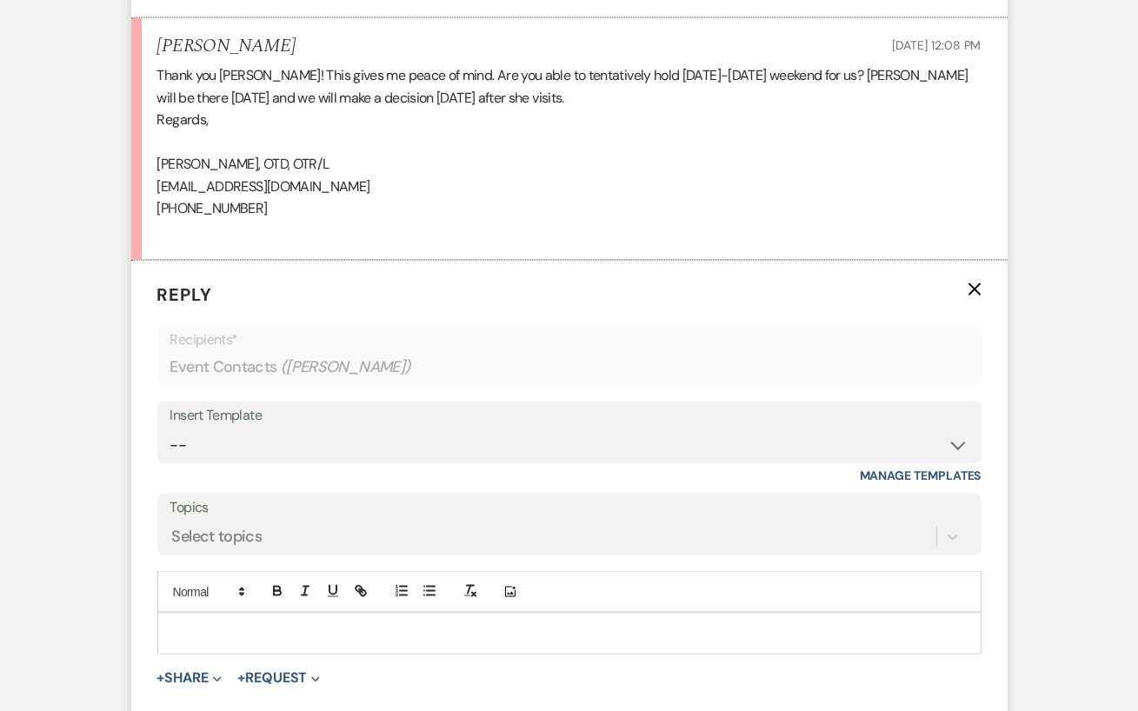
click at [246, 634] on p at bounding box center [569, 633] width 796 height 19
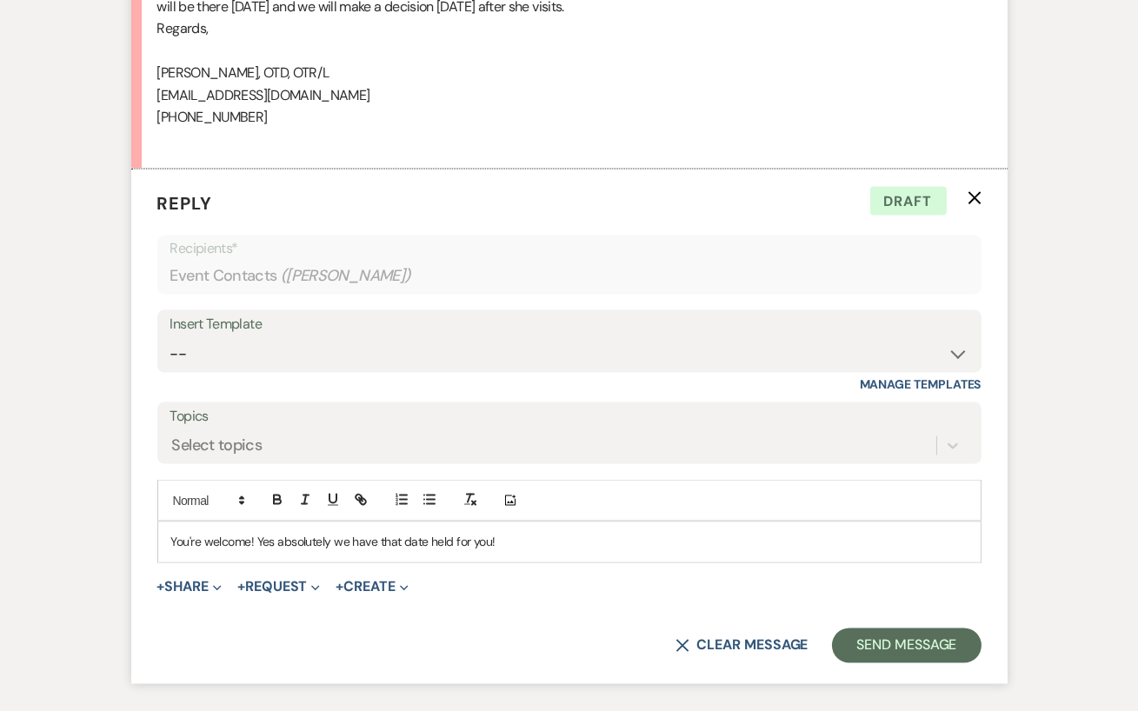
scroll to position [5752, 0]
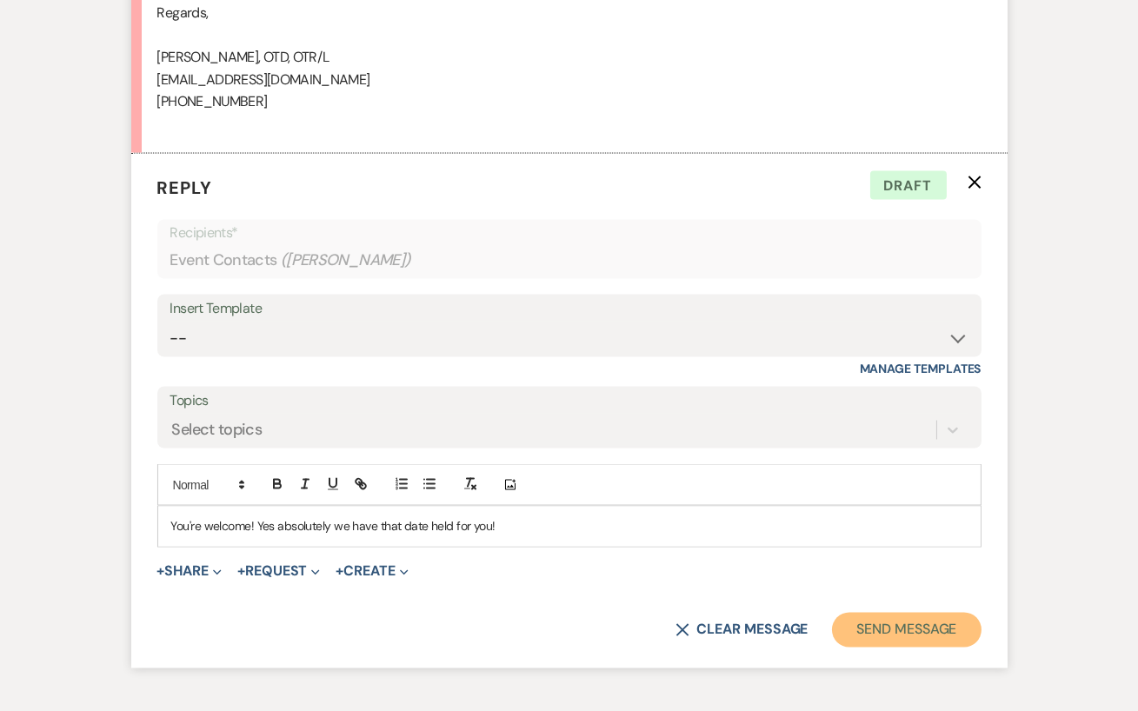
click at [926, 626] on button "Send Message" at bounding box center [906, 630] width 149 height 35
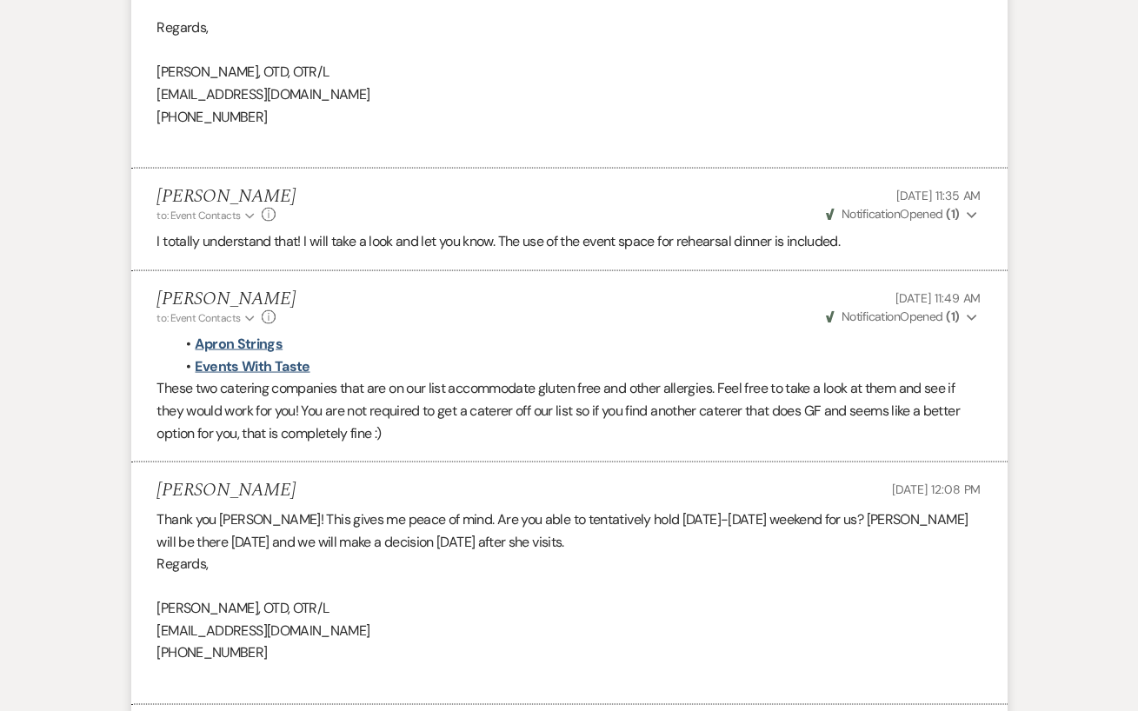
scroll to position [5177, 0]
